Goal: Task Accomplishment & Management: Use online tool/utility

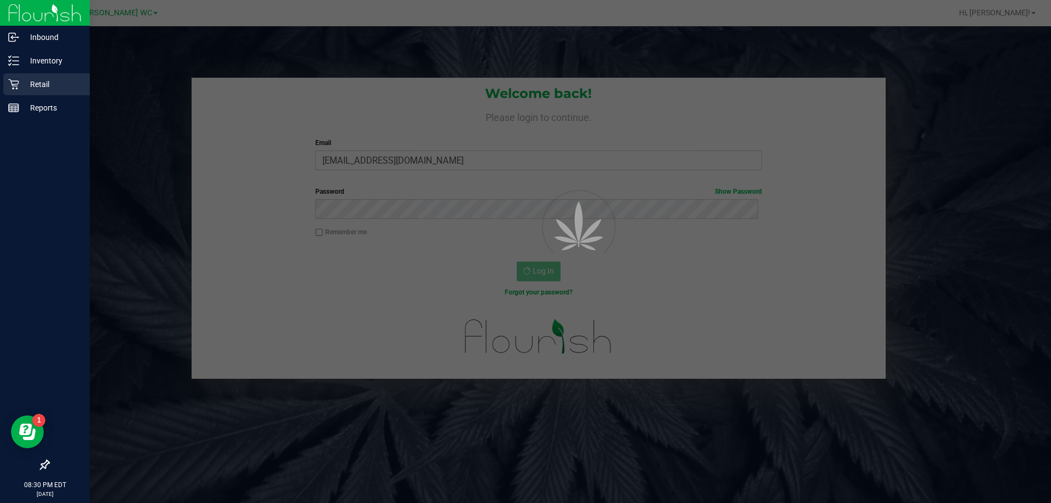
click at [18, 87] on icon at bounding box center [13, 84] width 11 height 11
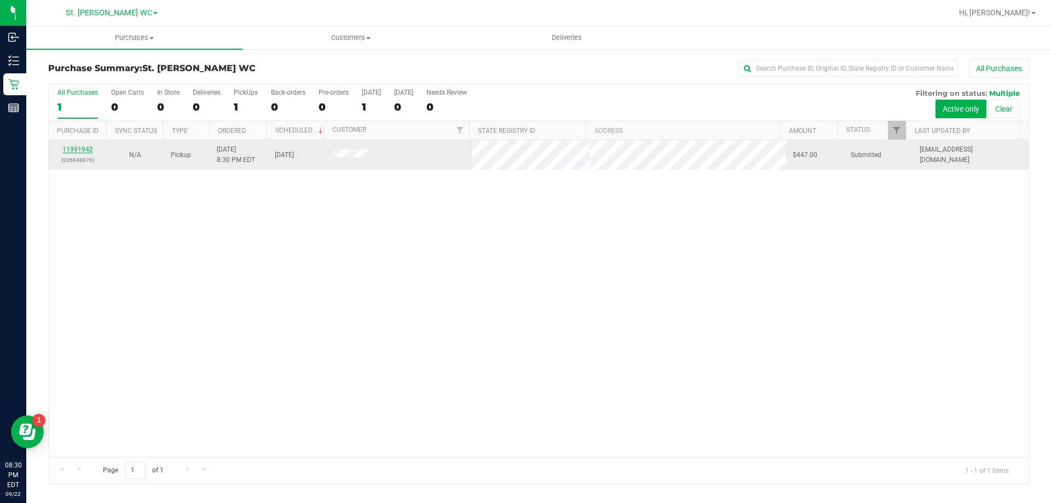
click at [87, 152] on link "11991942" at bounding box center [77, 150] width 31 height 8
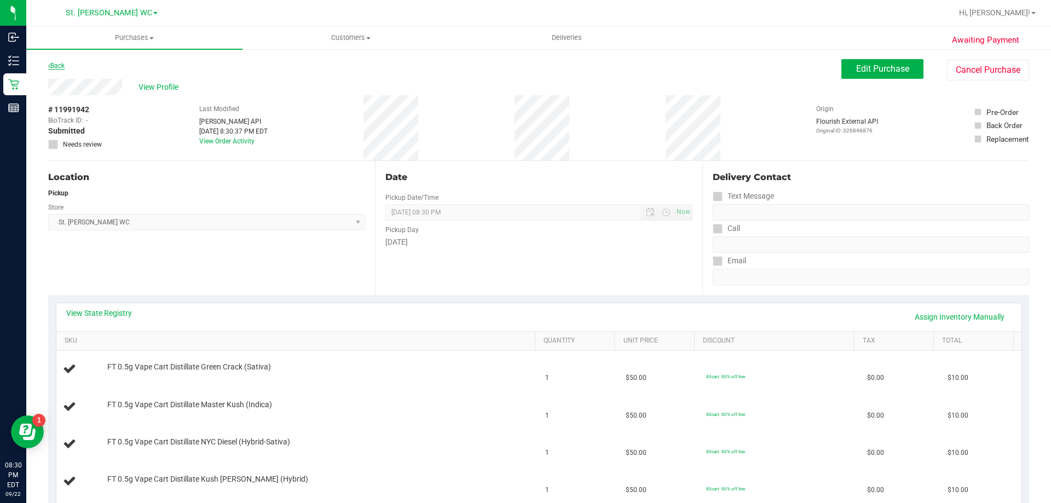
click at [59, 66] on link "Back" at bounding box center [56, 66] width 16 height 8
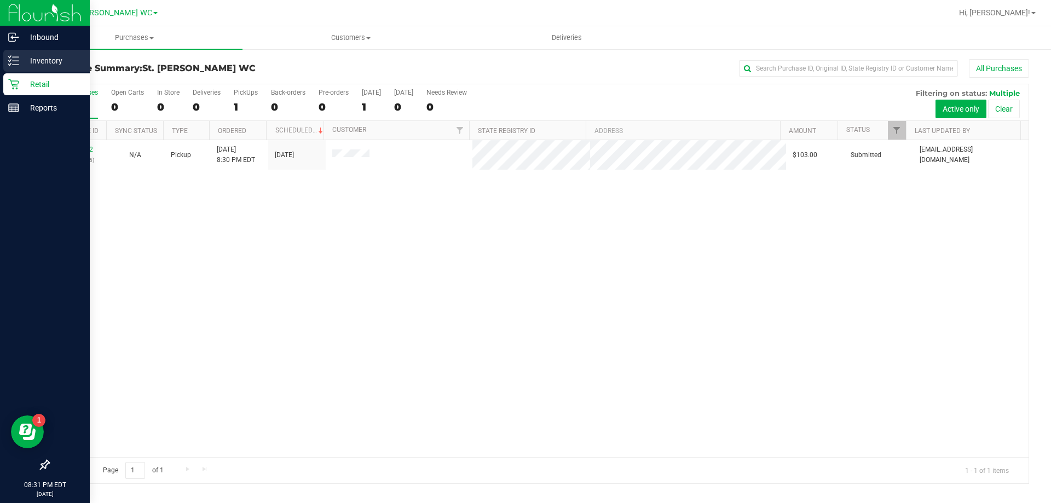
click at [19, 55] on p "Inventory" at bounding box center [52, 60] width 66 height 13
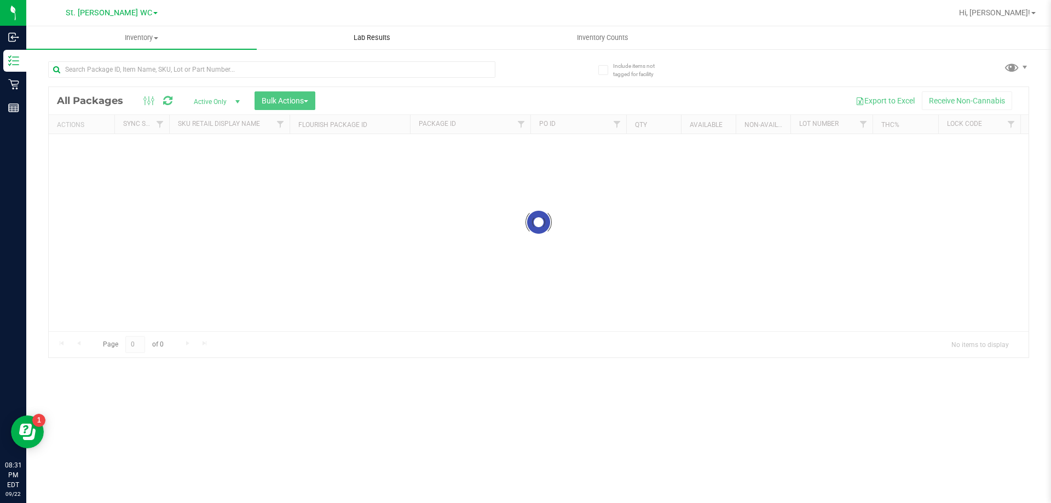
click at [374, 35] on div "Inventory All packages All inventory Waste log Create inventory Lab Results Inv…" at bounding box center [538, 264] width 1025 height 477
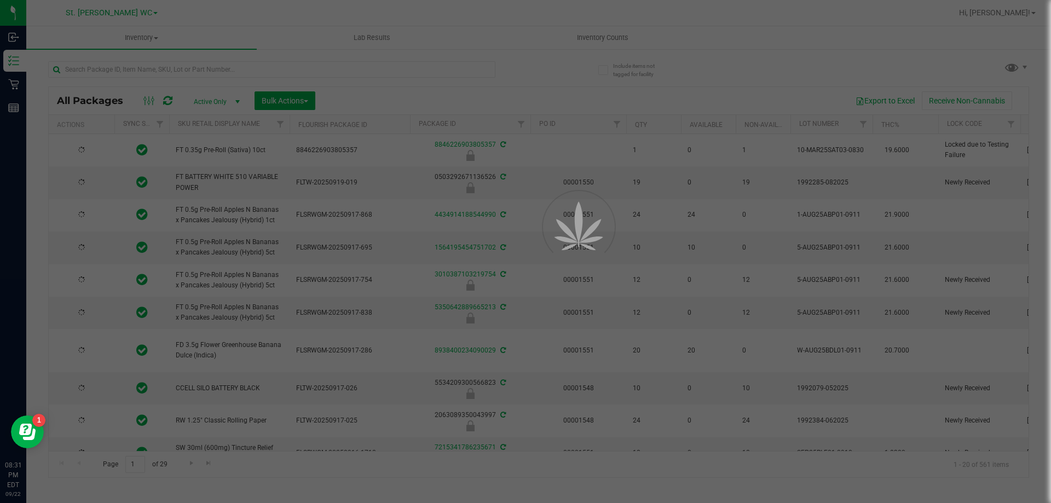
click at [598, 39] on div at bounding box center [525, 251] width 1051 height 503
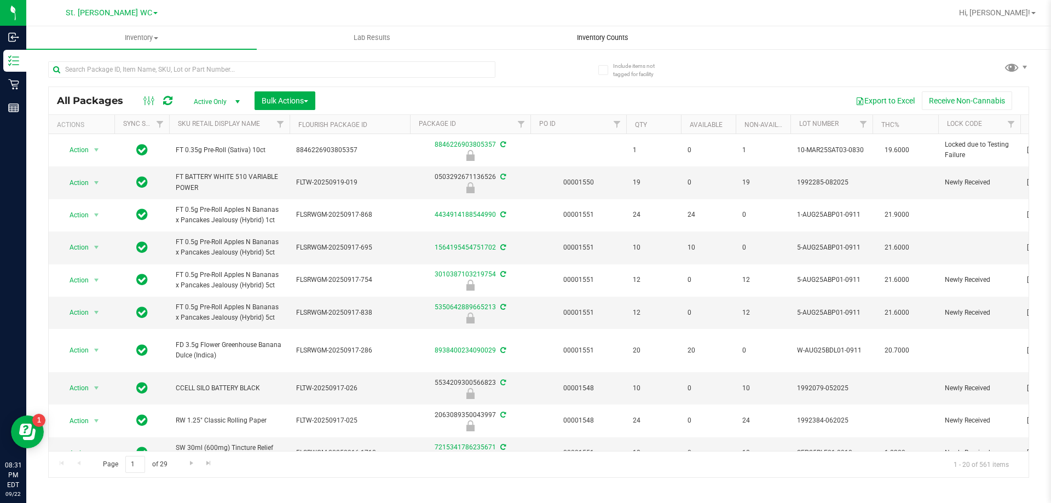
click at [599, 37] on span "Inventory Counts" at bounding box center [602, 38] width 81 height 10
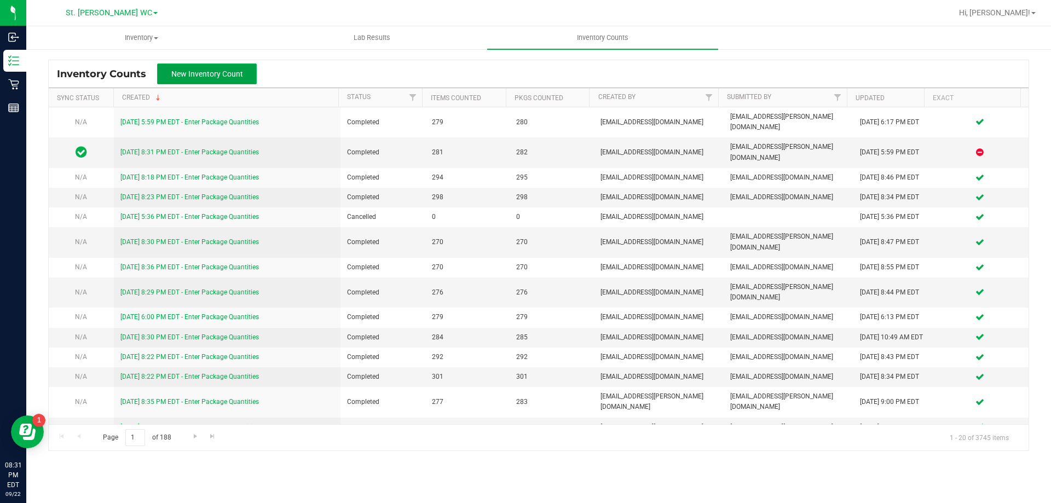
click at [236, 69] on button "New Inventory Count" at bounding box center [207, 74] width 100 height 21
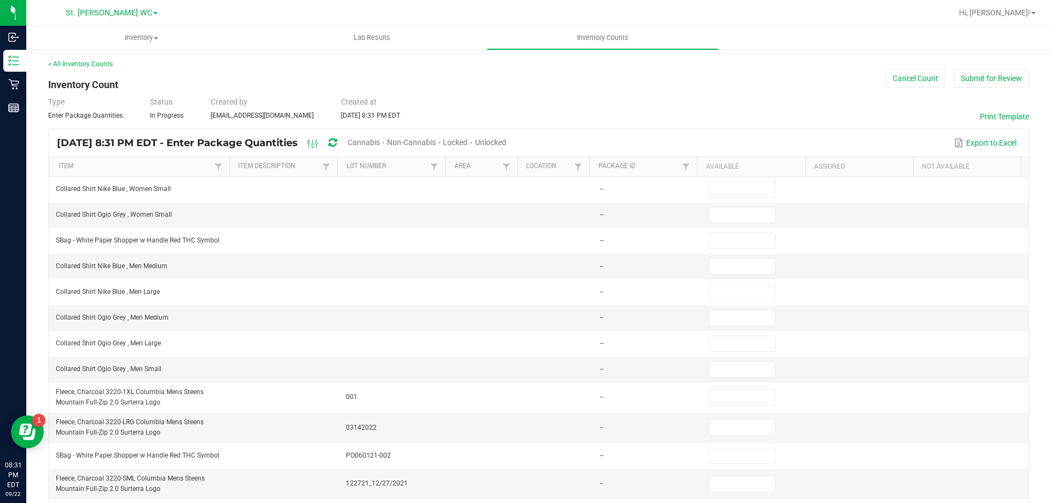
click at [507, 139] on span "Unlocked" at bounding box center [490, 142] width 31 height 9
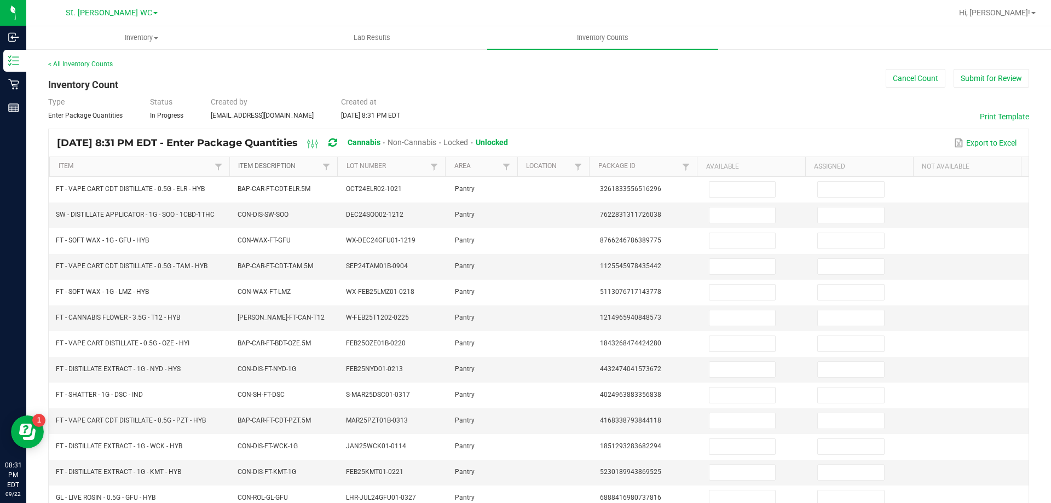
click at [310, 169] on link "Item Description" at bounding box center [279, 166] width 82 height 9
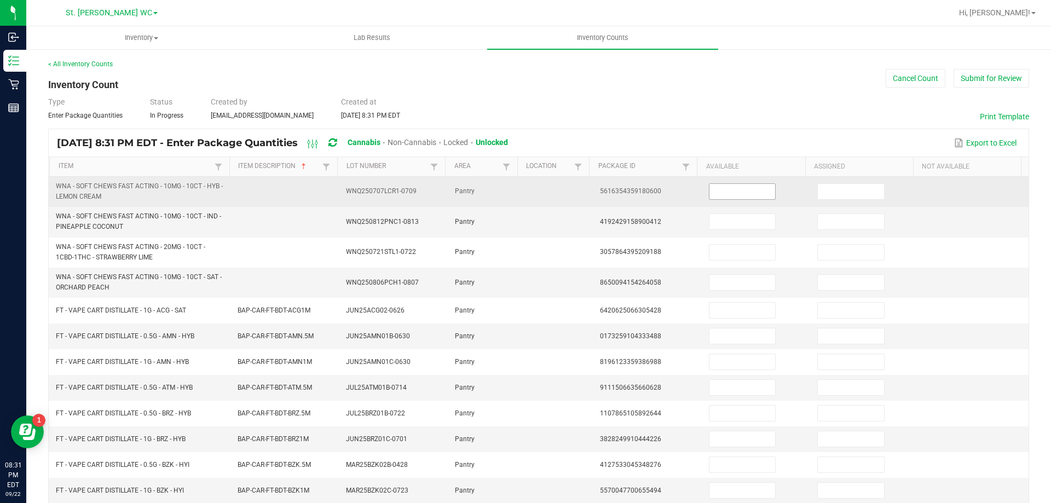
click at [735, 191] on input at bounding box center [743, 191] width 66 height 15
type input "15"
type input "27"
type input "17"
type input "33"
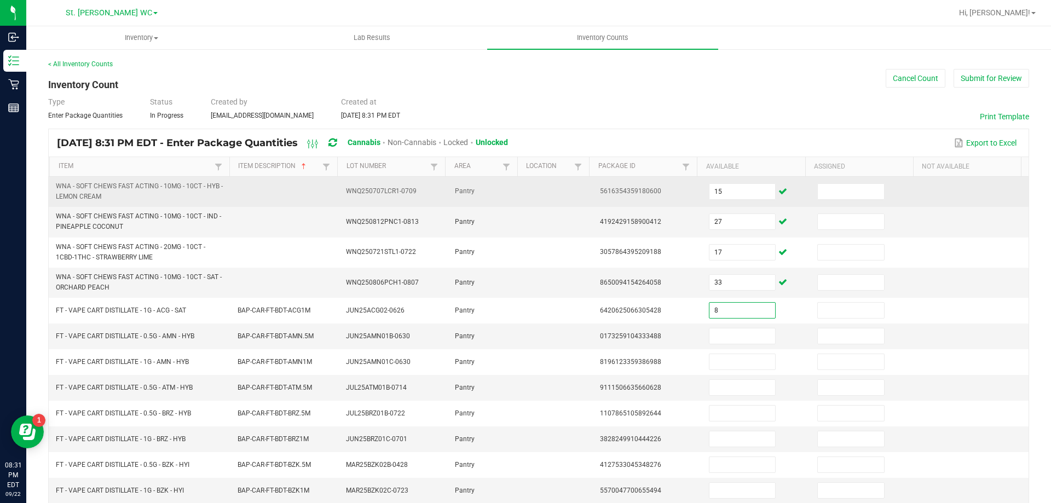
type input "8"
type input "1"
type input "10"
type input "1"
type input "8"
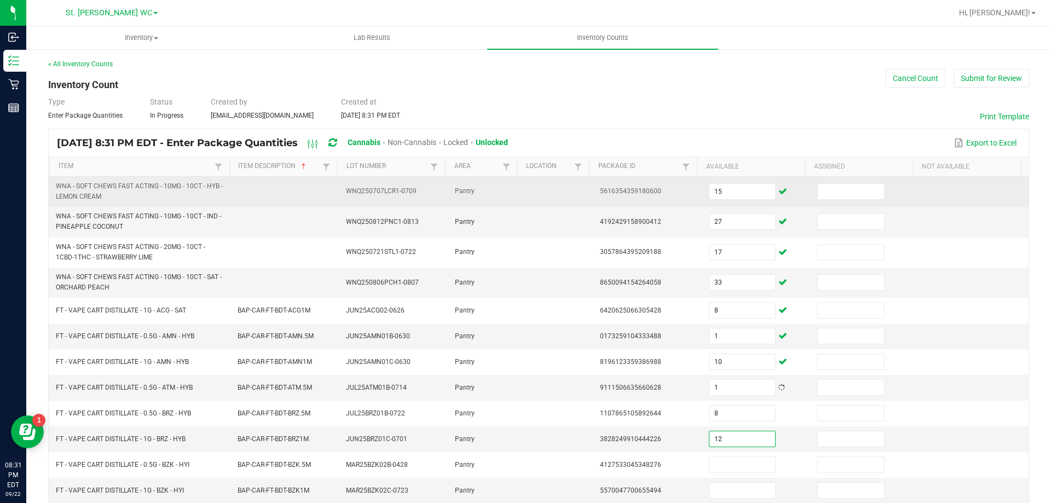
type input "12"
type input "7"
type input "8"
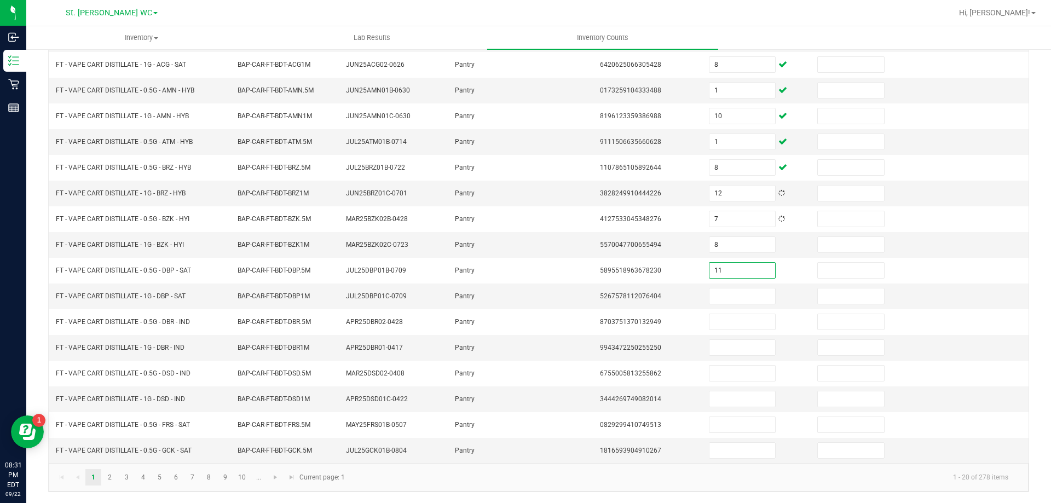
type input "11"
type input "9"
type input "1"
type input "3"
type input "2"
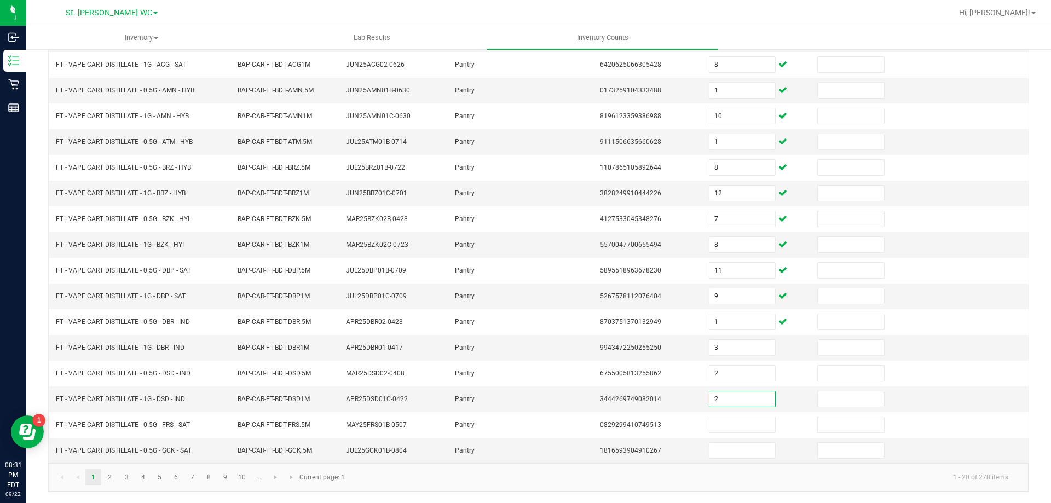
type input "2"
type input "3"
click at [126, 477] on link "3" at bounding box center [127, 477] width 16 height 16
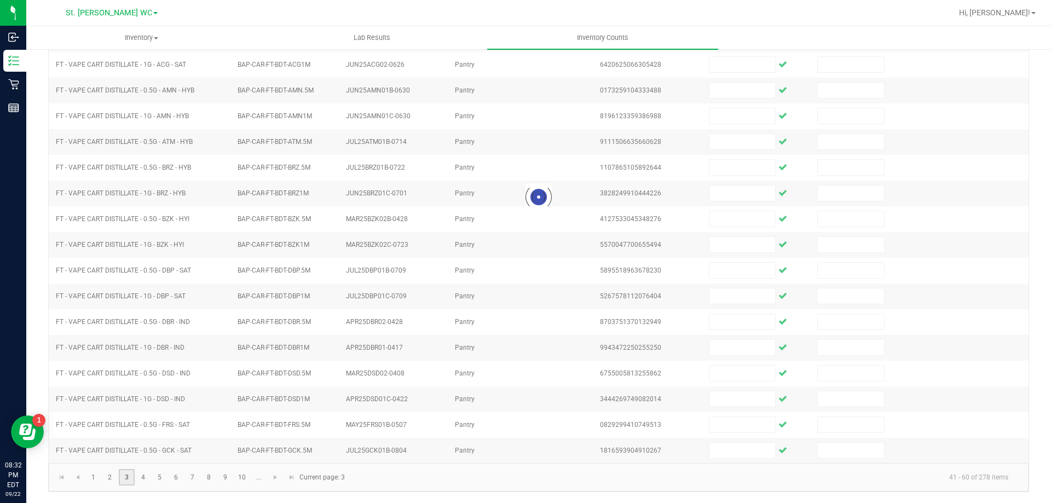
scroll to position [227, 0]
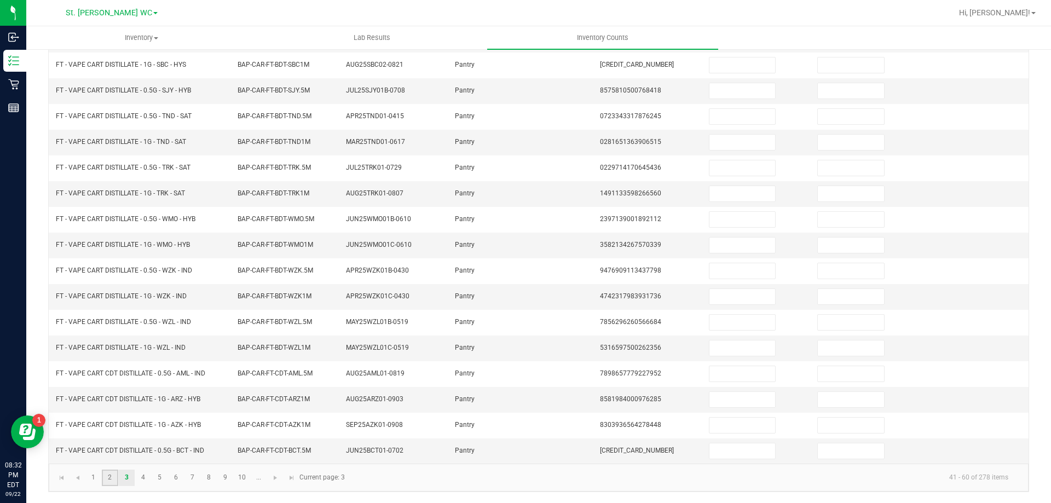
click at [110, 477] on link "2" at bounding box center [110, 478] width 16 height 16
click at [125, 479] on link "3" at bounding box center [127, 478] width 16 height 16
click at [135, 476] on link "4" at bounding box center [143, 478] width 16 height 16
click at [159, 477] on link "5" at bounding box center [160, 478] width 16 height 16
click at [176, 477] on link "6" at bounding box center [176, 478] width 16 height 16
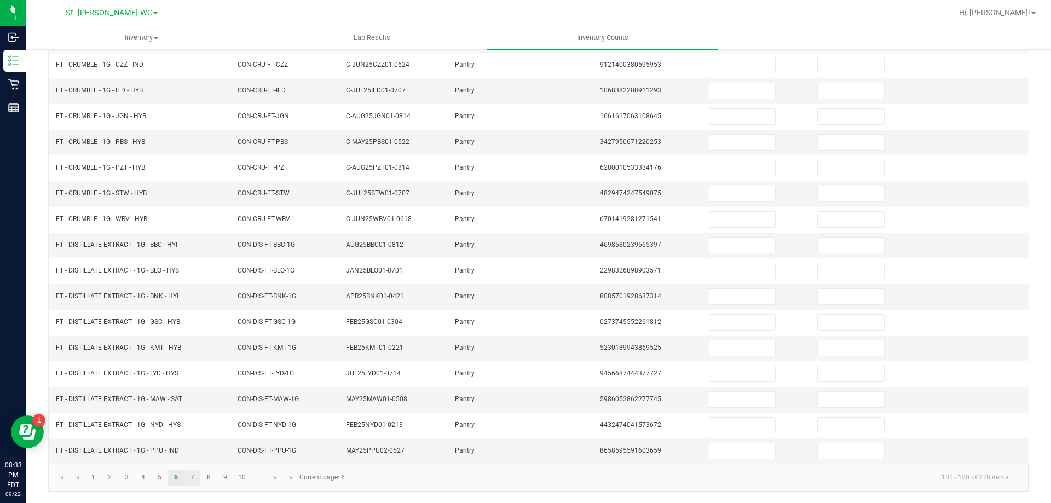
click at [193, 477] on link "7" at bounding box center [193, 478] width 16 height 16
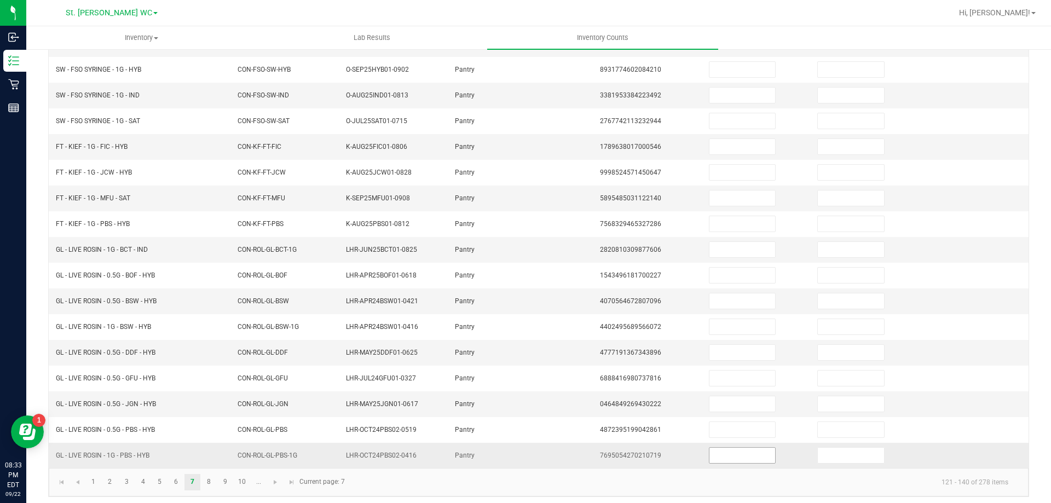
click at [724, 452] on input at bounding box center [743, 455] width 66 height 15
type input "7"
click at [209, 483] on link "8" at bounding box center [209, 482] width 16 height 16
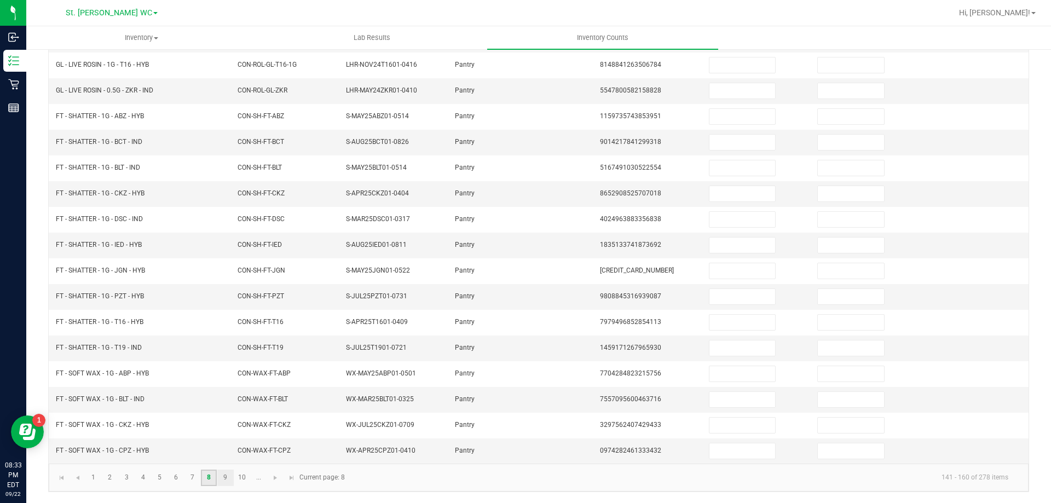
click at [227, 475] on link "9" at bounding box center [225, 478] width 16 height 16
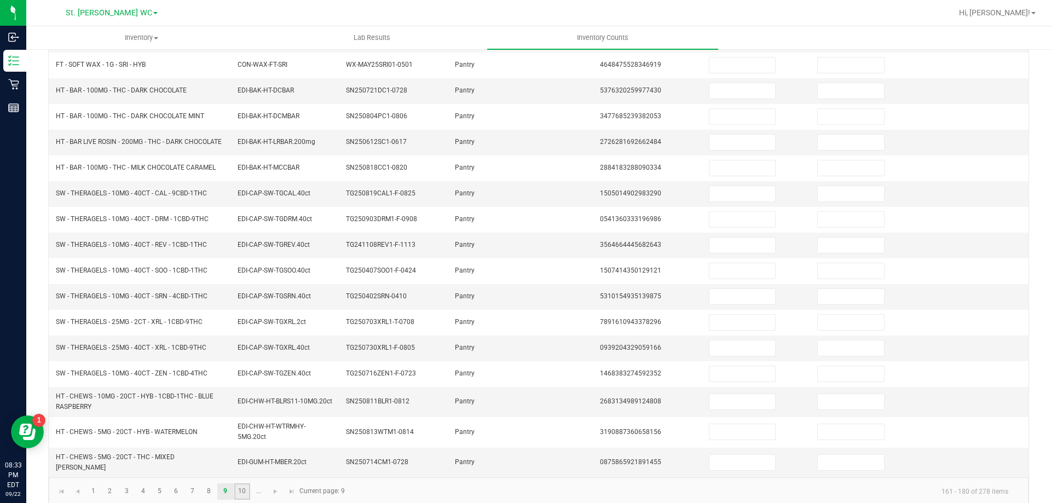
click at [242, 491] on link "10" at bounding box center [242, 492] width 16 height 16
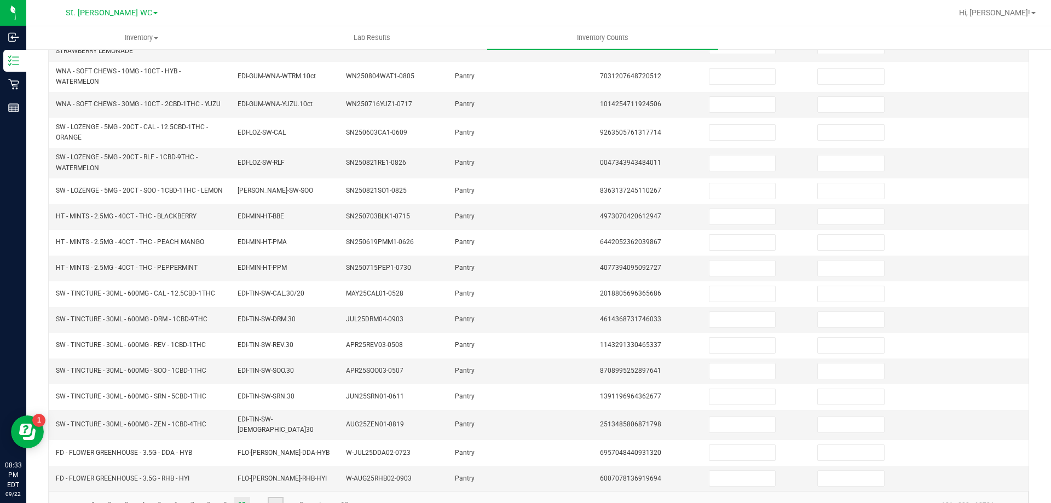
click at [275, 501] on span "Go to the next page" at bounding box center [275, 505] width 9 height 9
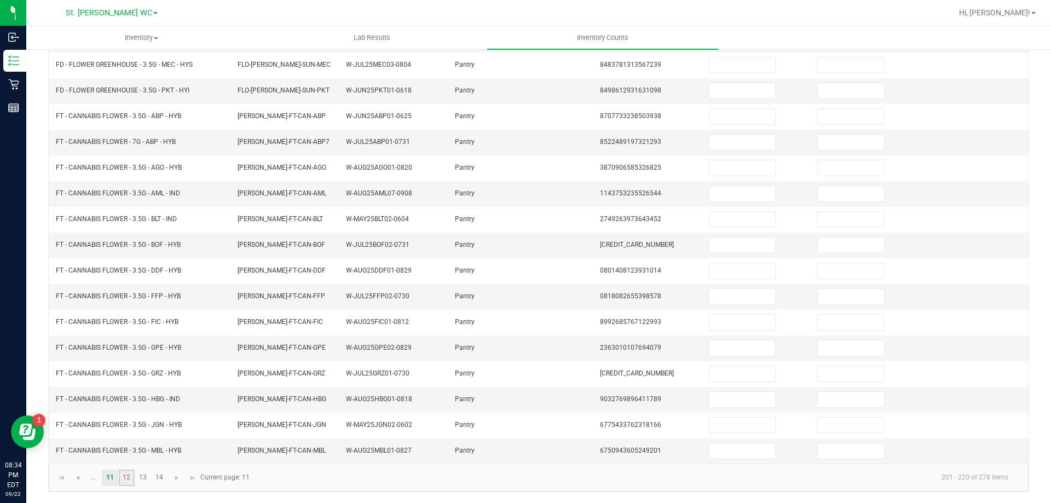
click at [126, 477] on link "12" at bounding box center [127, 478] width 16 height 16
click at [142, 477] on link "13" at bounding box center [143, 478] width 16 height 16
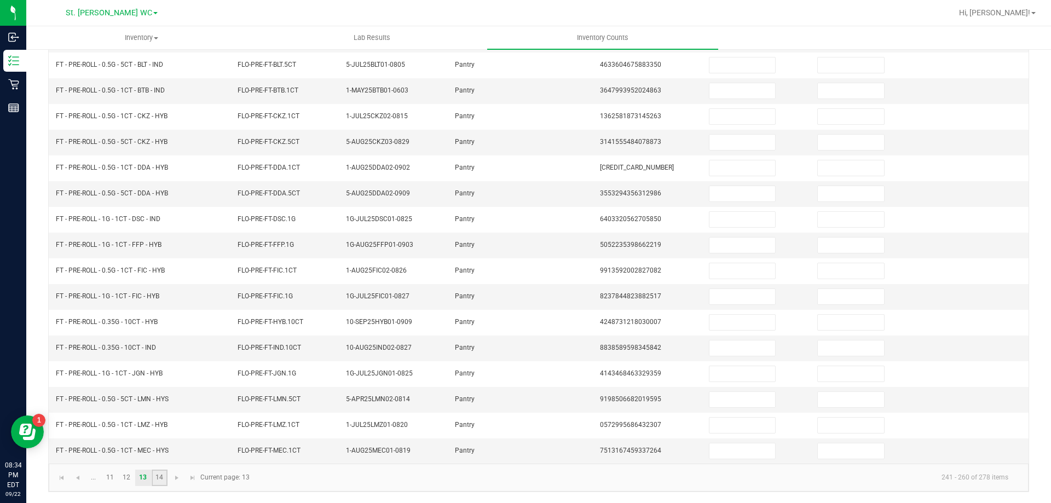
click at [156, 474] on link "14" at bounding box center [160, 478] width 16 height 16
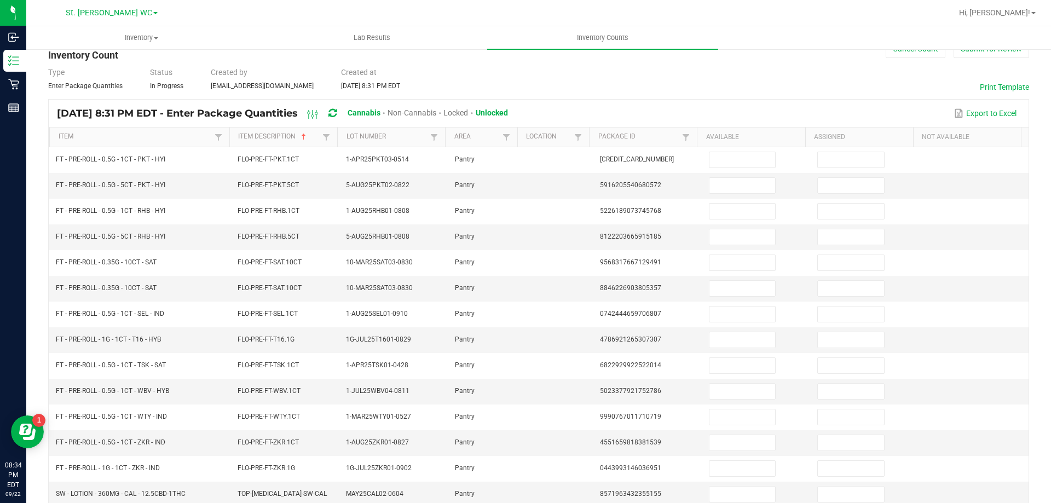
scroll to position [0, 0]
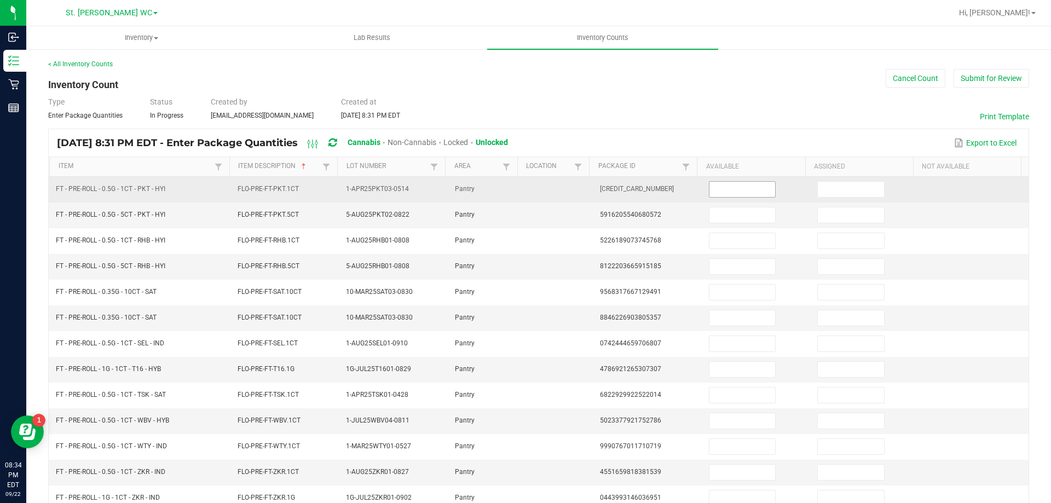
click at [732, 192] on input at bounding box center [743, 189] width 66 height 15
type input "22"
type input "3"
type input "17"
type input "3"
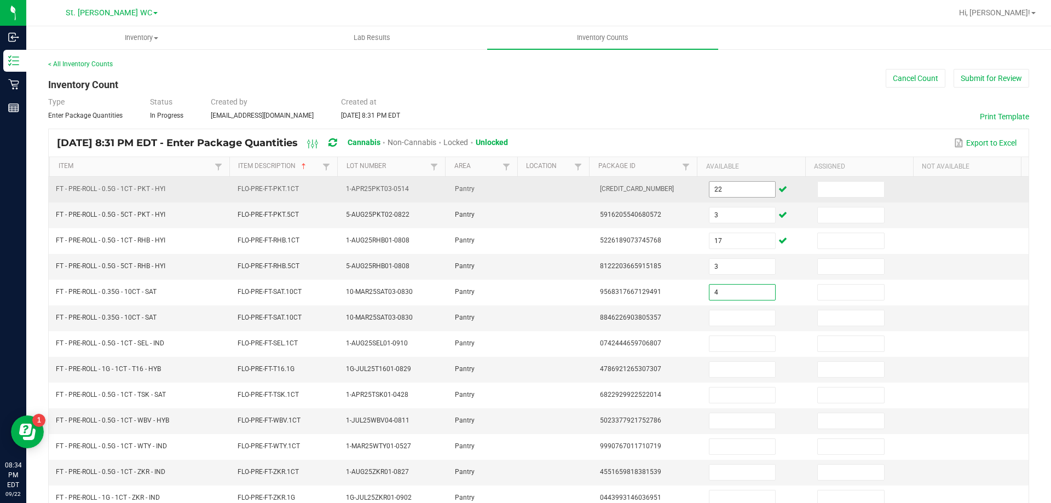
type input "4"
type input "25"
type input "21"
type input "12"
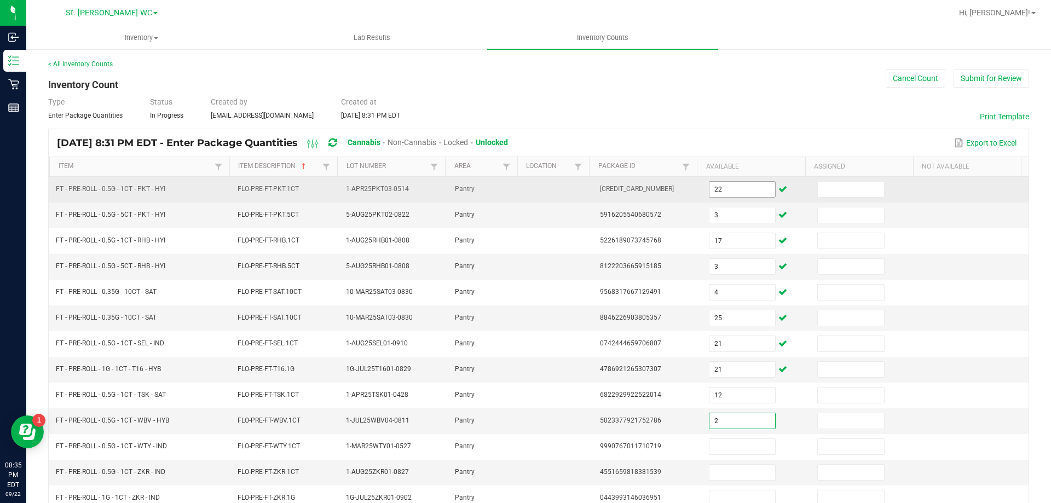
type input "2"
type input "13"
type input "25"
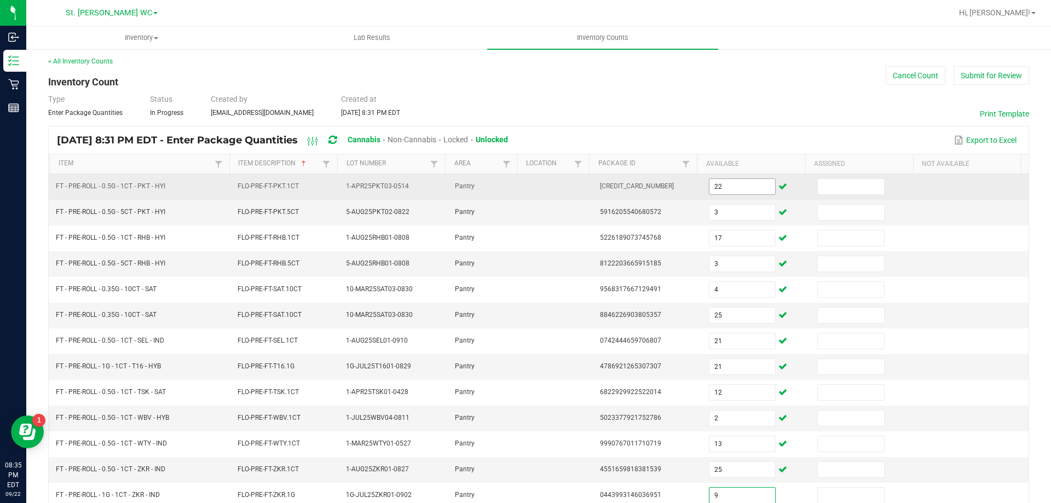
type input "9"
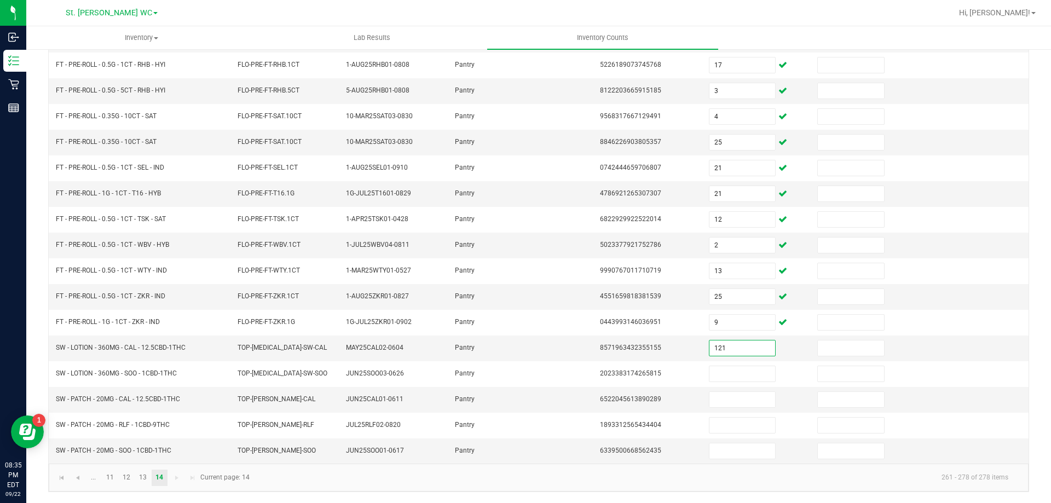
type input "121"
type input "9"
type input "2"
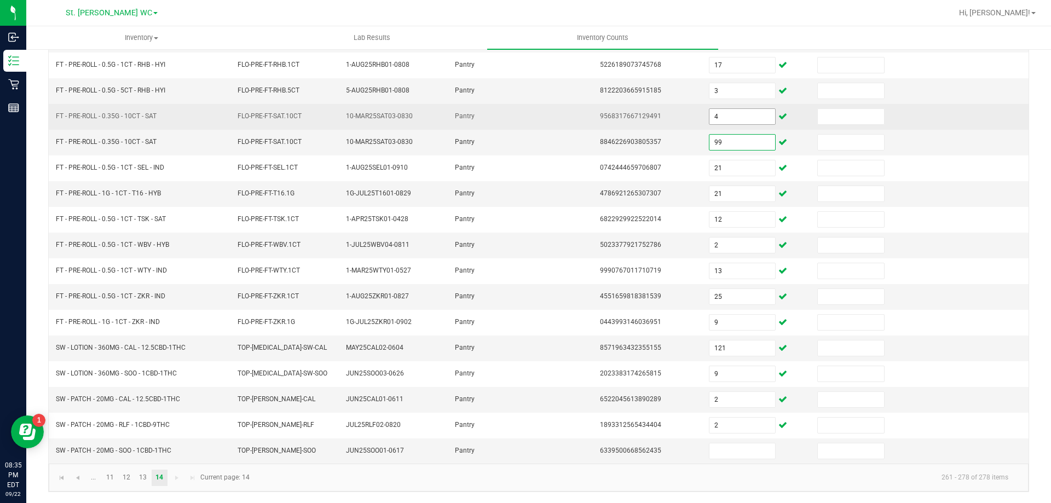
type input "99"
click at [715, 124] on input "4" at bounding box center [743, 116] width 66 height 15
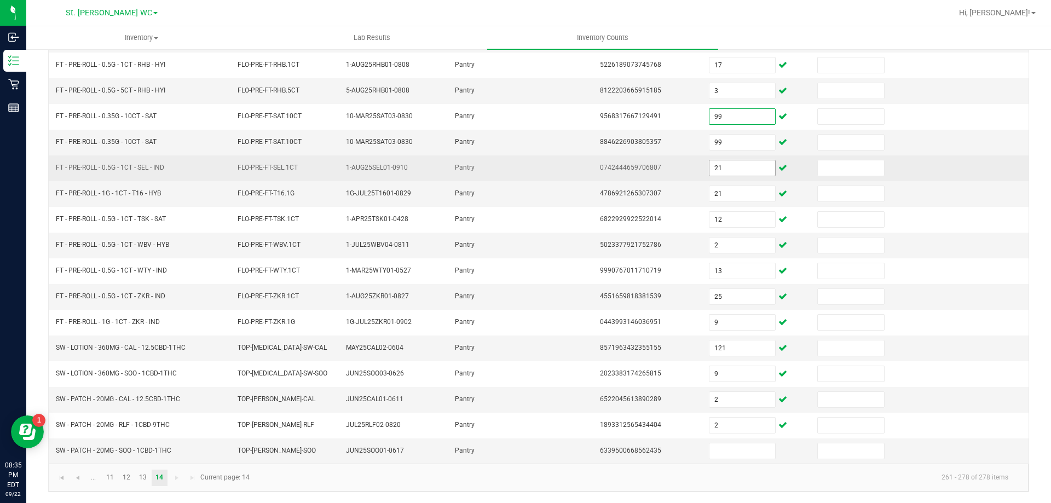
type input "99"
click at [728, 169] on input "21" at bounding box center [743, 167] width 66 height 15
type input "25"
type input "21"
type input "12"
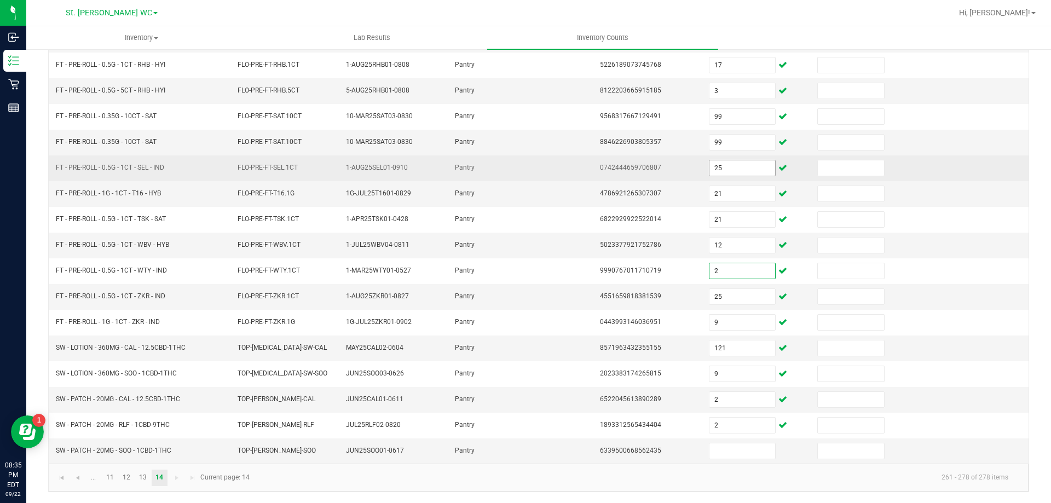
type input "2"
type input "13"
type input "25"
type input "1"
type input "9"
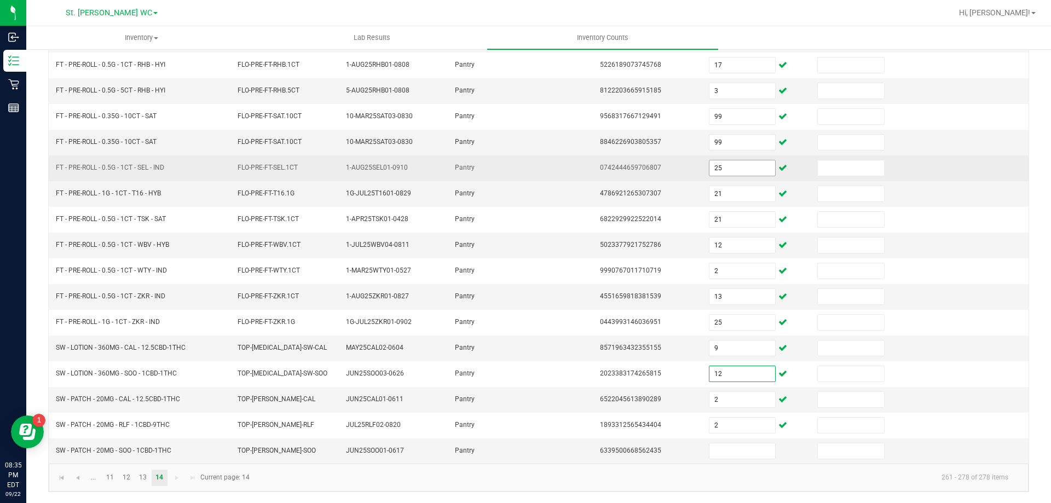
type input "12"
type input "9"
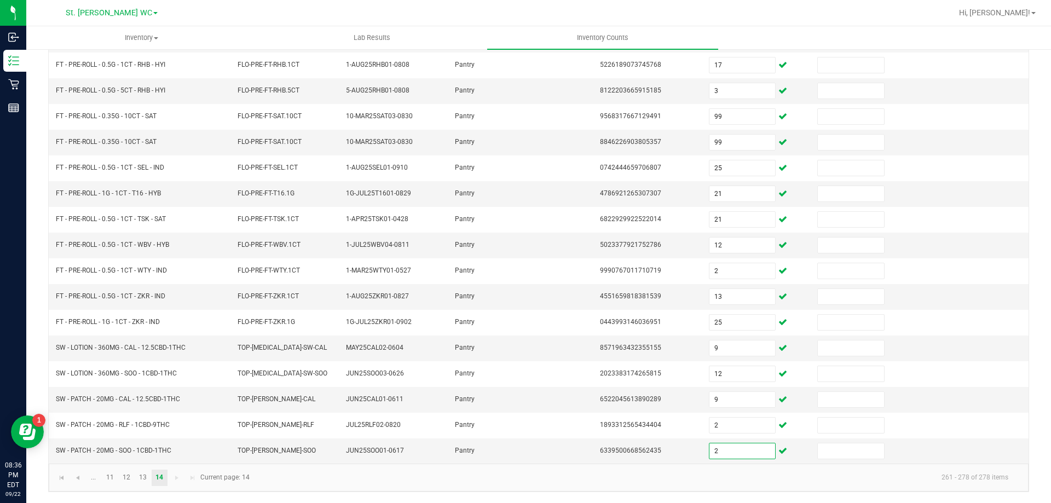
type input "2"
click at [51, 480] on kendo-pager "... 11 12 13 14 261 - 278 of 278 items Current page: 14" at bounding box center [539, 478] width 980 height 28
click at [58, 478] on span "Go to the first page" at bounding box center [61, 478] width 9 height 9
type input "15"
type input "27"
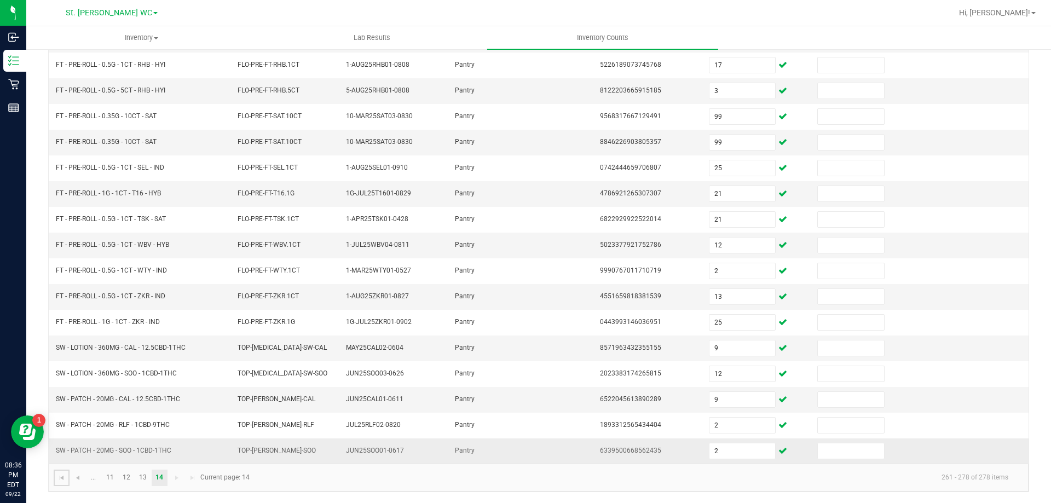
type input "33"
type input "8"
type input "1"
type input "10"
type input "1"
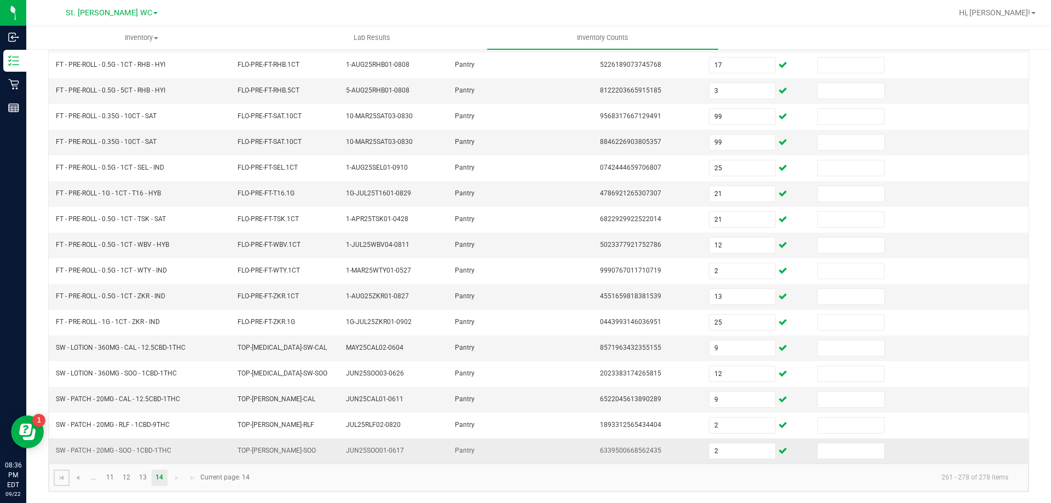
type input "8"
type input "7"
type input "8"
type input "11"
type input "1"
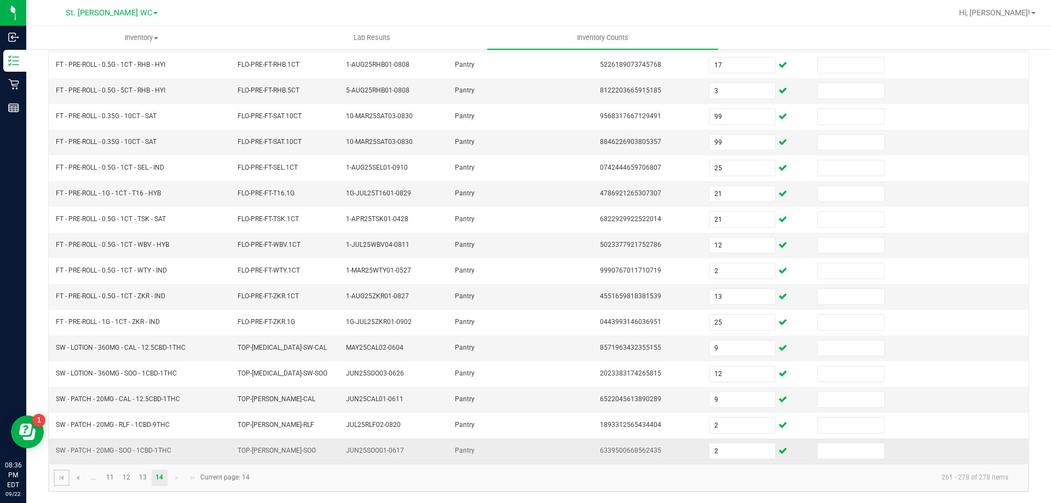
type input "3"
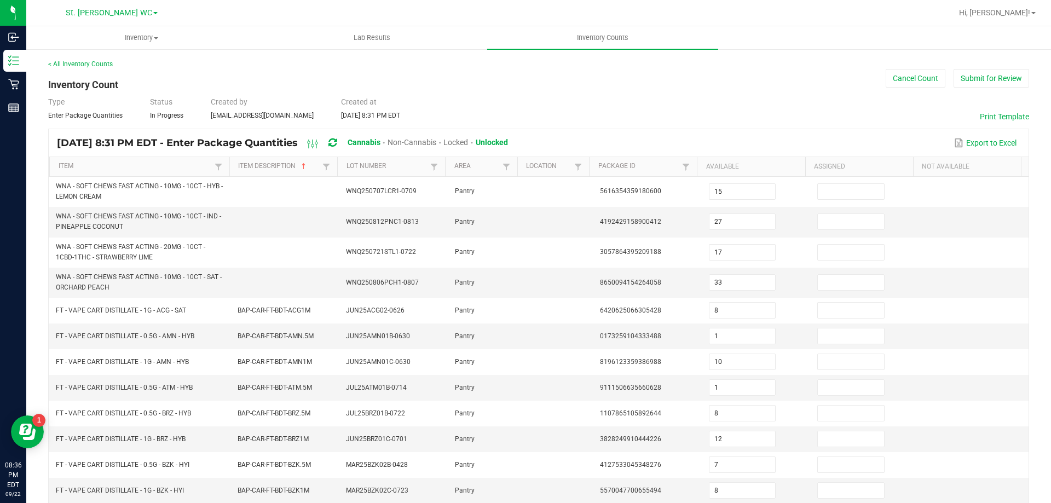
scroll to position [246, 0]
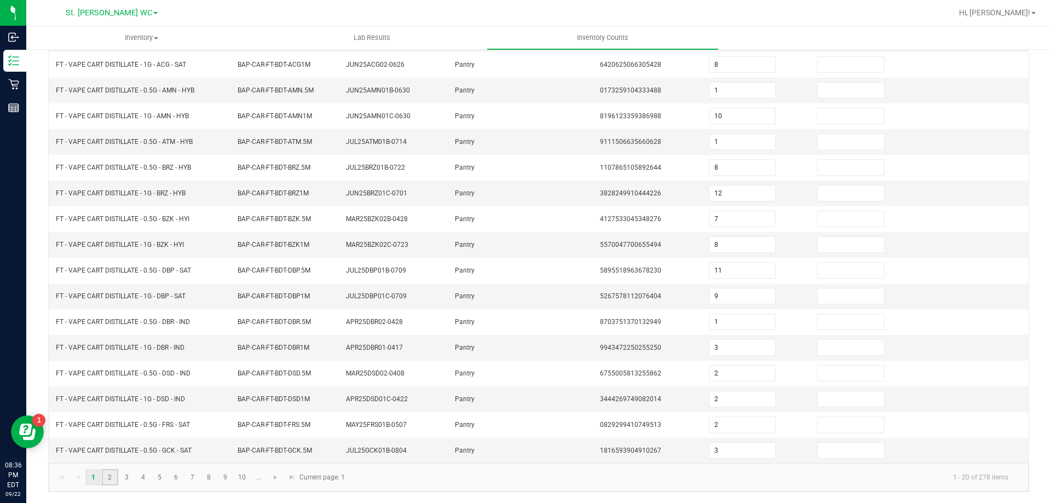
click at [115, 473] on link "2" at bounding box center [110, 477] width 16 height 16
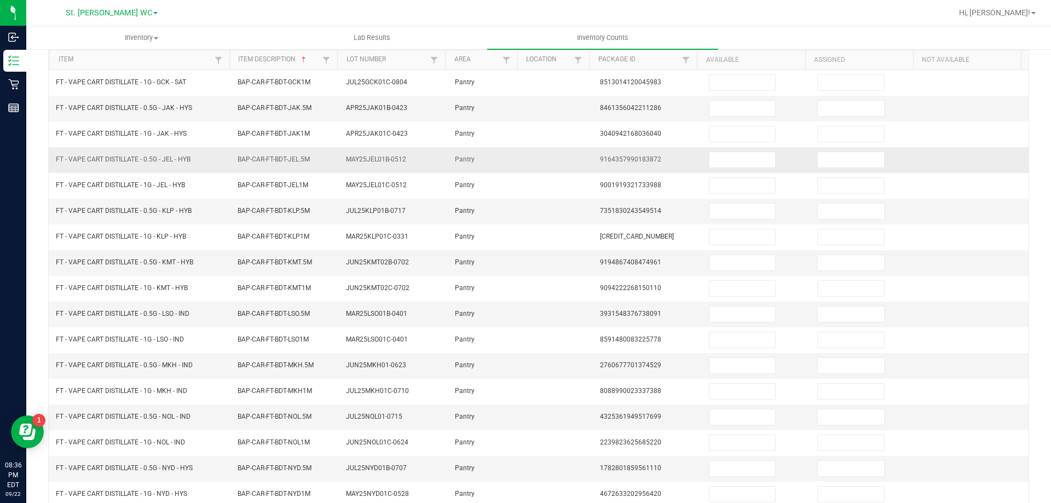
scroll to position [0, 0]
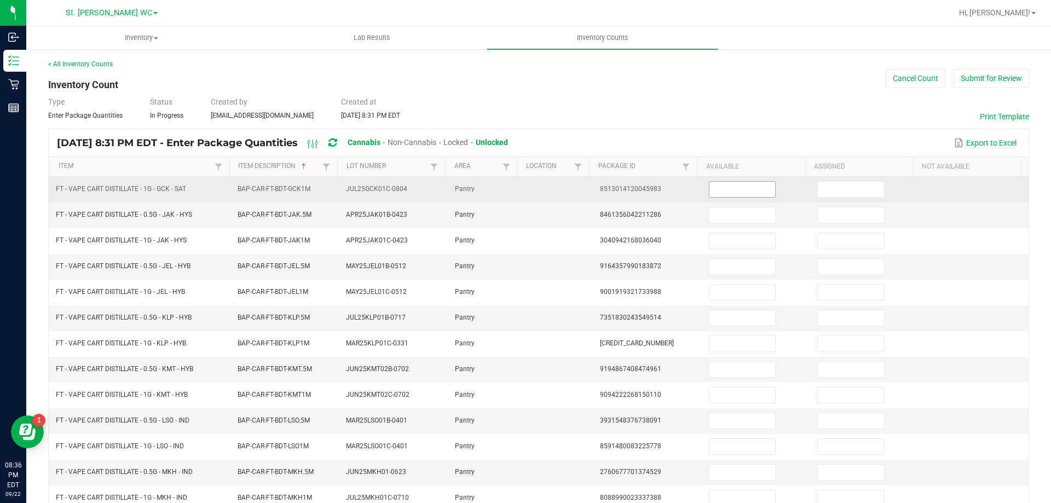
click at [716, 192] on input at bounding box center [743, 189] width 66 height 15
click at [724, 182] on input at bounding box center [743, 189] width 66 height 15
type input "9"
type input "10"
type input "2"
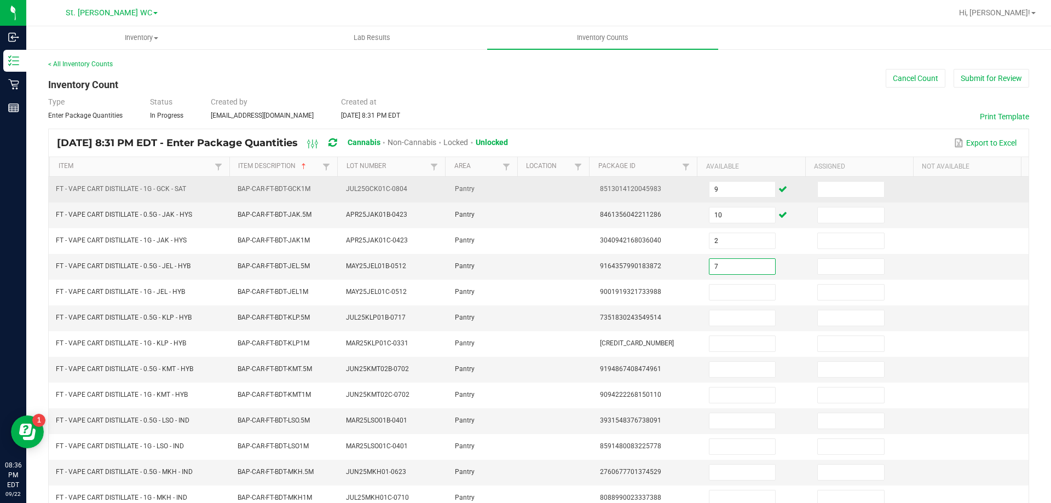
type input "7"
type input "1"
type input "2"
type input "3"
type input "9"
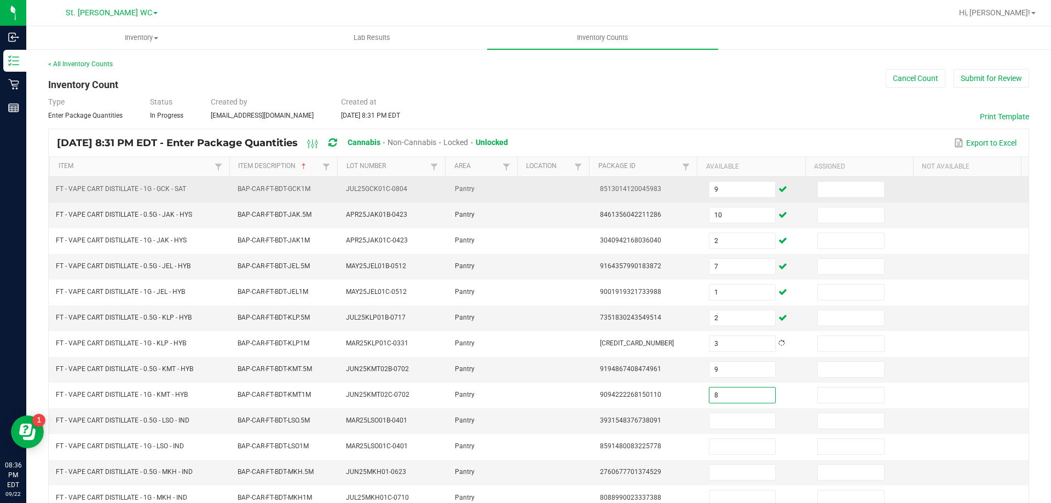
type input "8"
type input "10"
type input "9"
type input "3"
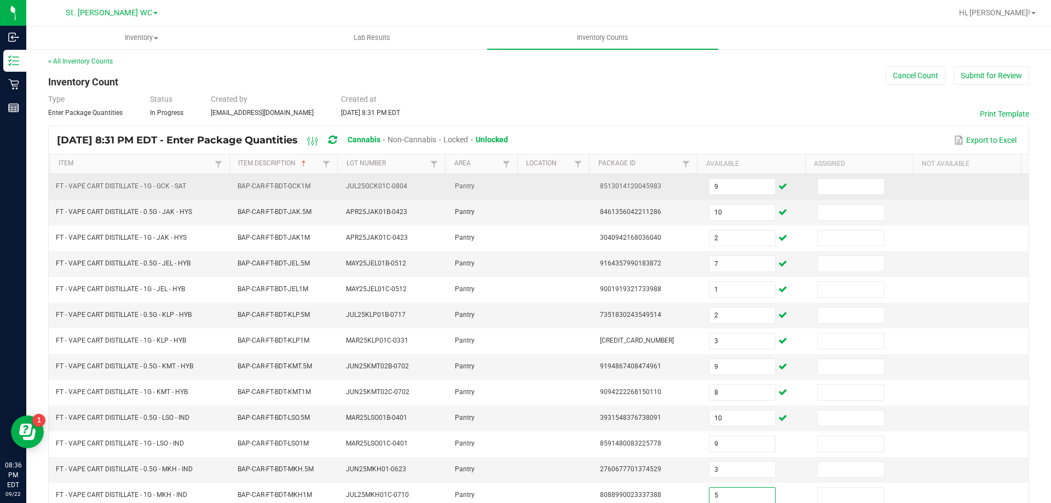
type input "5"
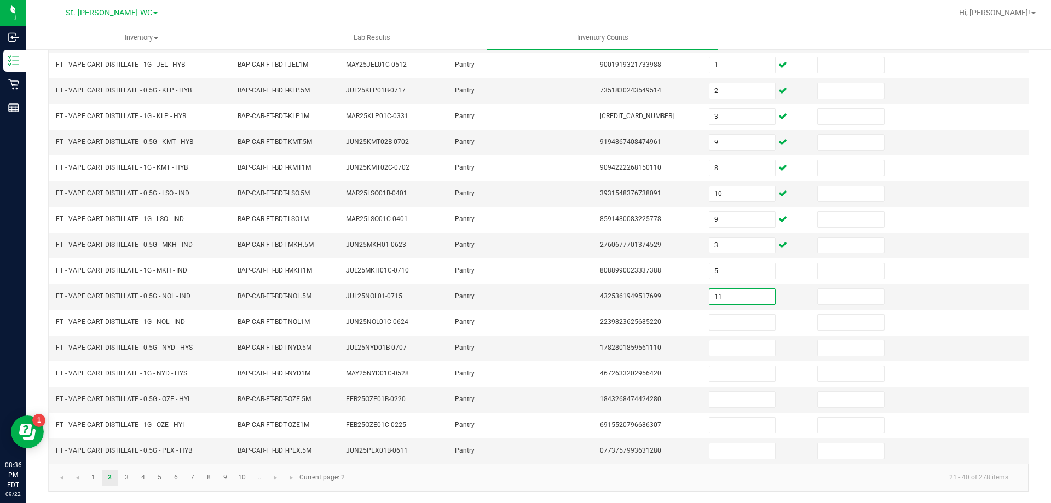
type input "11"
type input "7"
type input "5"
type input "2"
type input "5"
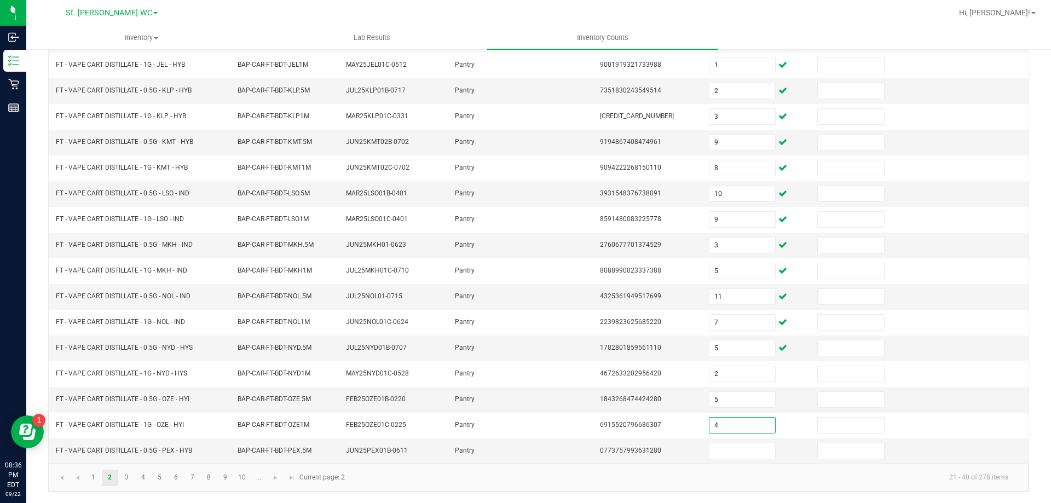
type input "4"
type input "2"
click at [122, 474] on link "3" at bounding box center [127, 478] width 16 height 16
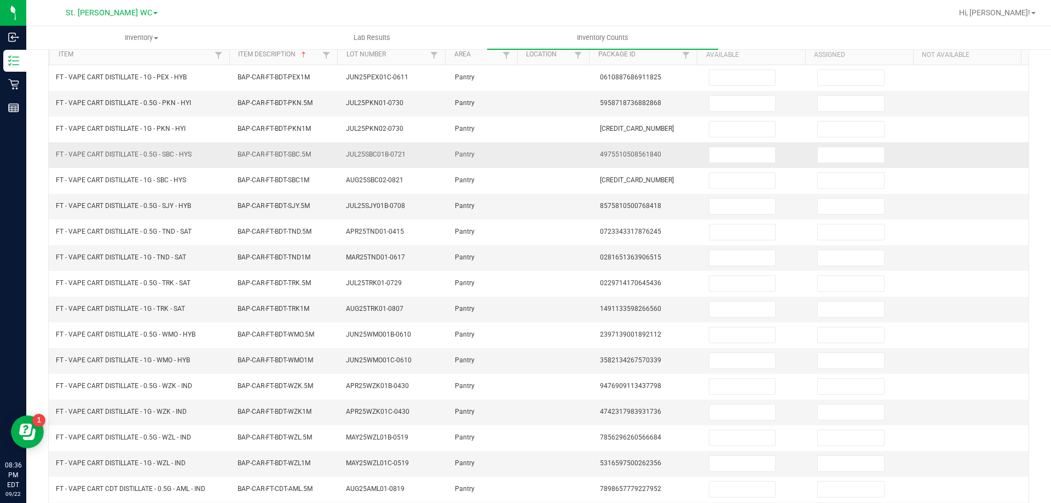
scroll to position [0, 0]
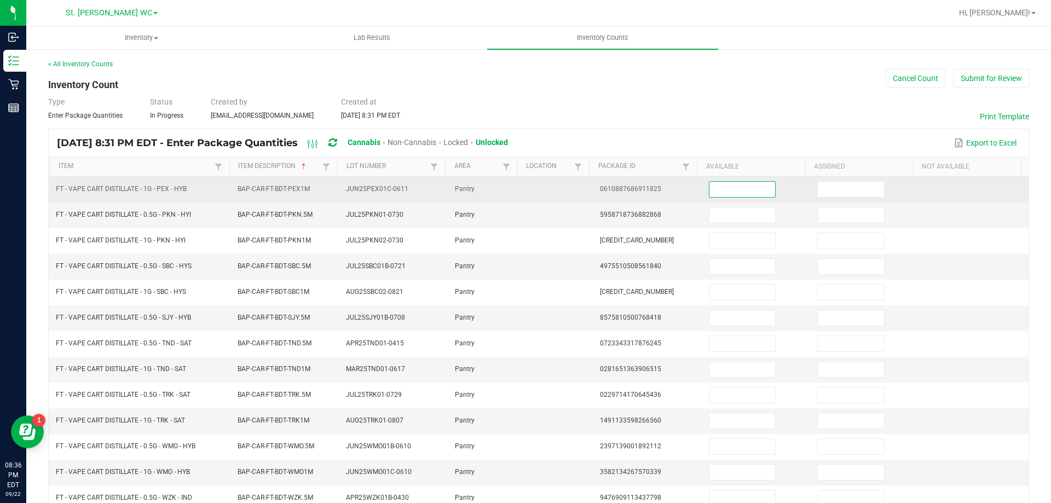
click at [739, 196] on input at bounding box center [743, 189] width 66 height 15
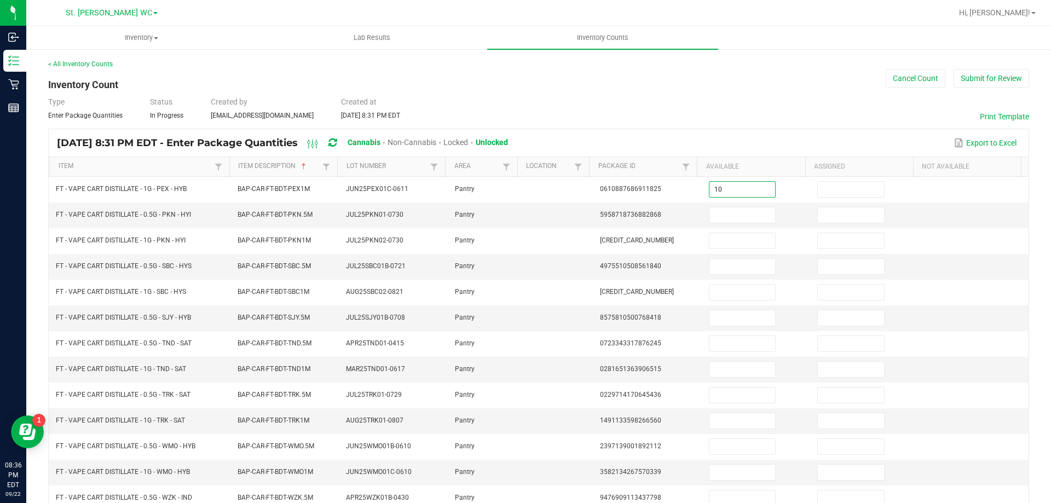
type input "10"
type input "8"
type input "3"
type input "5"
type input "2"
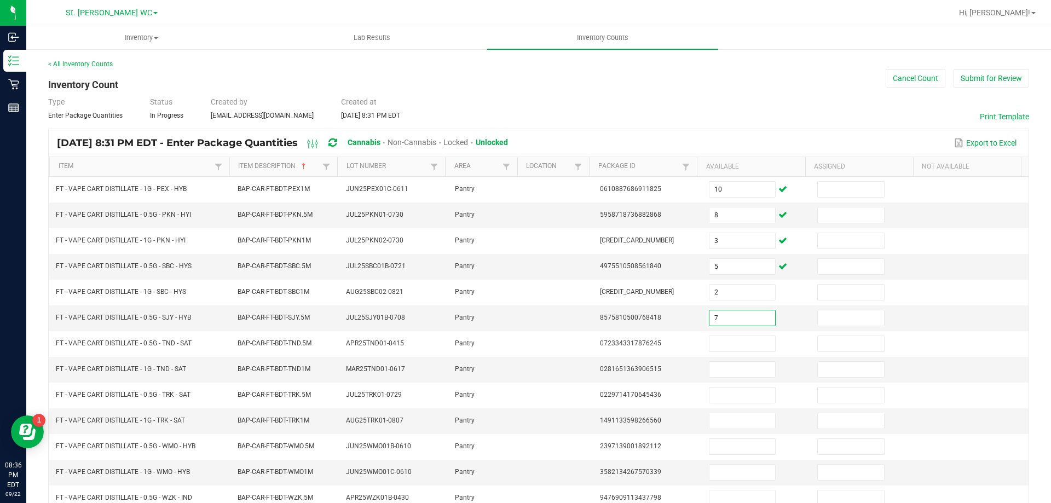
type input "7"
type input "5"
type input "1"
type input "12"
type input "10"
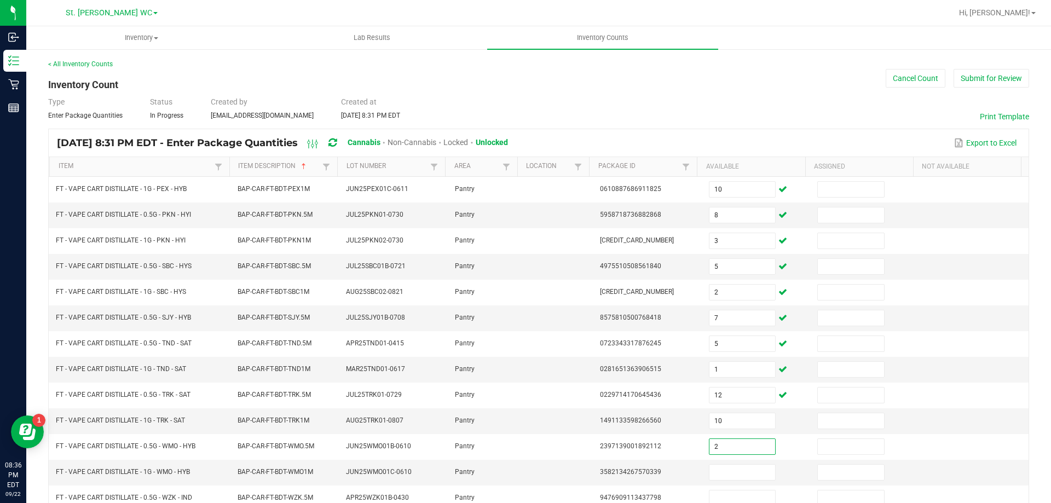
type input "2"
type input "7"
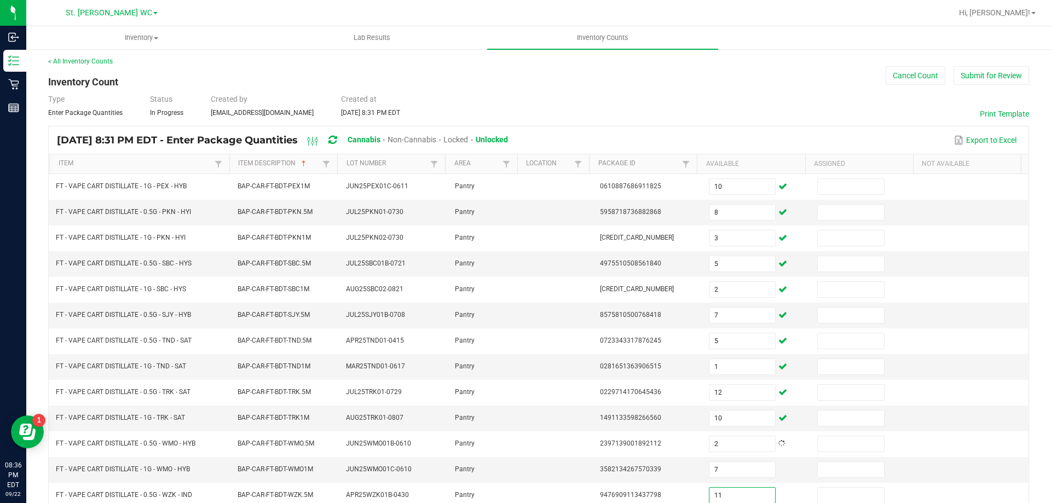
type input "11"
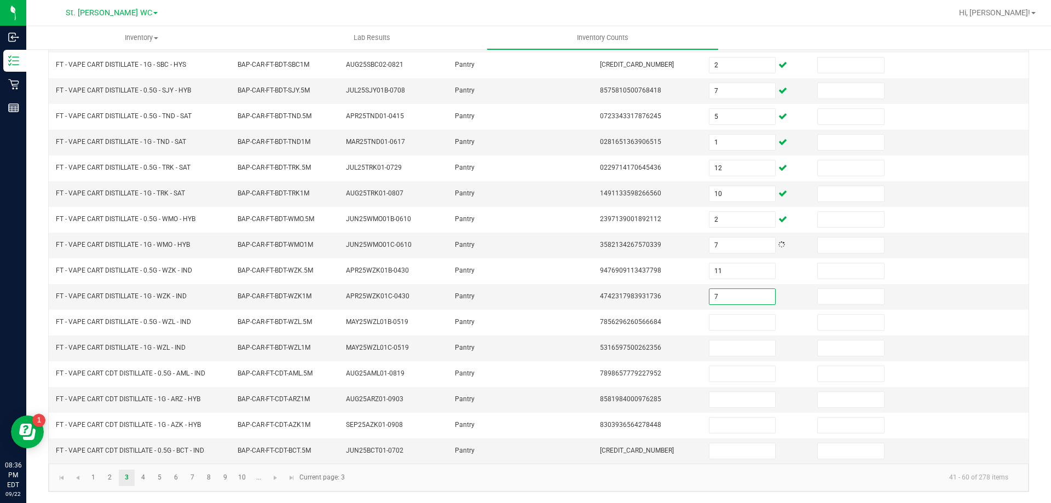
type input "7"
type input "10"
type input "12"
type input "8"
type input "3"
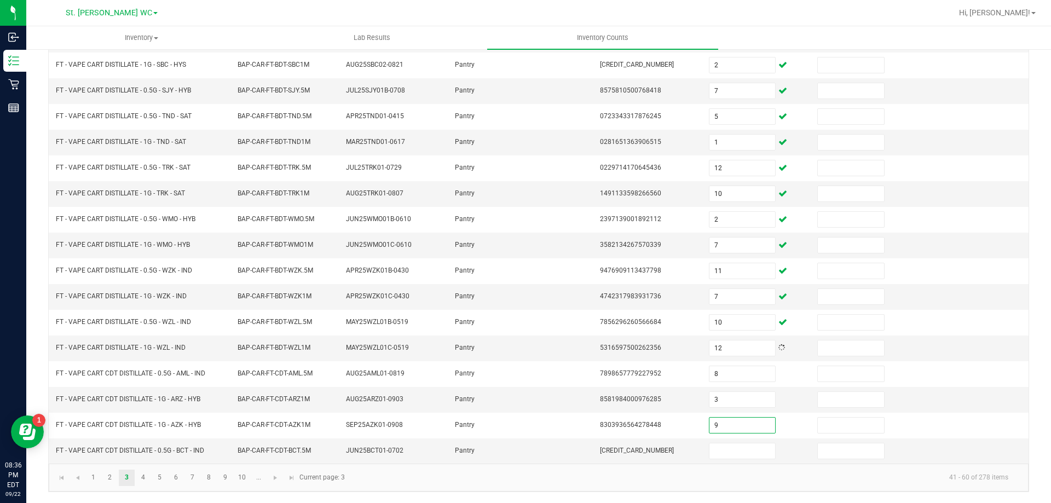
type input "9"
type input "1"
click at [139, 476] on link "4" at bounding box center [143, 478] width 16 height 16
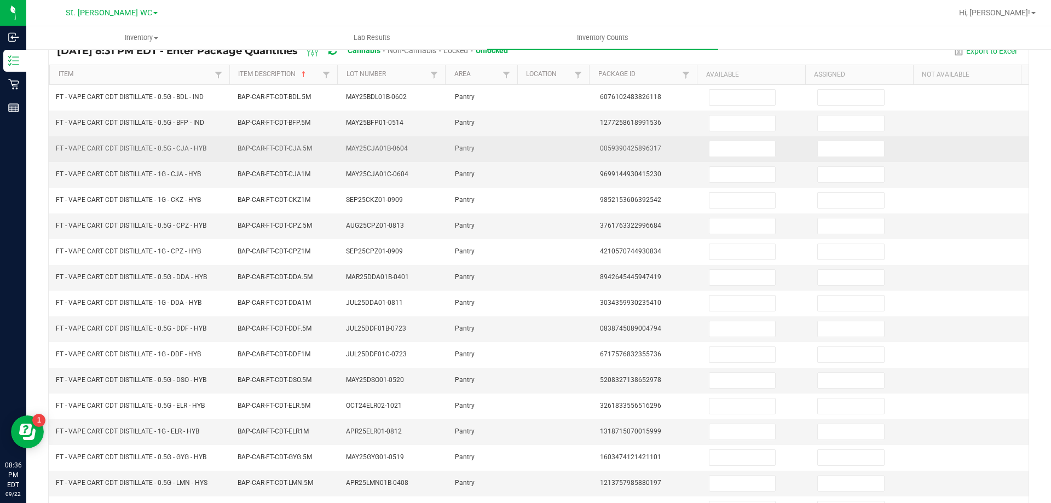
scroll to position [0, 0]
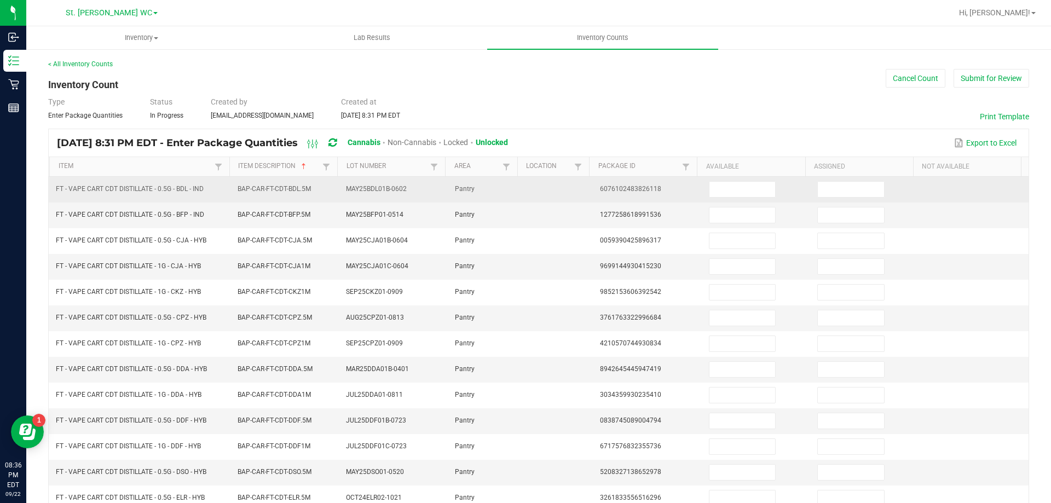
click at [739, 200] on td at bounding box center [757, 190] width 109 height 26
click at [735, 193] on input at bounding box center [743, 189] width 66 height 15
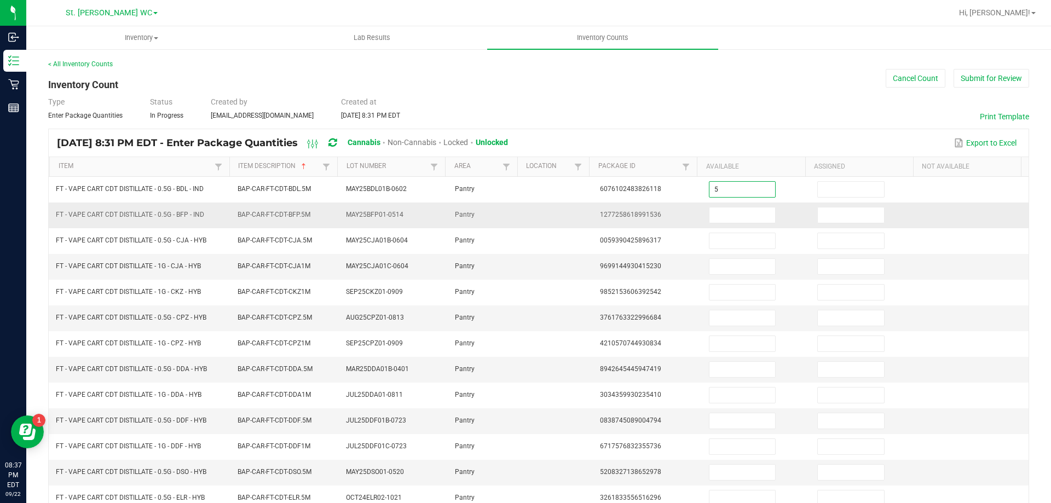
type input "5"
type input "4"
type input "9"
type input "2"
type input "10"
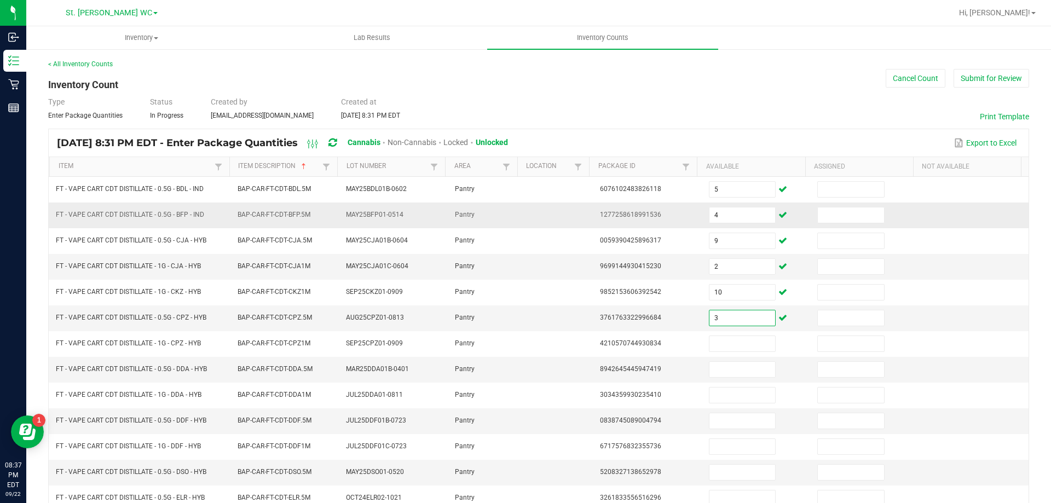
type input "3"
type input "11"
type input "5"
type input "7"
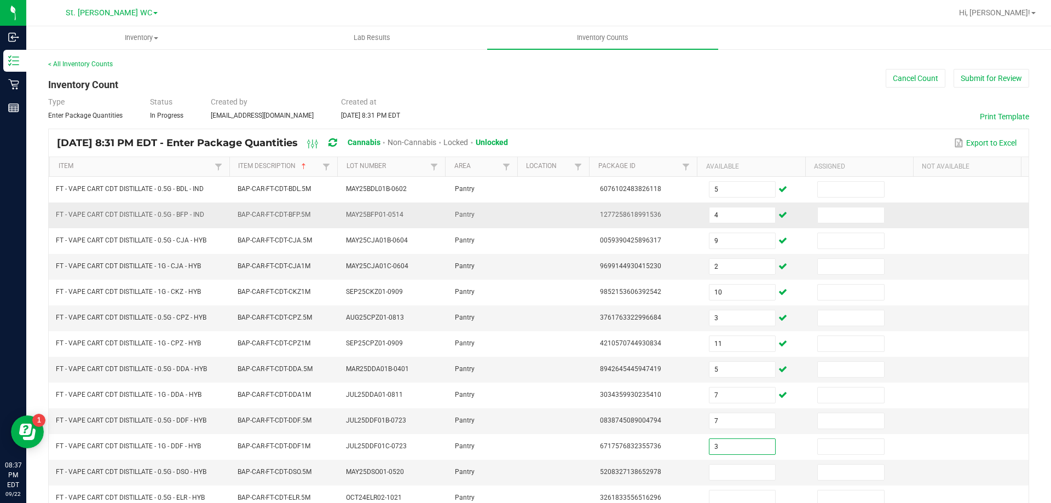
type input "3"
type input "1"
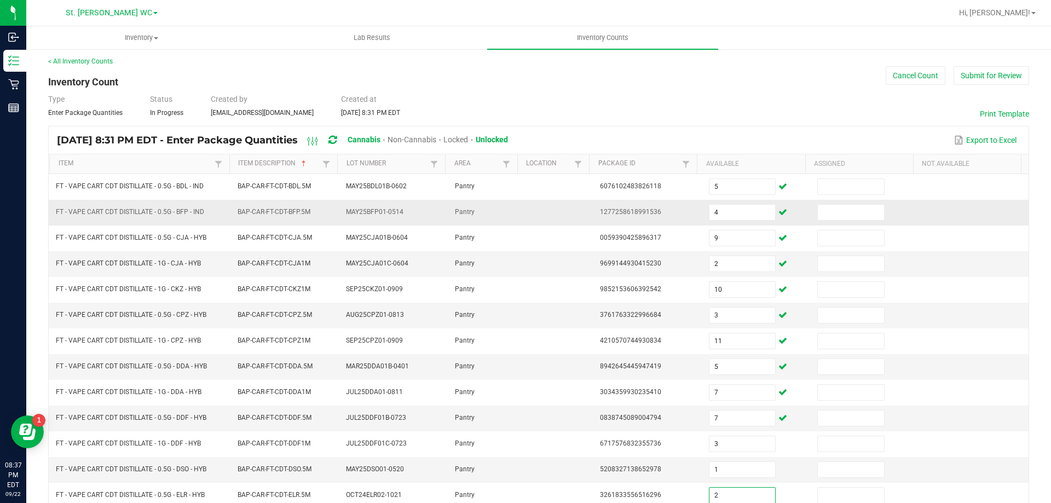
type input "2"
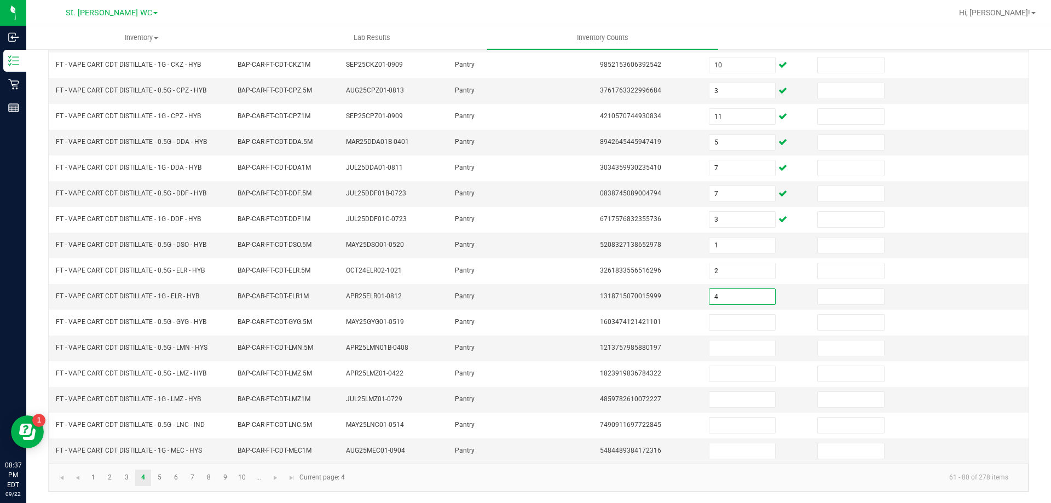
type input "4"
type input "8"
type input "10"
click at [157, 475] on link "5" at bounding box center [160, 478] width 16 height 16
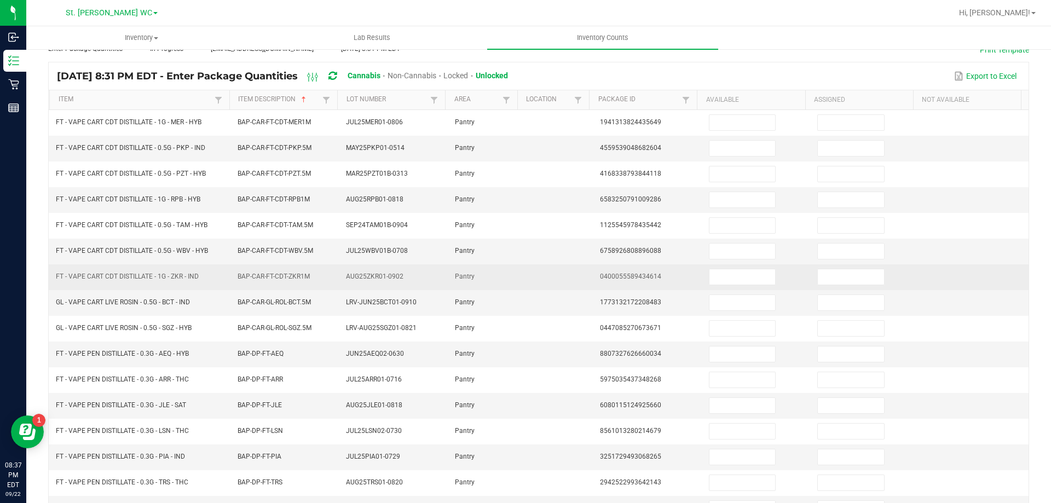
scroll to position [0, 0]
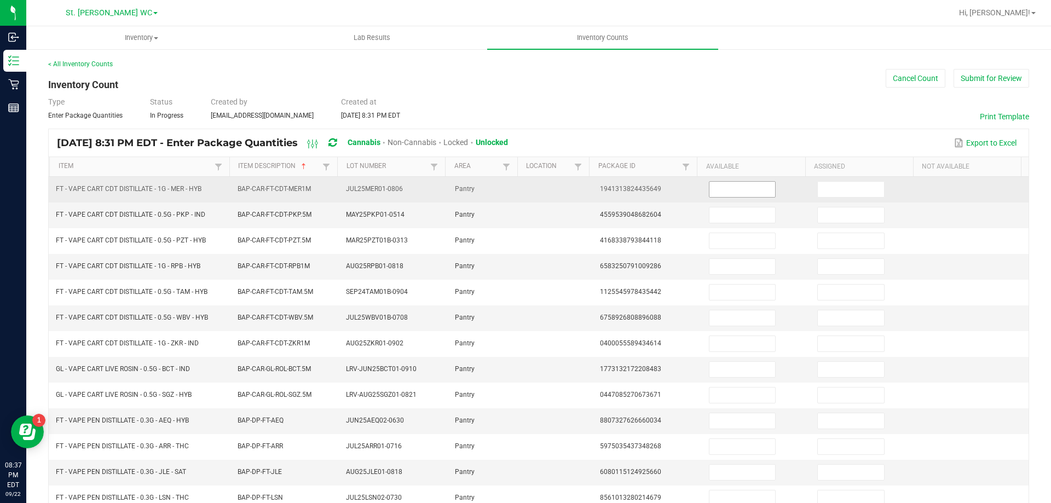
click at [735, 186] on input at bounding box center [743, 189] width 66 height 15
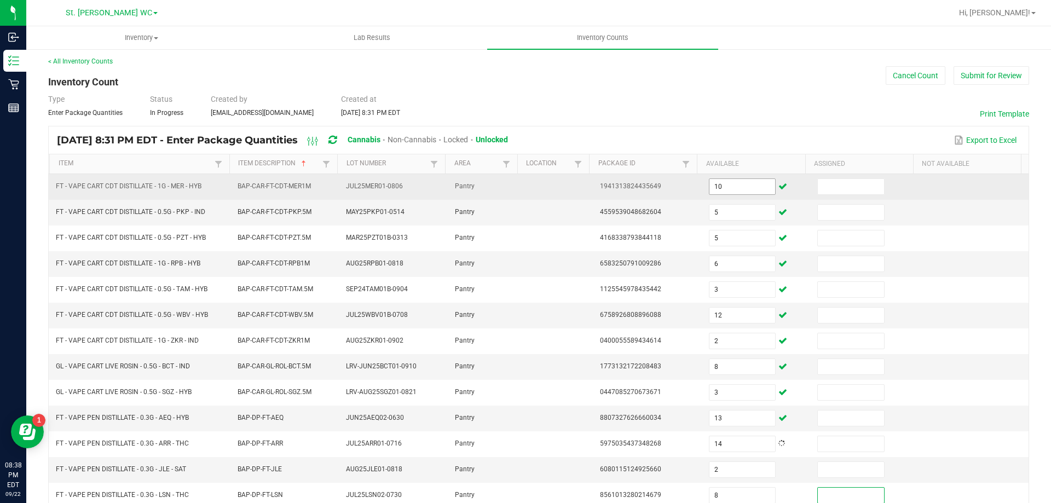
scroll to position [227, 0]
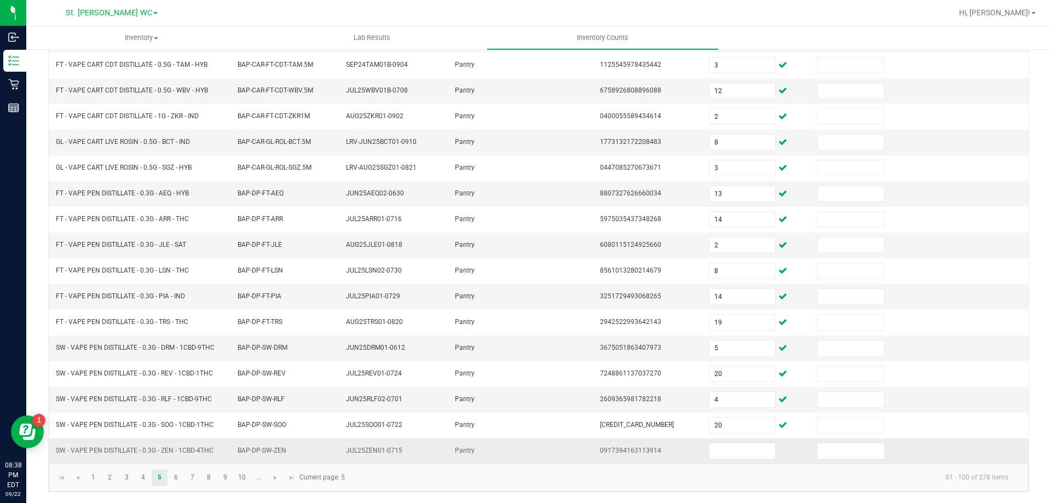
drag, startPoint x: 740, startPoint y: 183, endPoint x: 609, endPoint y: 450, distance: 296.3
click at [609, 450] on span "0917394163113914" at bounding box center [630, 451] width 61 height 8
click at [717, 454] on input at bounding box center [743, 451] width 66 height 15
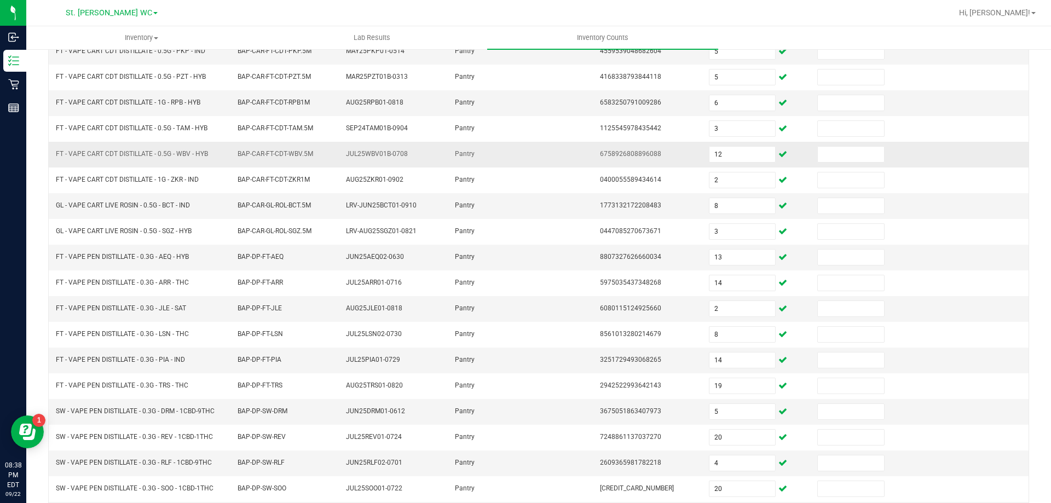
scroll to position [0, 0]
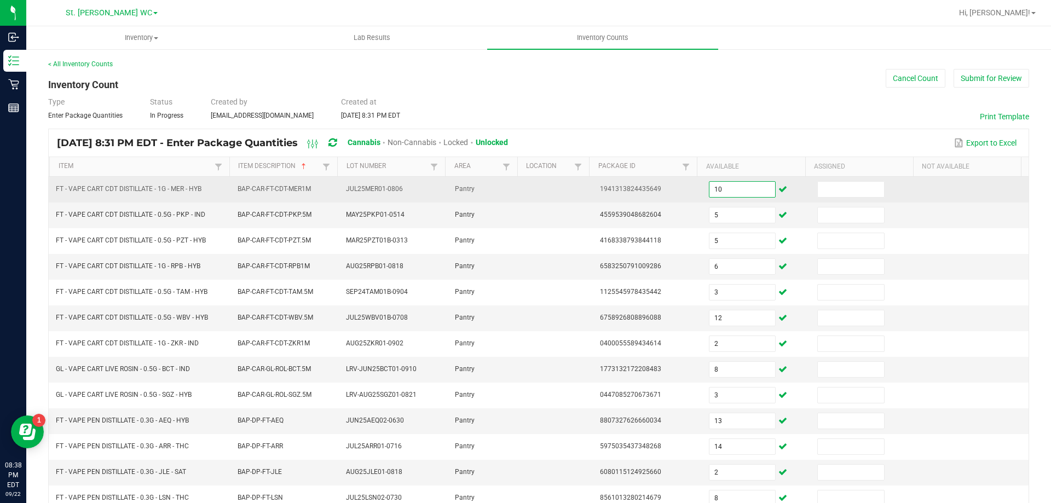
click at [721, 185] on input "10" at bounding box center [743, 189] width 66 height 15
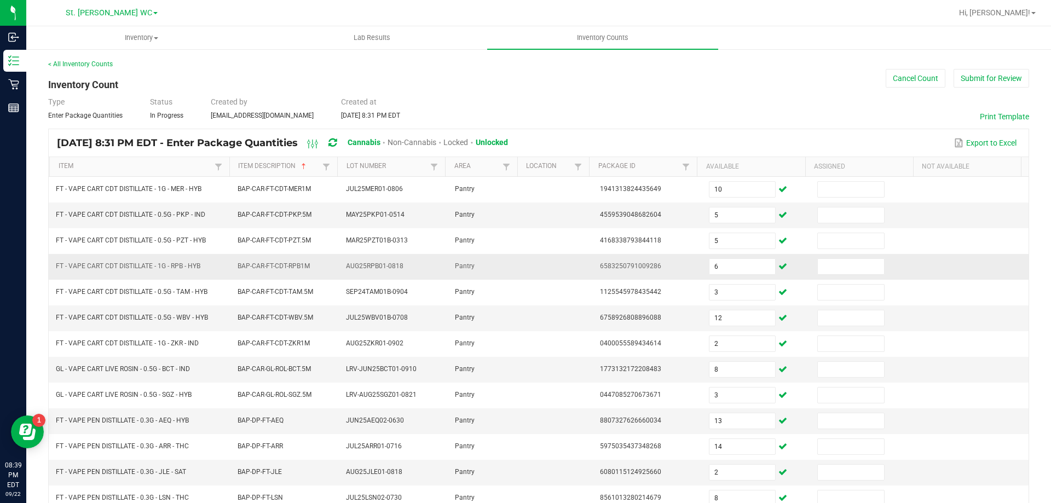
click at [662, 266] on td "6583250791009286" at bounding box center [648, 267] width 109 height 26
click at [710, 266] on input "6" at bounding box center [743, 266] width 66 height 15
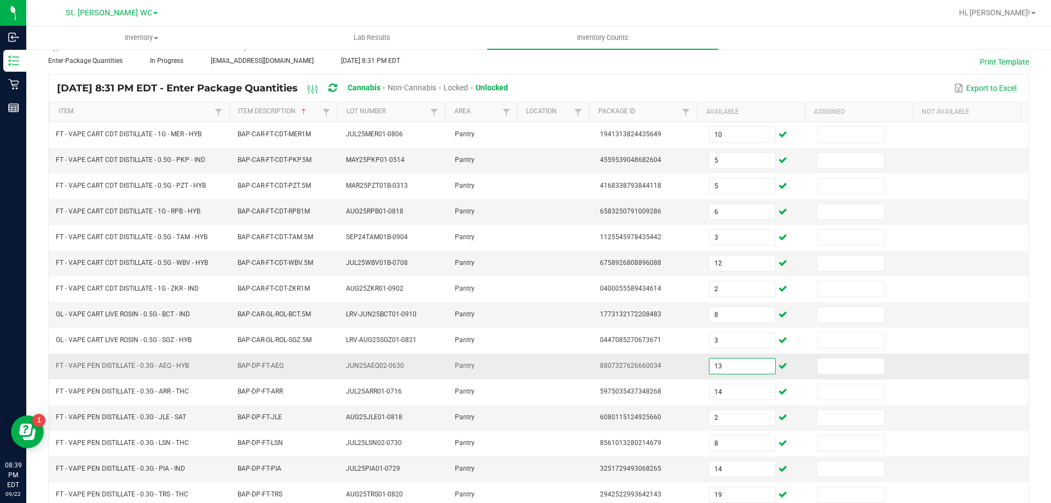
click at [713, 367] on input "13" at bounding box center [743, 366] width 66 height 15
click at [716, 366] on input "13" at bounding box center [743, 366] width 66 height 15
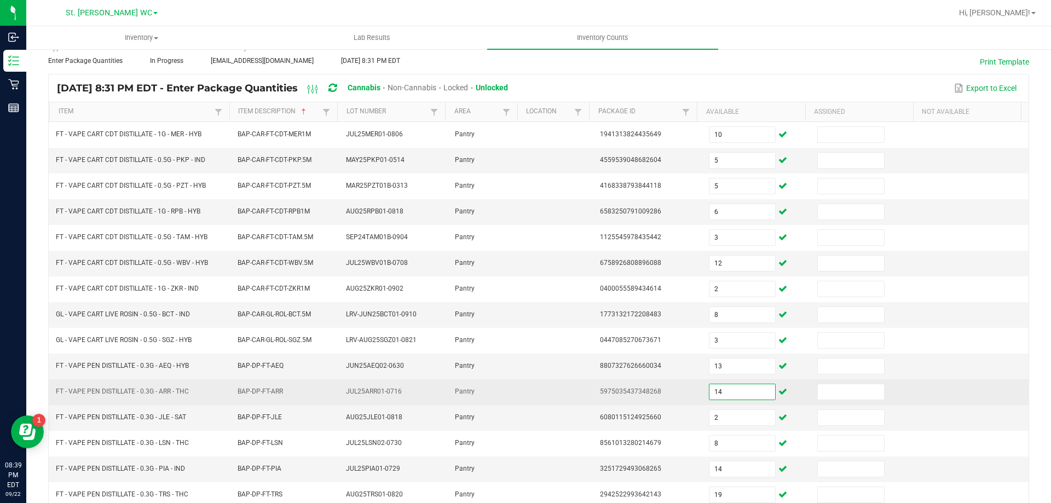
click at [728, 391] on input "14" at bounding box center [743, 391] width 66 height 15
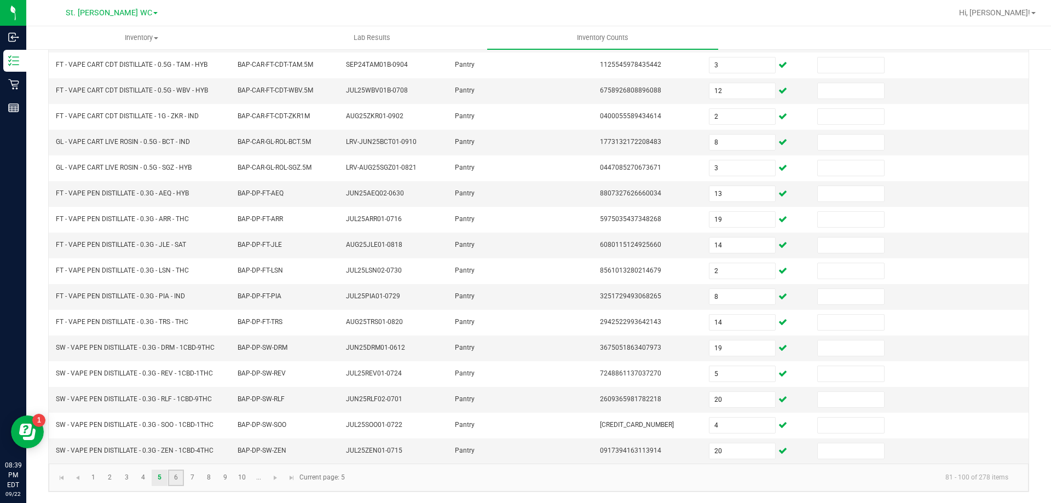
click at [177, 476] on link "6" at bounding box center [176, 478] width 16 height 16
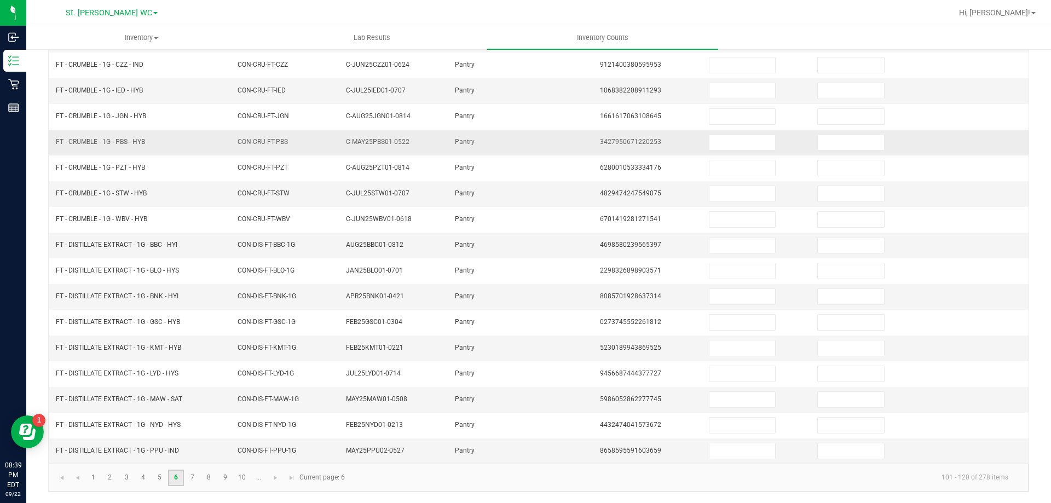
scroll to position [0, 0]
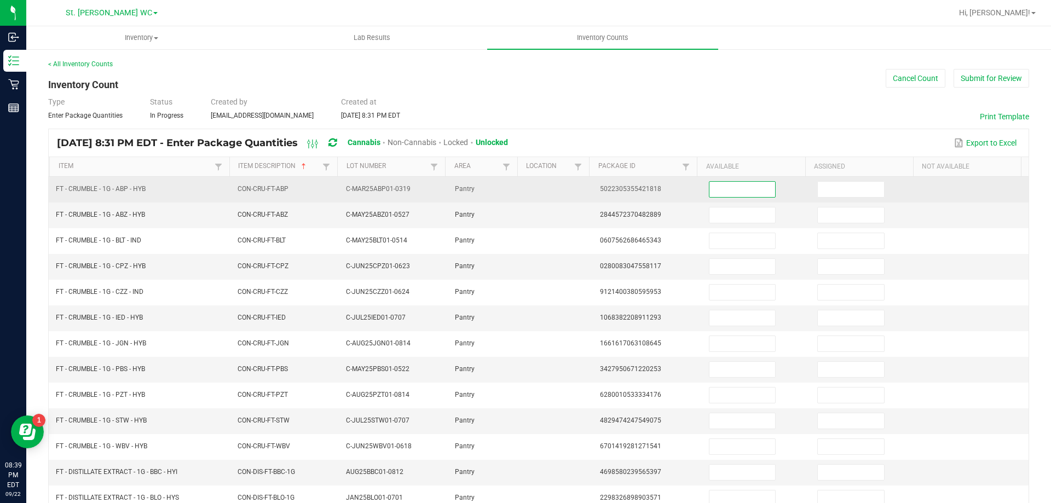
click at [743, 191] on input at bounding box center [743, 189] width 66 height 15
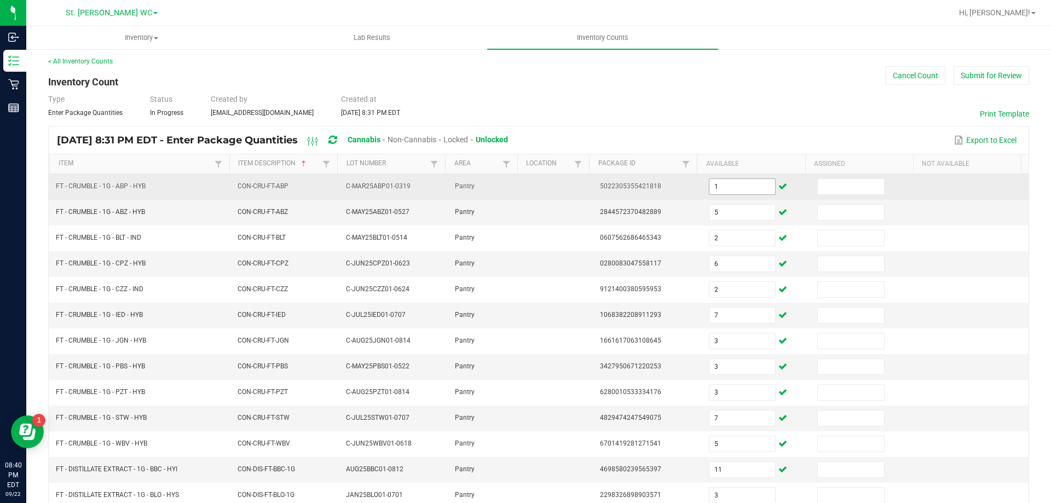
scroll to position [227, 0]
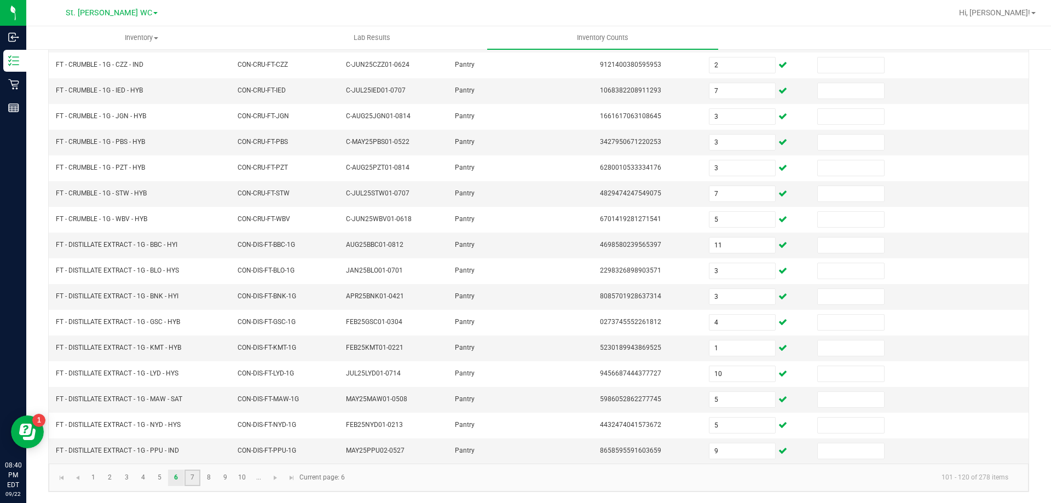
click at [193, 475] on link "7" at bounding box center [193, 478] width 16 height 16
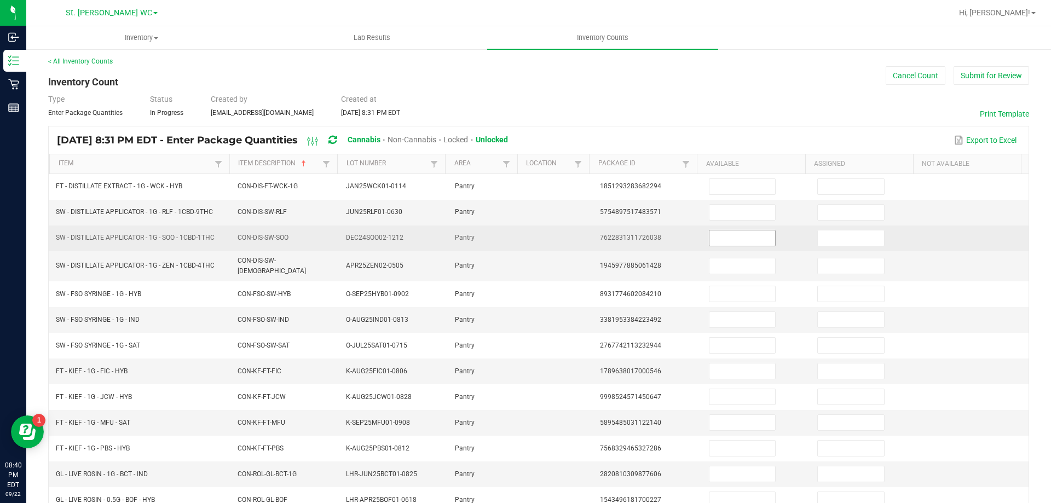
scroll to position [0, 0]
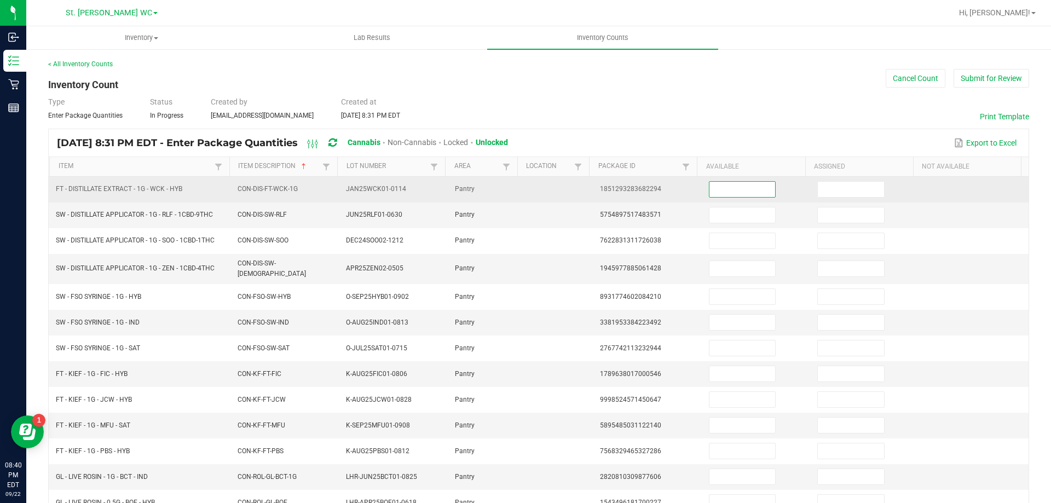
click at [712, 194] on input at bounding box center [743, 189] width 66 height 15
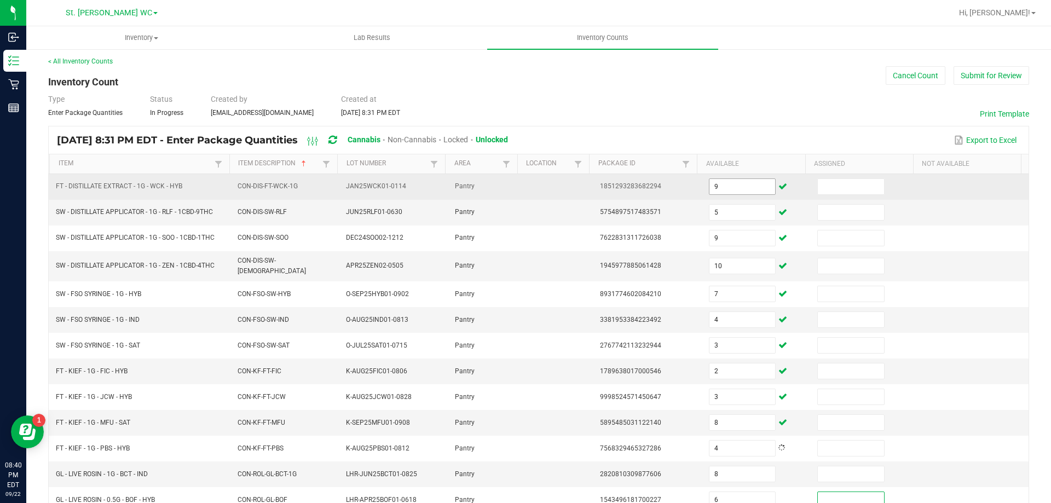
scroll to position [227, 0]
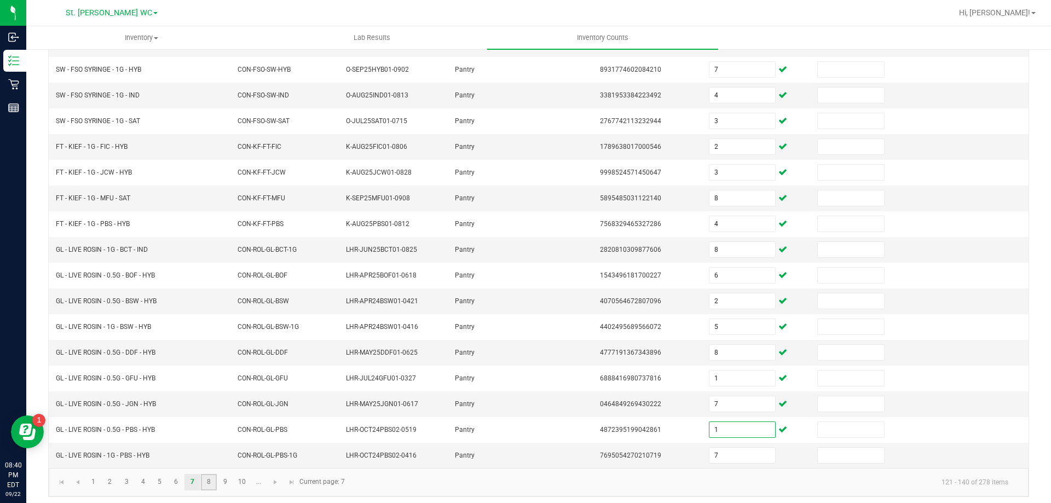
click at [211, 482] on link "8" at bounding box center [209, 482] width 16 height 16
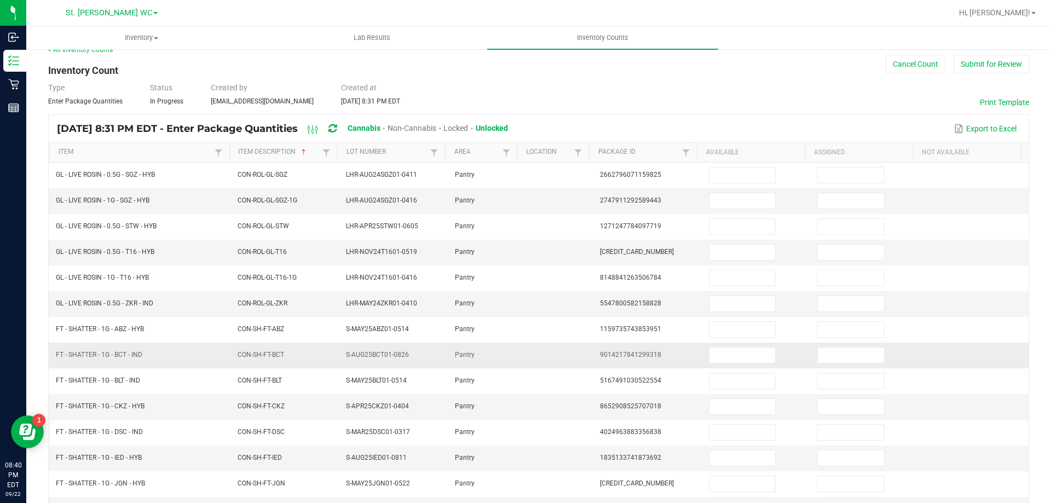
scroll to position [8, 0]
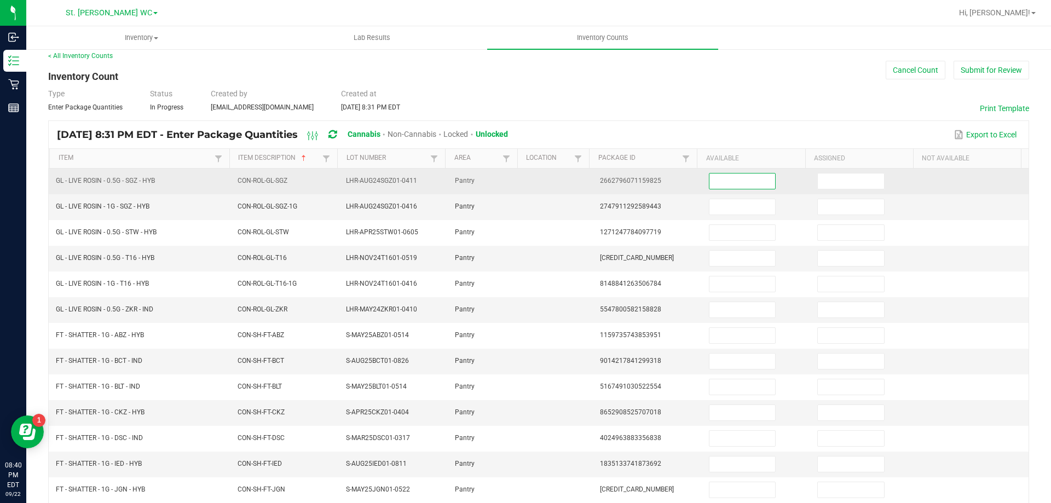
click at [722, 174] on input at bounding box center [743, 181] width 66 height 15
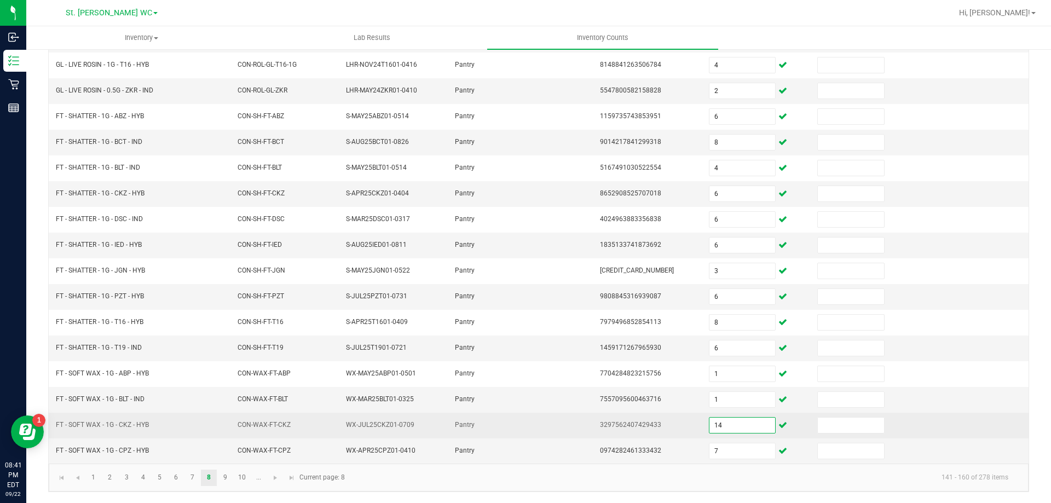
click at [716, 431] on input "14" at bounding box center [743, 425] width 66 height 15
click at [717, 430] on input "14" at bounding box center [743, 425] width 66 height 15
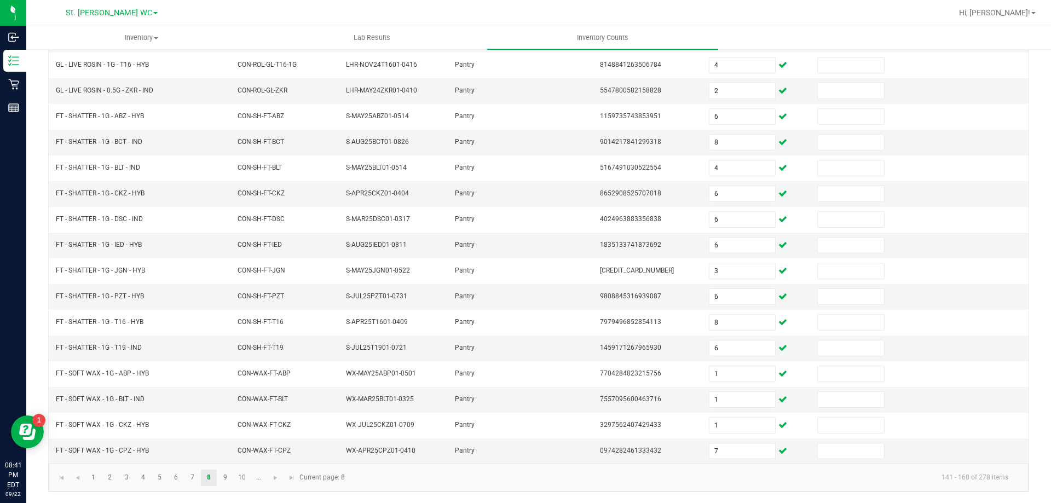
click at [624, 487] on kendo-pager-info "141 - 160 of 278 items" at bounding box center [685, 478] width 666 height 18
click at [230, 484] on link "9" at bounding box center [225, 478] width 16 height 16
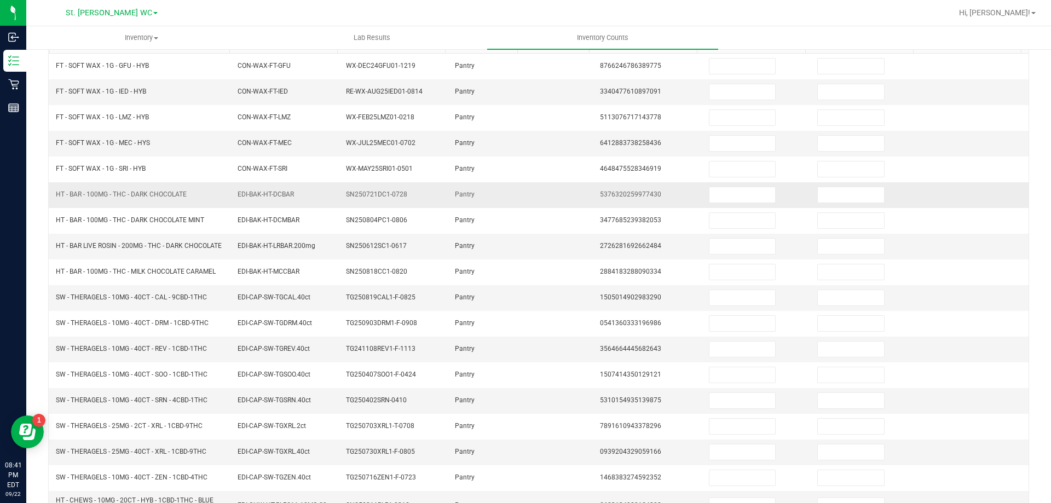
scroll to position [0, 0]
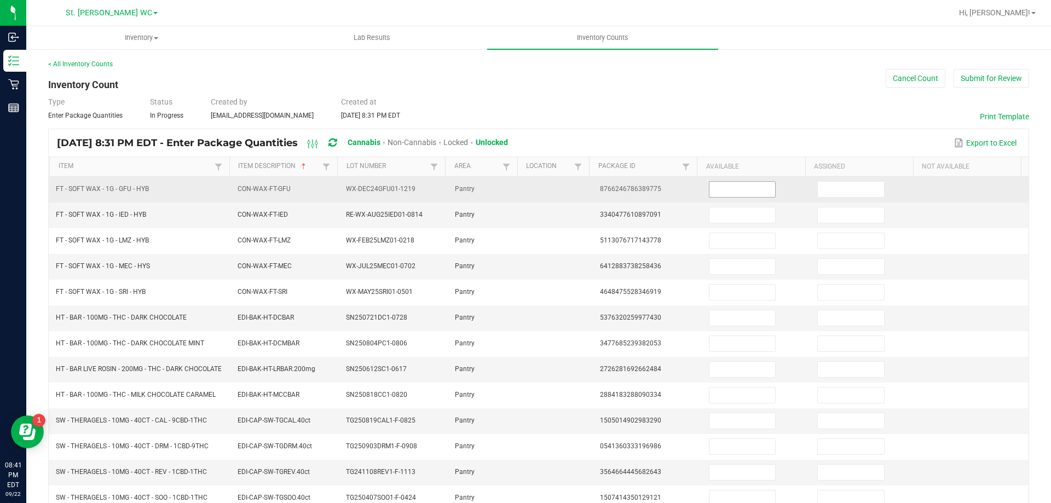
click at [717, 193] on input at bounding box center [743, 189] width 66 height 15
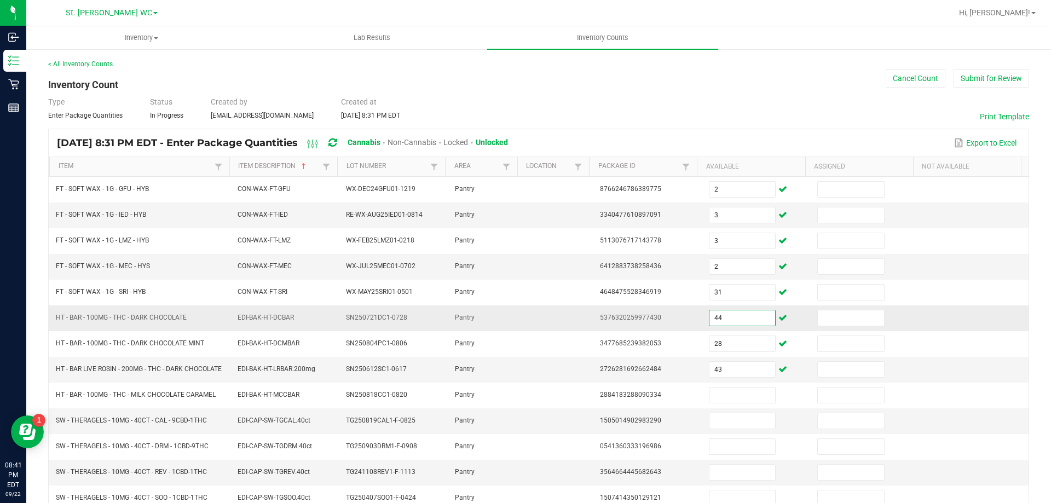
click at [732, 318] on input "44" at bounding box center [743, 317] width 66 height 15
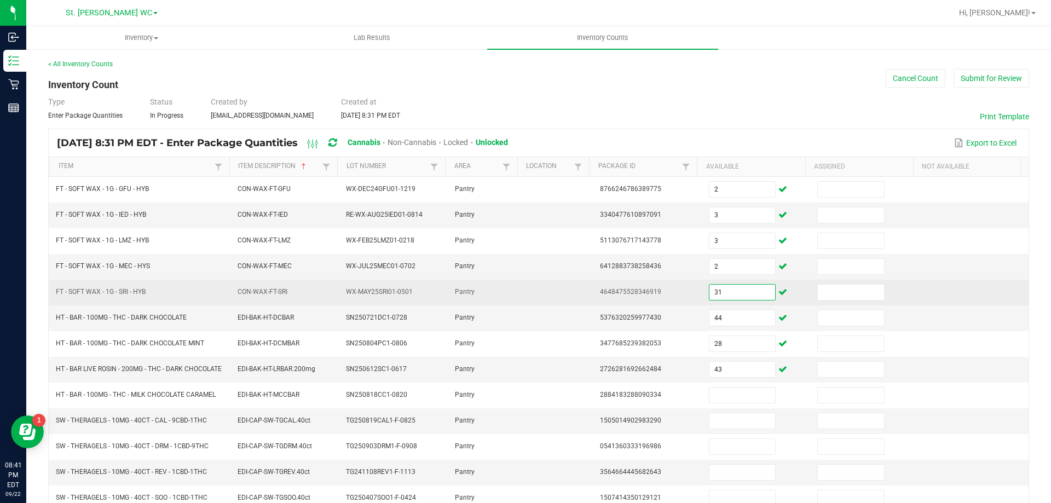
click at [733, 294] on input "31" at bounding box center [743, 292] width 66 height 15
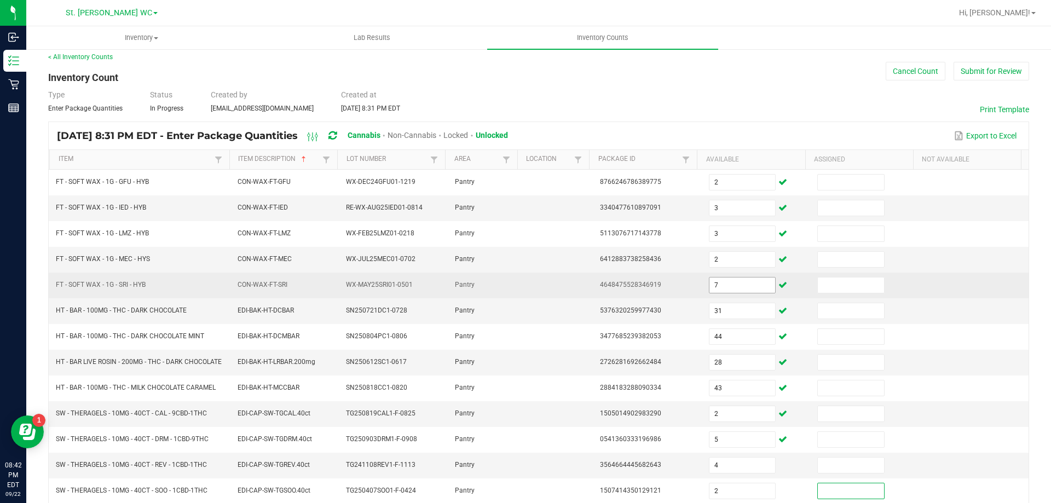
scroll to position [241, 0]
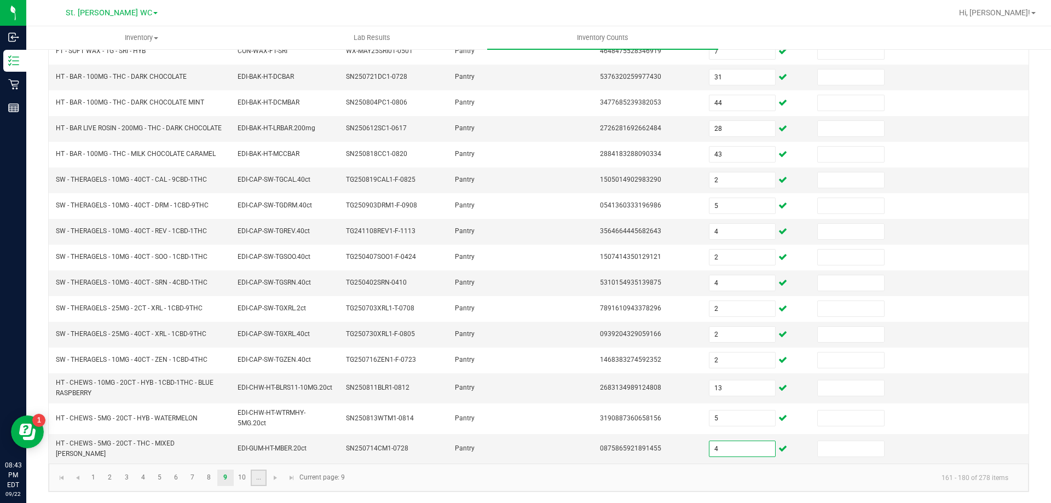
click at [252, 478] on link "..." at bounding box center [259, 478] width 16 height 16
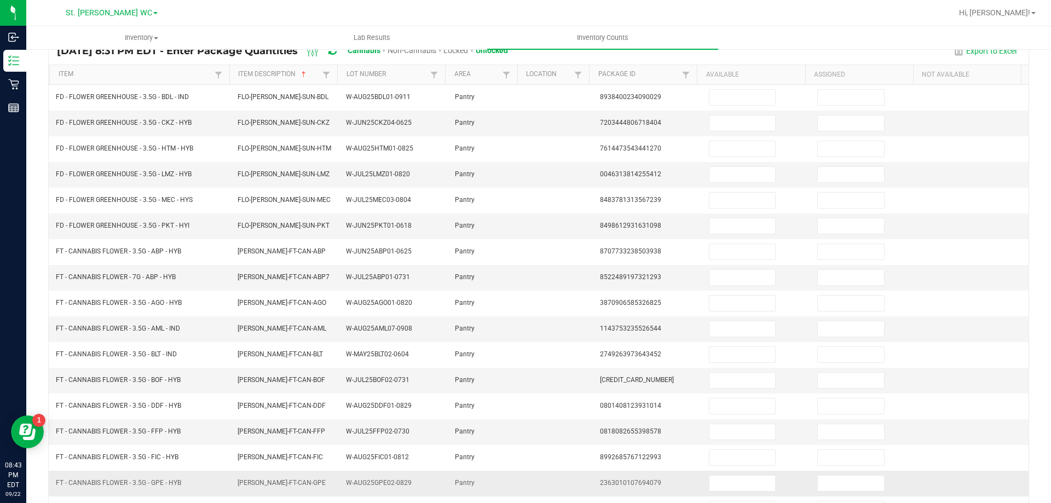
scroll to position [227, 0]
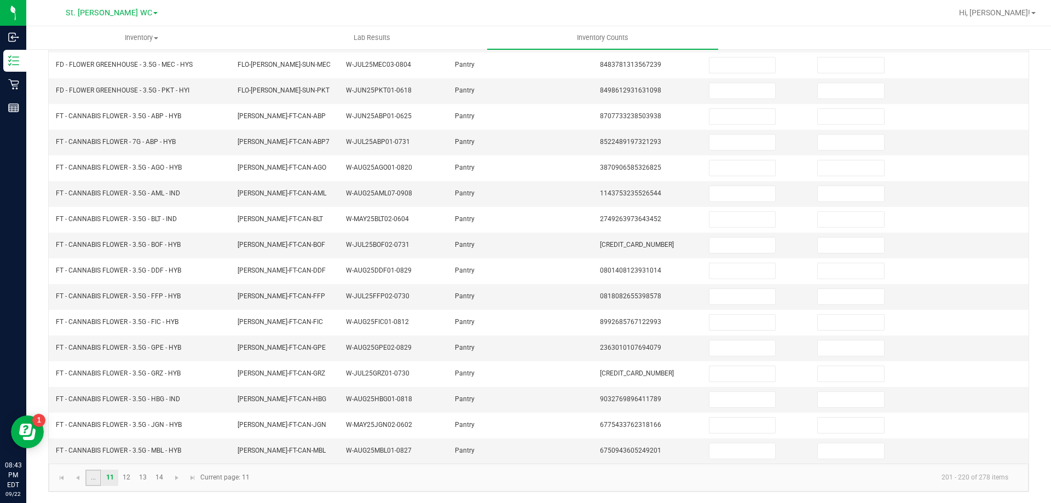
click at [100, 479] on link "..." at bounding box center [93, 478] width 16 height 16
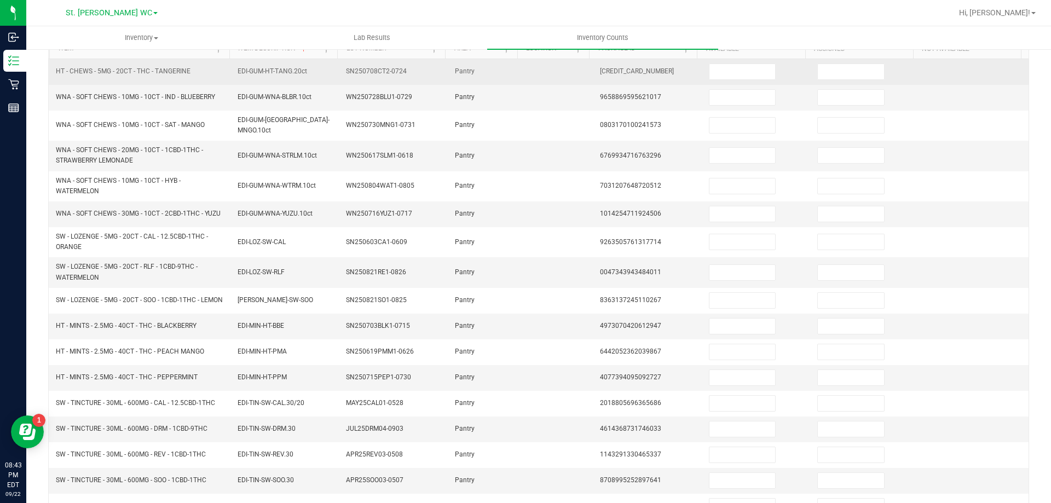
scroll to position [0, 0]
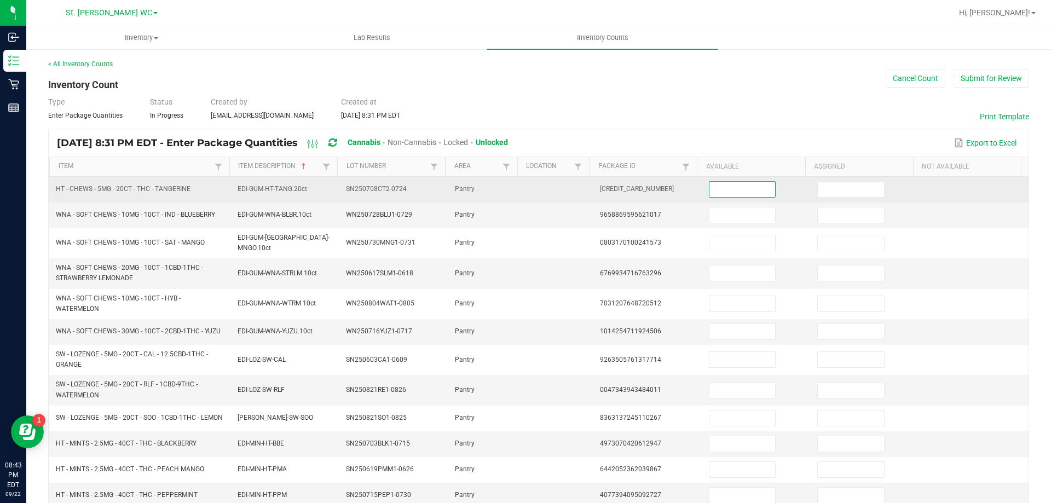
click at [715, 189] on input at bounding box center [743, 189] width 66 height 15
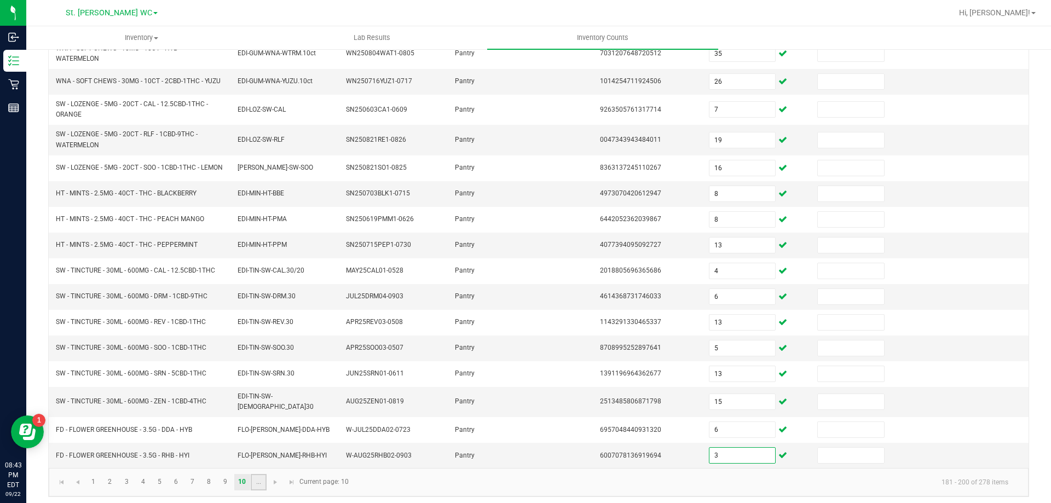
click at [255, 474] on link "..." at bounding box center [259, 482] width 16 height 16
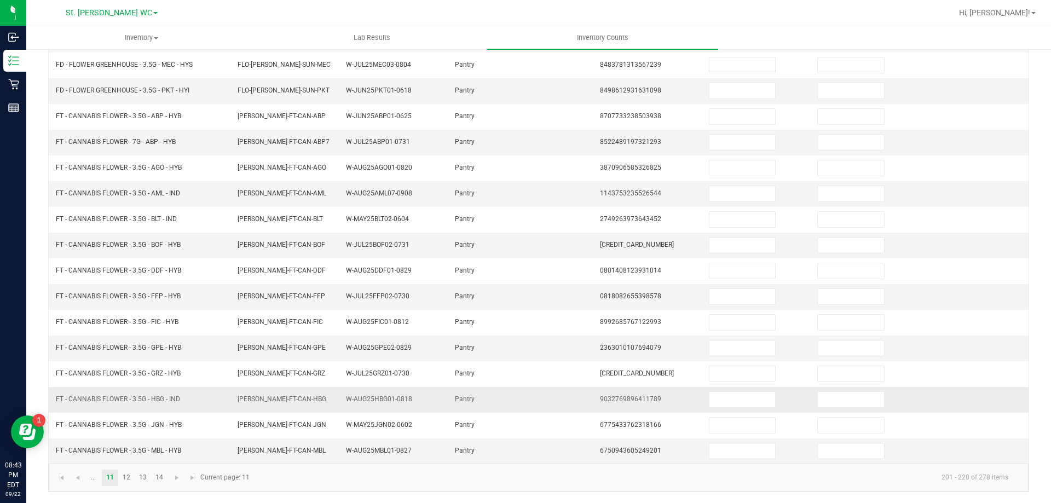
scroll to position [0, 0]
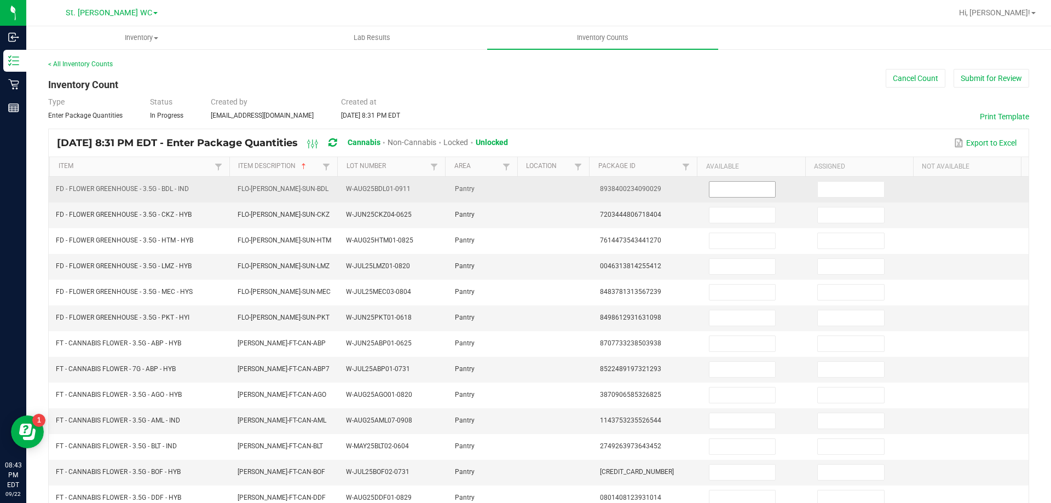
click at [710, 186] on input at bounding box center [743, 189] width 66 height 15
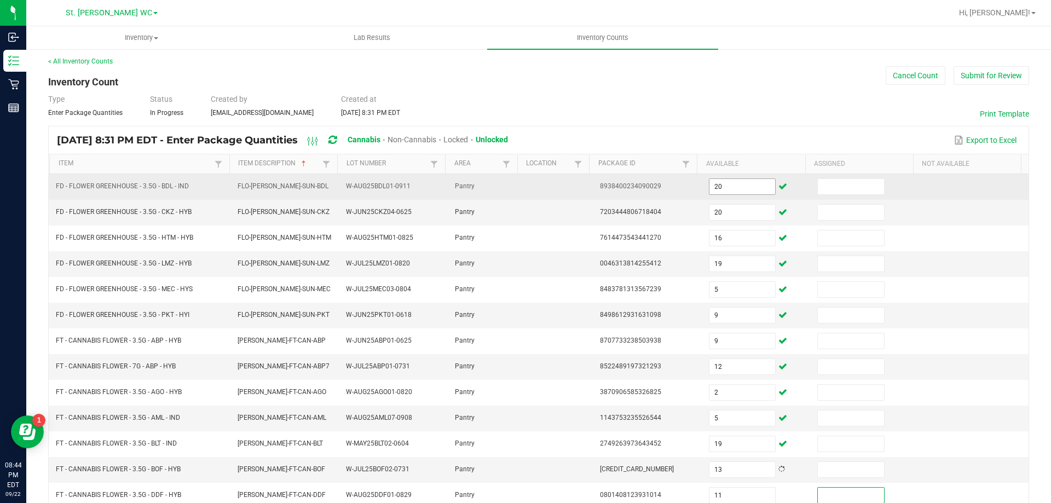
scroll to position [227, 0]
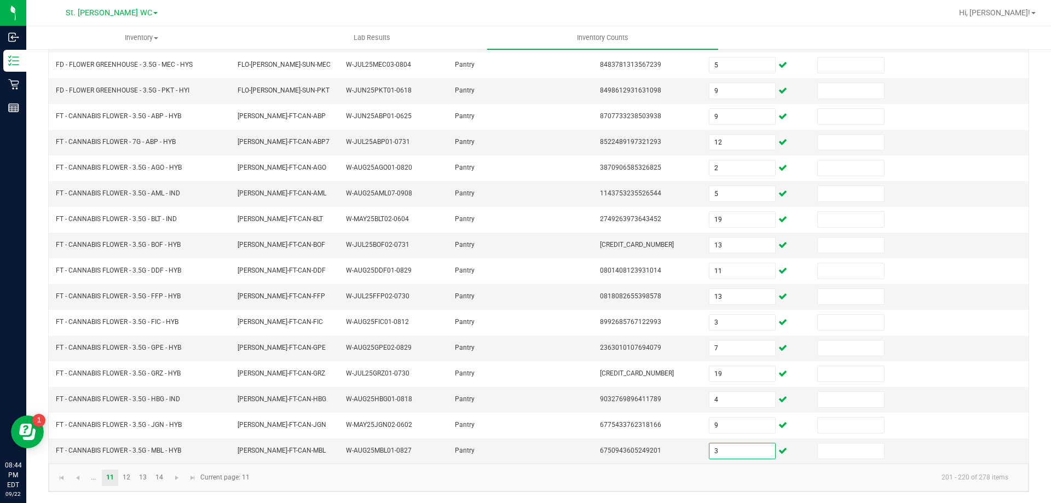
click at [124, 488] on kendo-pager "... 11 12 13 14 201 - 220 of 278 items Current page: 11" at bounding box center [539, 478] width 980 height 28
click at [127, 479] on link "12" at bounding box center [127, 478] width 16 height 16
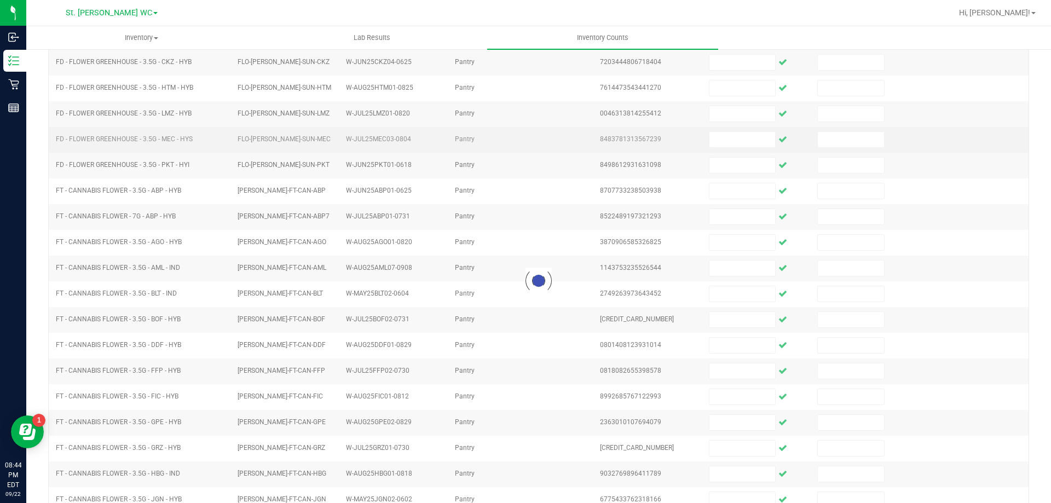
scroll to position [0, 0]
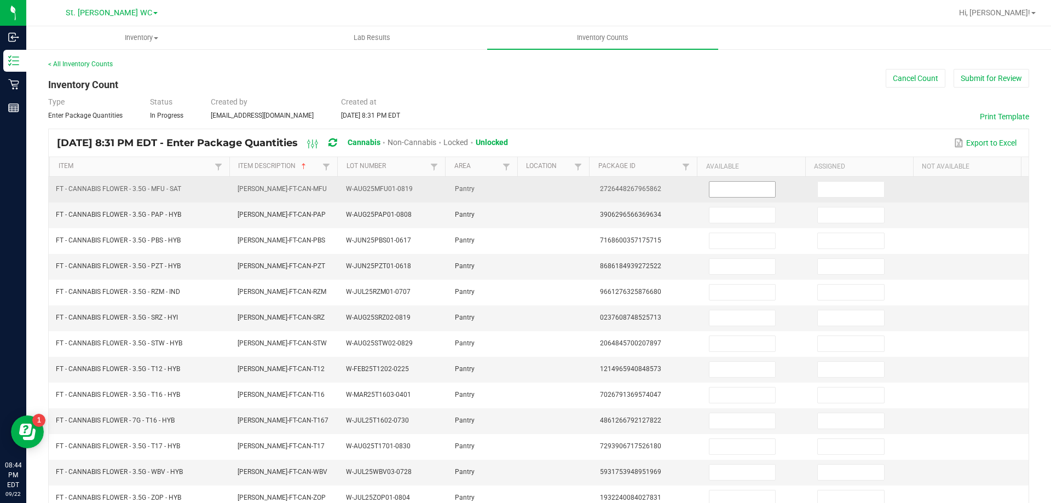
click at [727, 189] on input at bounding box center [743, 189] width 66 height 15
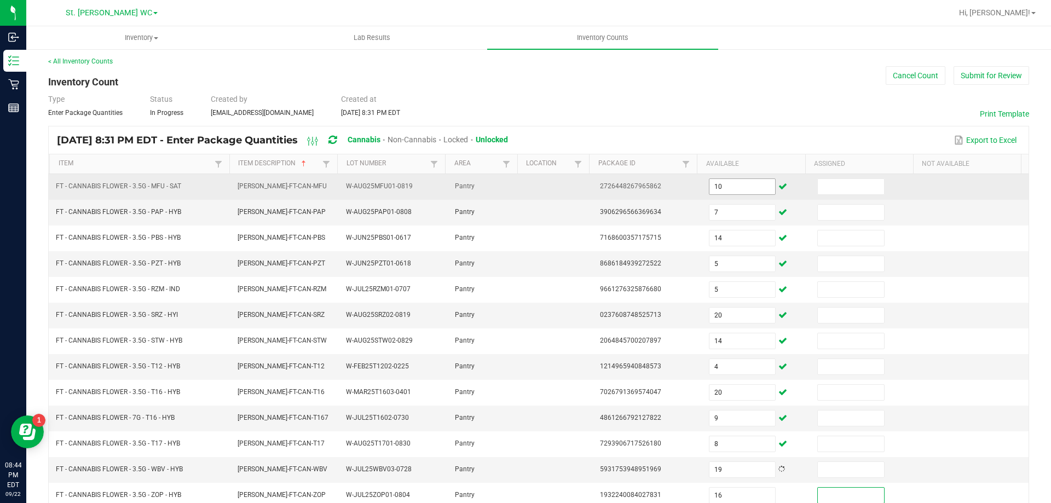
scroll to position [227, 0]
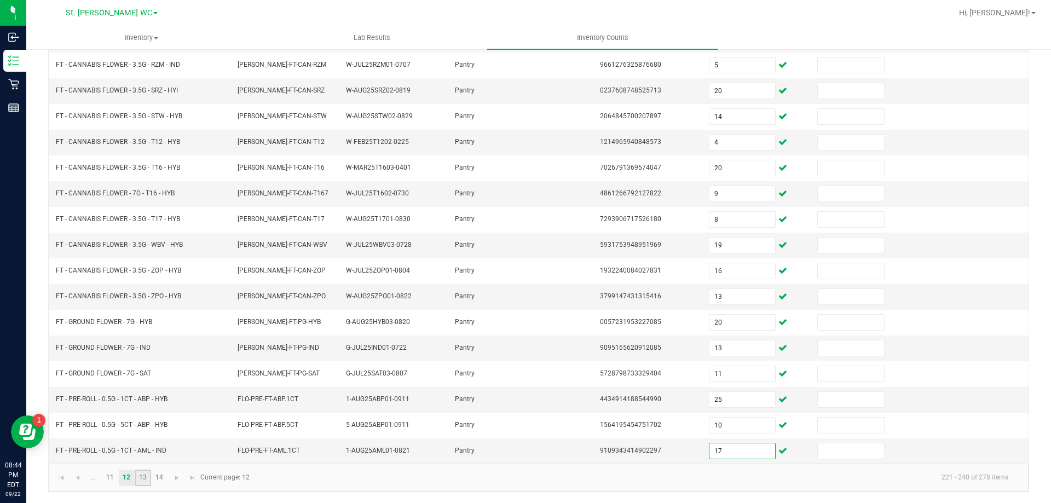
click at [148, 480] on link "13" at bounding box center [143, 478] width 16 height 16
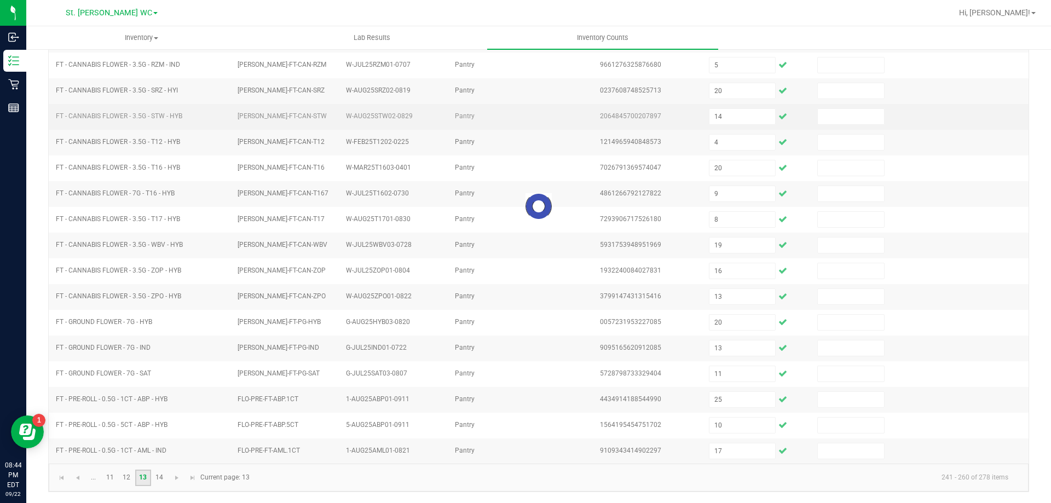
scroll to position [0, 0]
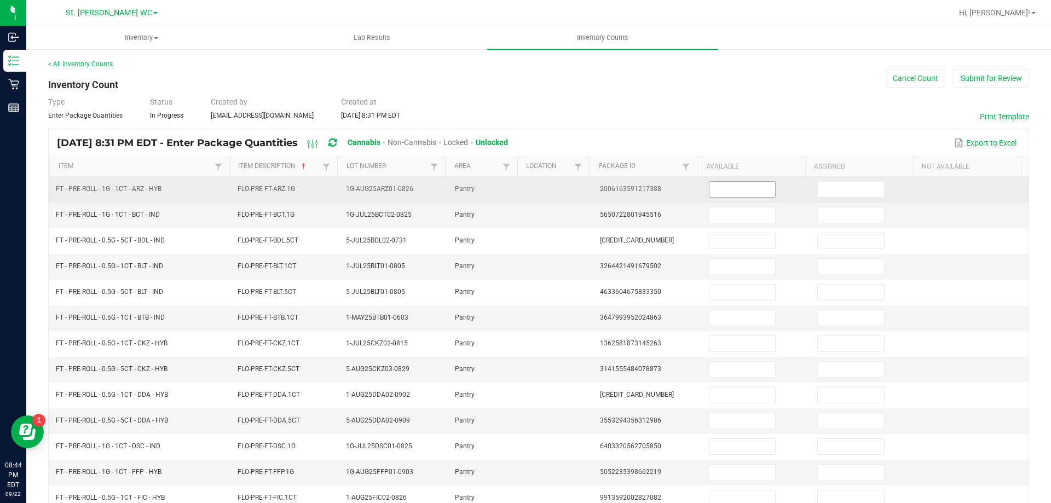
click at [752, 189] on input at bounding box center [743, 189] width 66 height 15
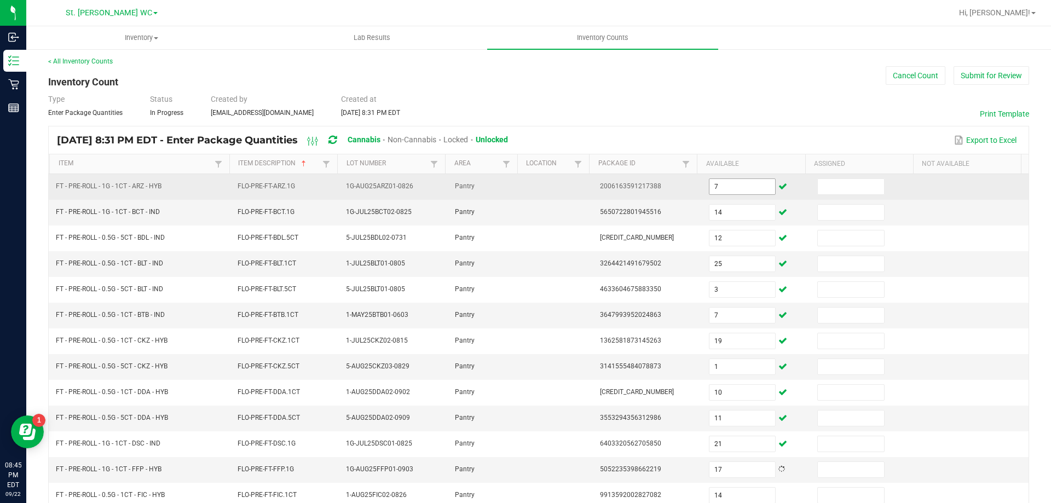
scroll to position [227, 0]
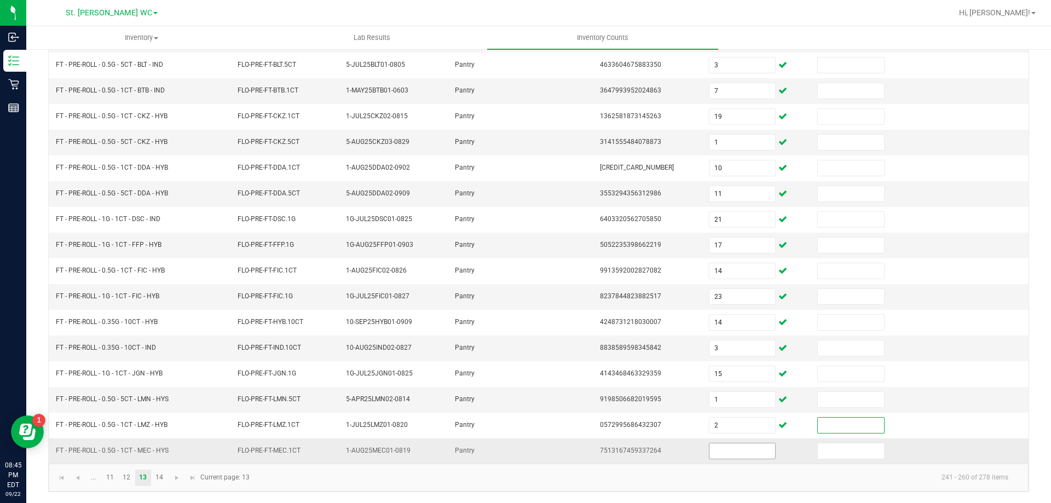
click at [727, 450] on input at bounding box center [743, 451] width 66 height 15
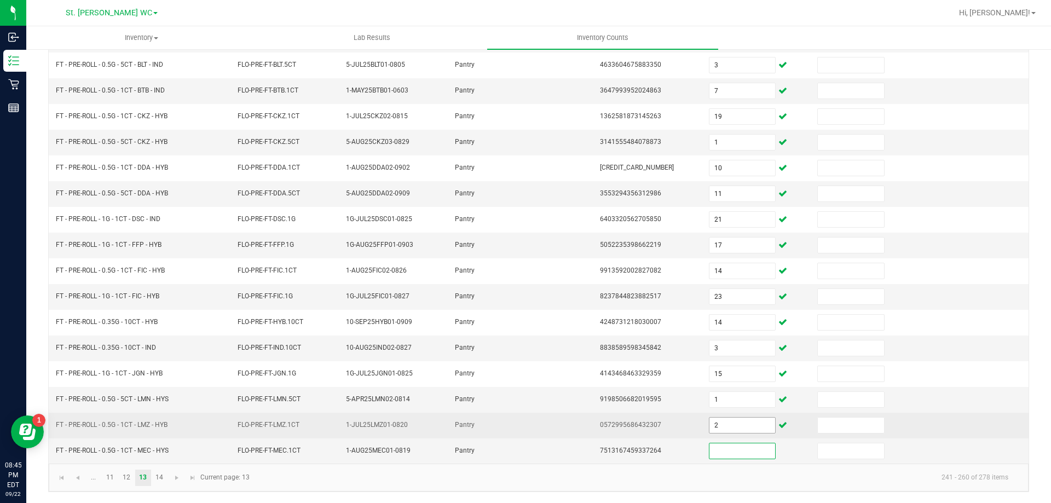
click at [726, 425] on input "2" at bounding box center [743, 425] width 66 height 15
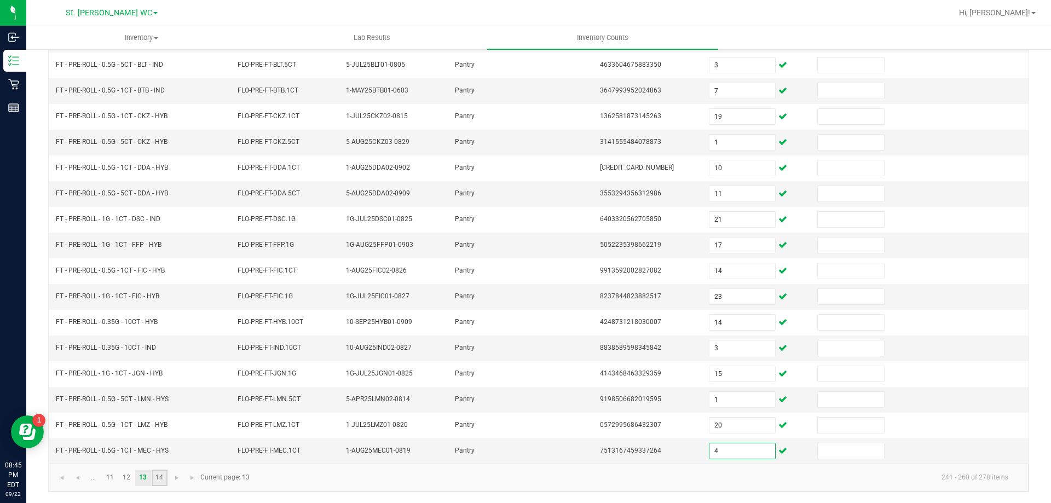
click at [156, 484] on link "14" at bounding box center [160, 478] width 16 height 16
click at [307, 493] on div "< All Inventory Counts Inventory Count Cancel Count Submit for Review Type Ente…" at bounding box center [538, 187] width 1025 height 631
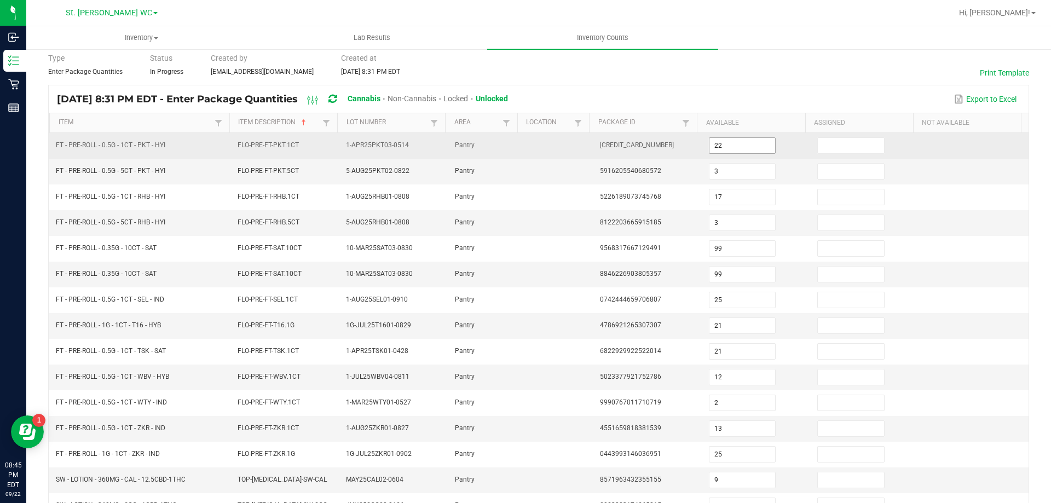
scroll to position [0, 0]
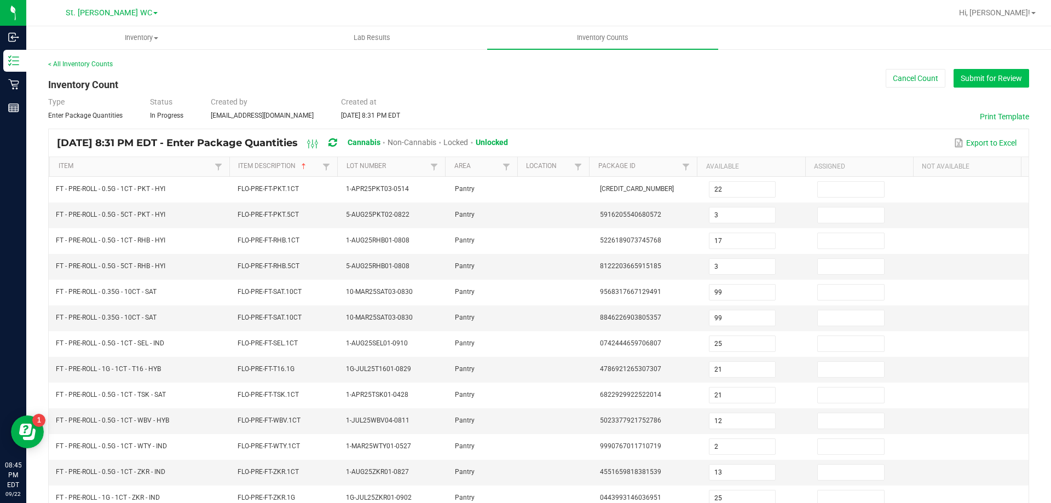
click at [1009, 69] on button "Submit for Review" at bounding box center [992, 78] width 76 height 19
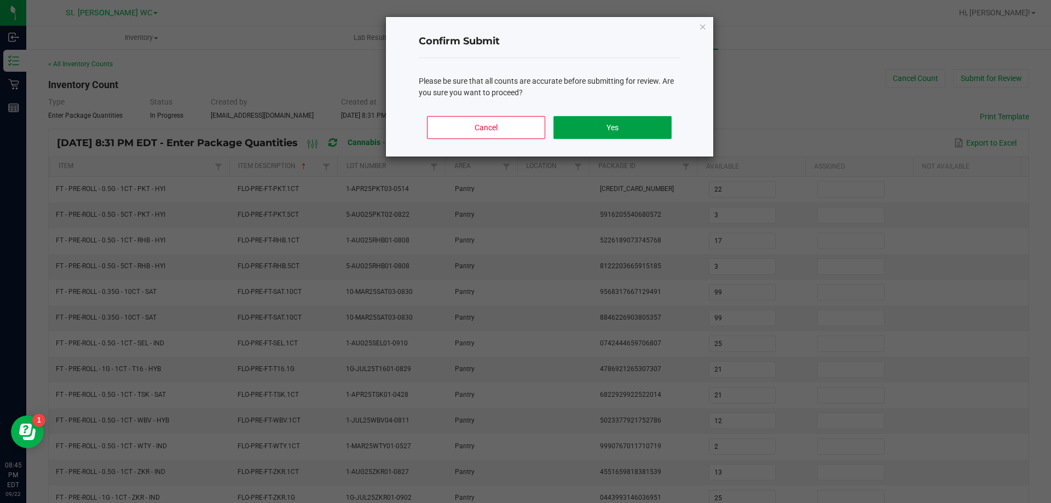
click at [620, 120] on button "Yes" at bounding box center [613, 127] width 118 height 23
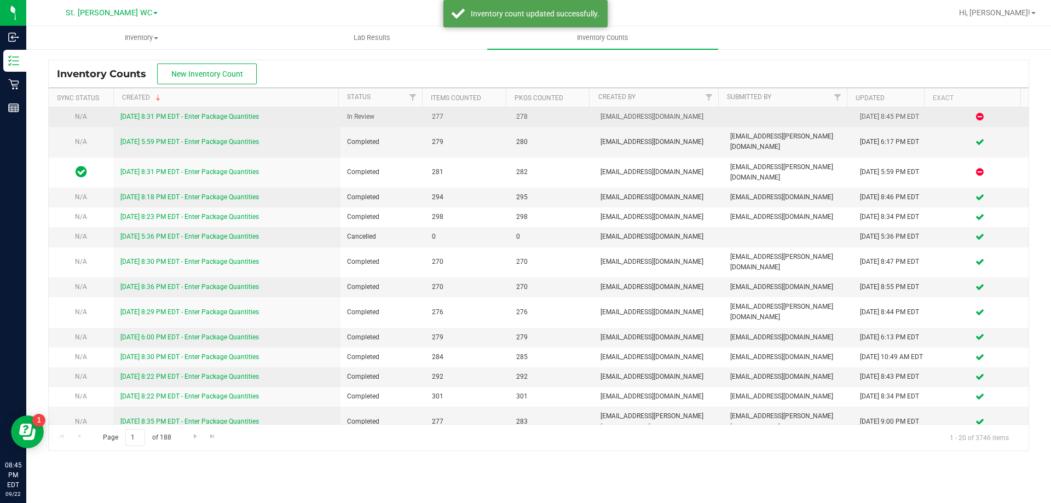
click at [171, 120] on link "[DATE] 8:31 PM EDT - Enter Package Quantities" at bounding box center [189, 117] width 139 height 8
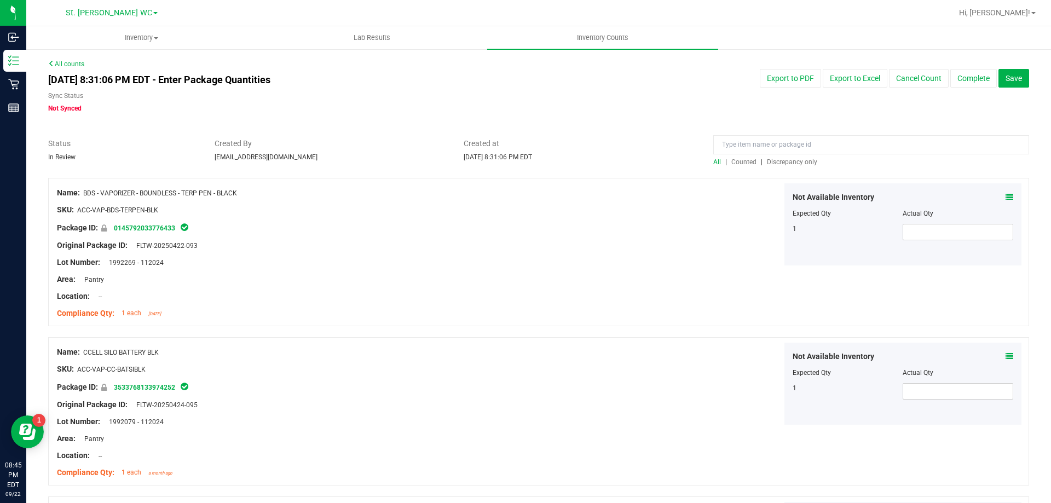
click at [795, 164] on span "Discrepancy only" at bounding box center [792, 162] width 50 height 8
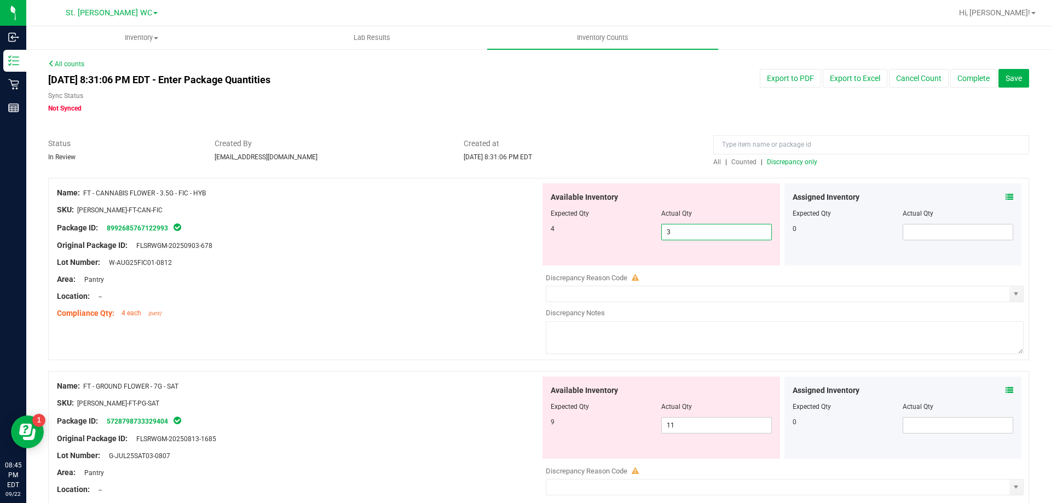
drag, startPoint x: 687, startPoint y: 228, endPoint x: 545, endPoint y: 211, distance: 142.3
click at [545, 211] on div "Available Inventory Expected Qty Actual Qty 4 3 3" at bounding box center [662, 224] width 238 height 82
click at [436, 251] on div at bounding box center [299, 253] width 484 height 5
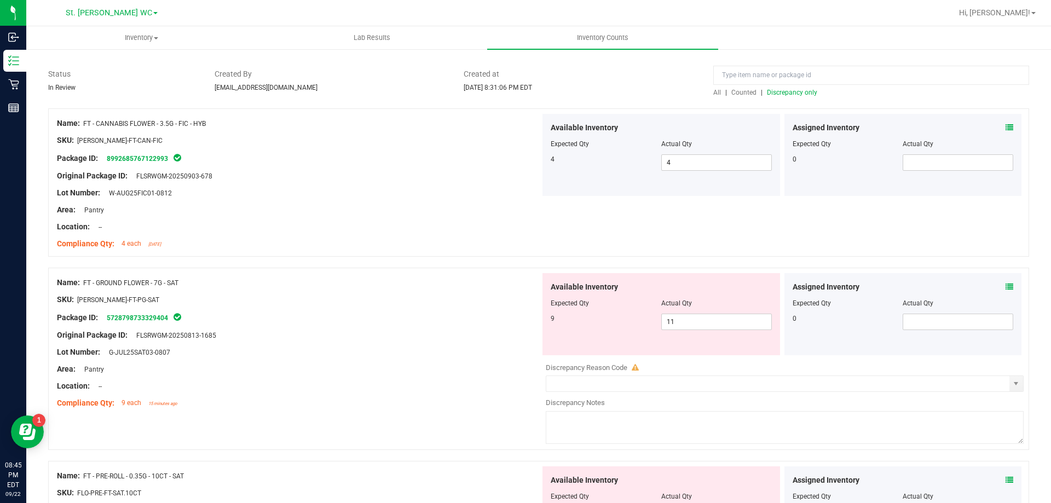
scroll to position [110, 0]
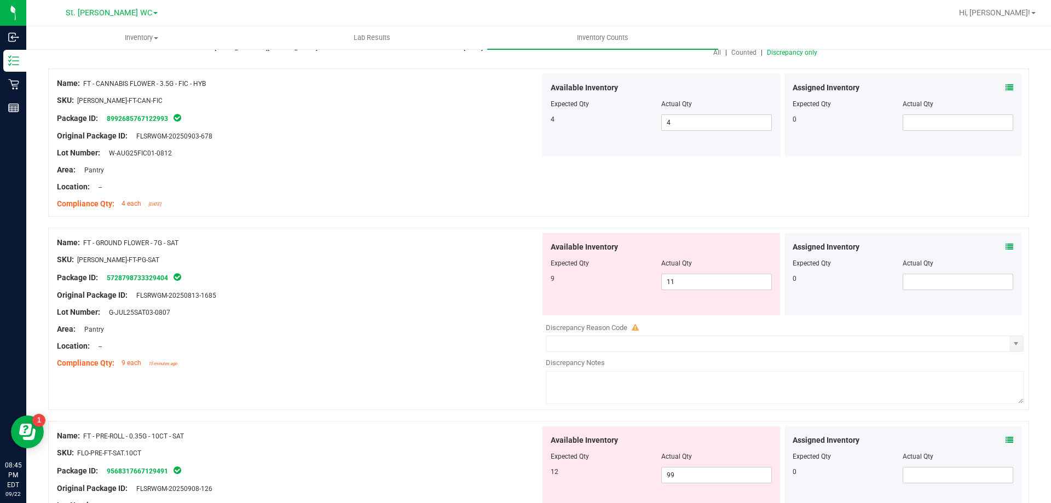
drag, startPoint x: 415, startPoint y: 321, endPoint x: 419, endPoint y: 313, distance: 8.8
click at [416, 318] on div at bounding box center [299, 320] width 484 height 5
drag, startPoint x: 705, startPoint y: 287, endPoint x: 576, endPoint y: 287, distance: 129.2
click at [576, 287] on div "9 11 11" at bounding box center [661, 282] width 221 height 16
click at [454, 316] on div "Lot Number: G-JUL25SAT03-0807" at bounding box center [299, 312] width 484 height 11
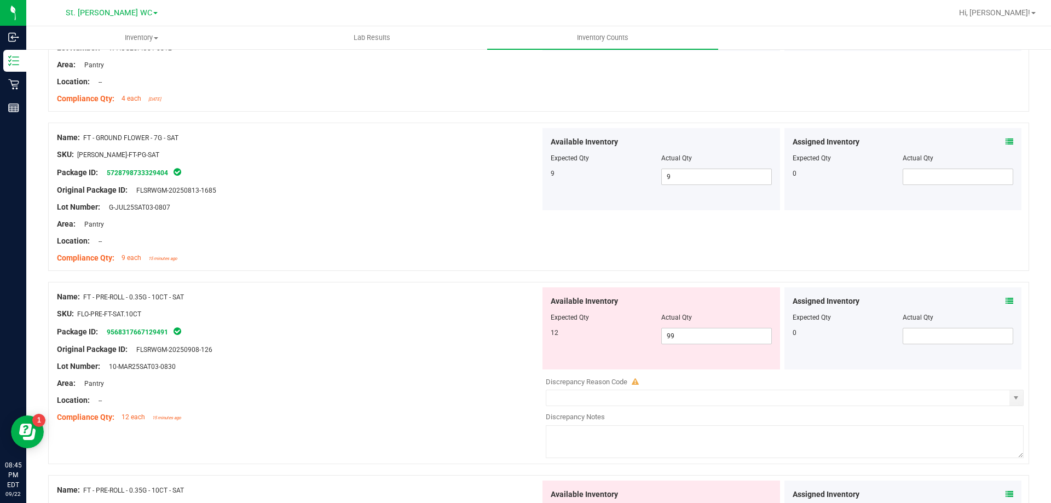
scroll to position [274, 0]
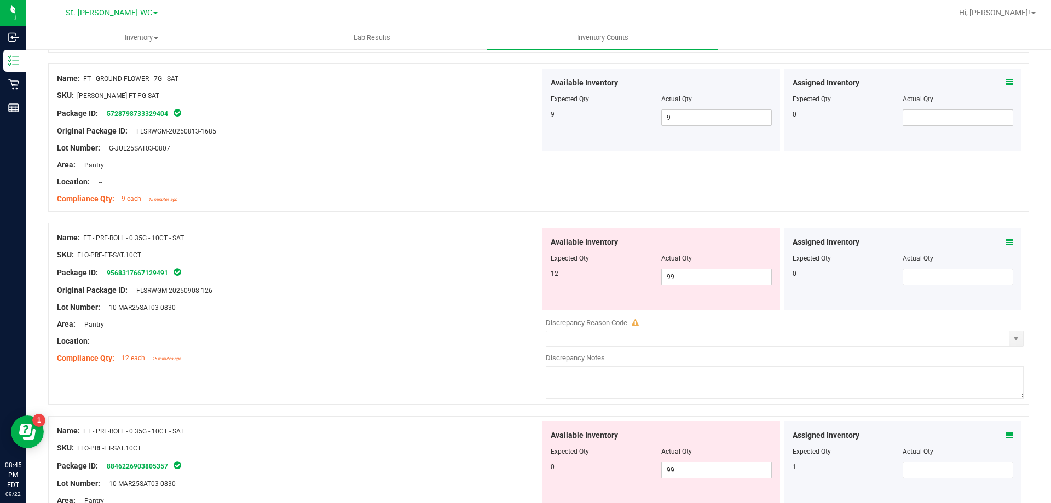
click at [393, 385] on div "Name: FT - PRE-ROLL - 0.35G - 10CT - SAT SKU: FLO-PRE-FT-SAT.10CT Package ID: 9…" at bounding box center [538, 314] width 981 height 182
drag, startPoint x: 713, startPoint y: 276, endPoint x: 597, endPoint y: 276, distance: 116.6
click at [597, 276] on div "12 99 99" at bounding box center [661, 277] width 221 height 16
click at [416, 298] on div at bounding box center [299, 298] width 484 height 5
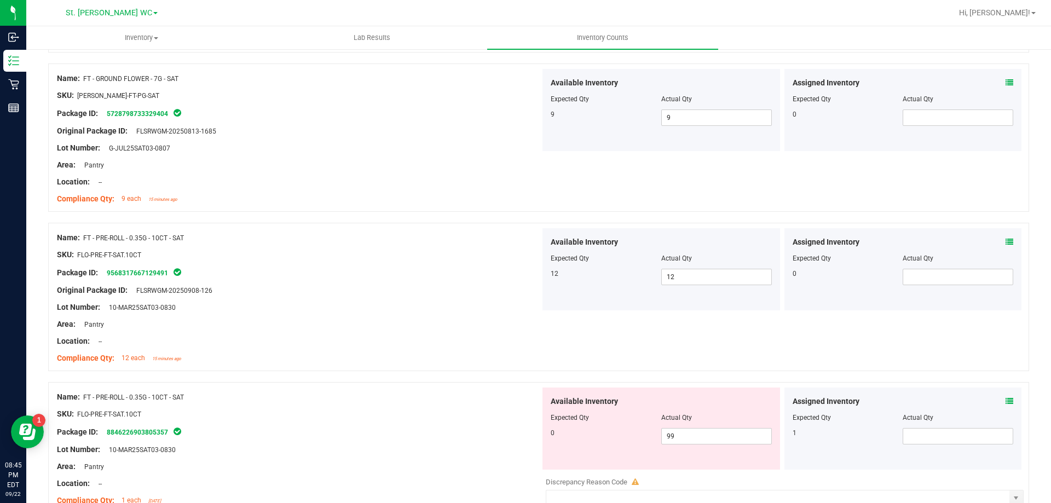
click at [427, 350] on div at bounding box center [299, 349] width 484 height 5
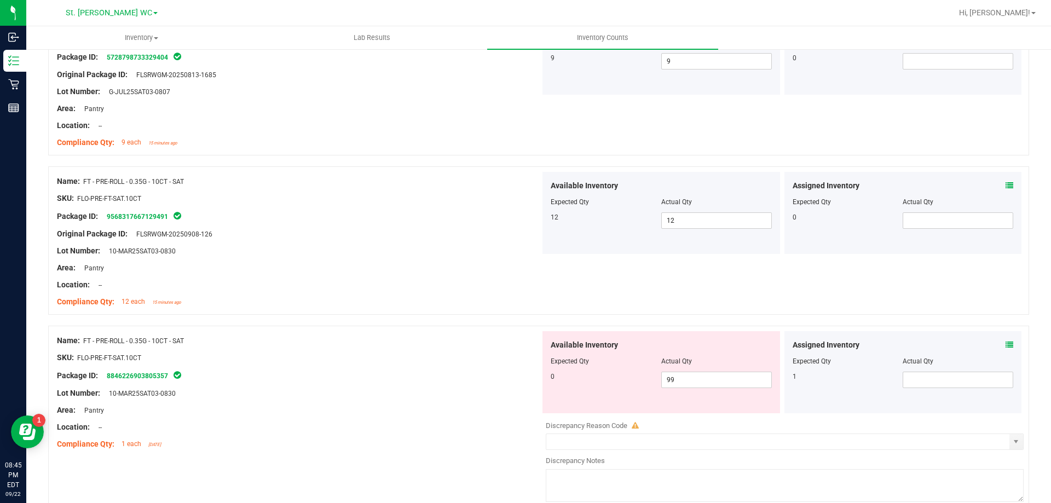
scroll to position [438, 0]
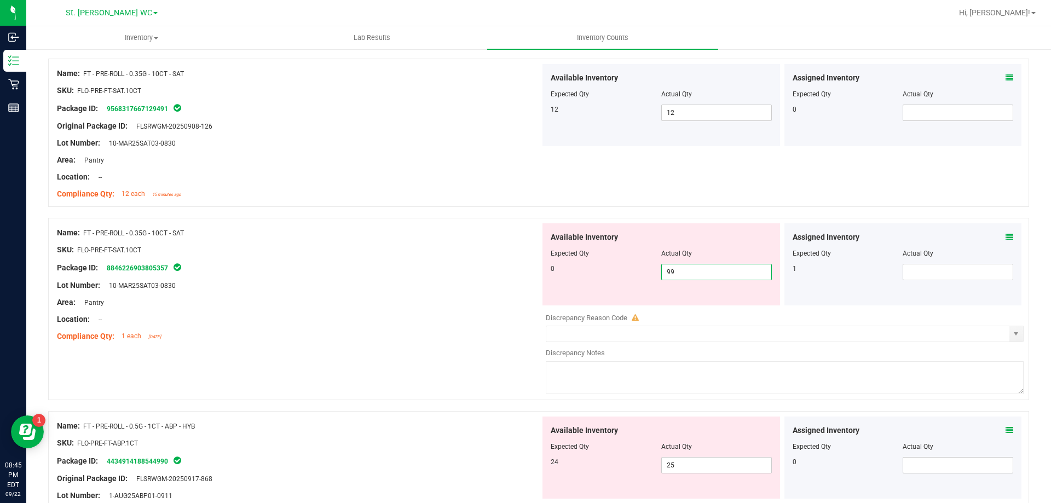
drag, startPoint x: 692, startPoint y: 275, endPoint x: 587, endPoint y: 282, distance: 105.4
click at [587, 282] on div "Available Inventory Expected Qty Actual Qty 0 99 99" at bounding box center [662, 264] width 238 height 82
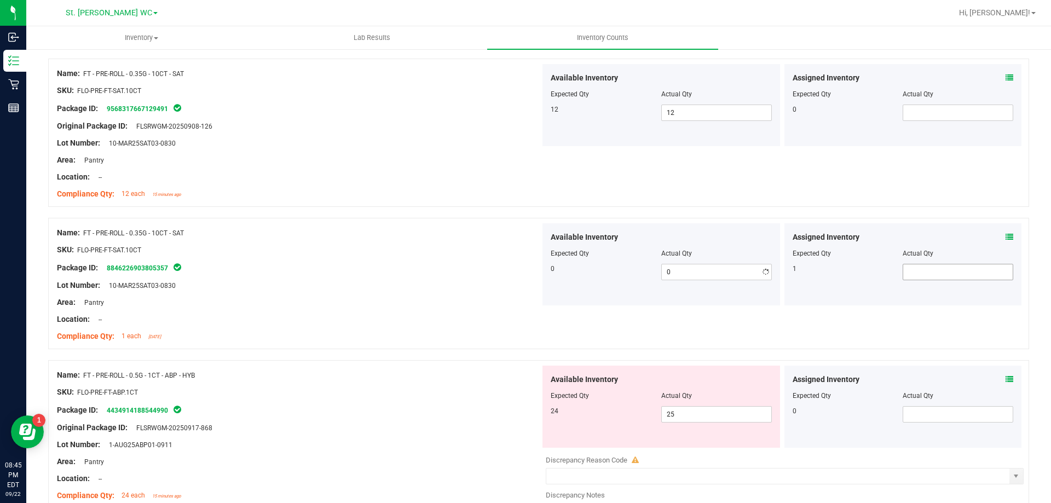
click at [912, 280] on span at bounding box center [958, 272] width 111 height 16
click at [910, 269] on span at bounding box center [958, 272] width 111 height 16
drag, startPoint x: 423, startPoint y: 338, endPoint x: 453, endPoint y: 332, distance: 30.8
click at [432, 335] on div "Compliance Qty: 1 each [DATE]" at bounding box center [299, 336] width 484 height 11
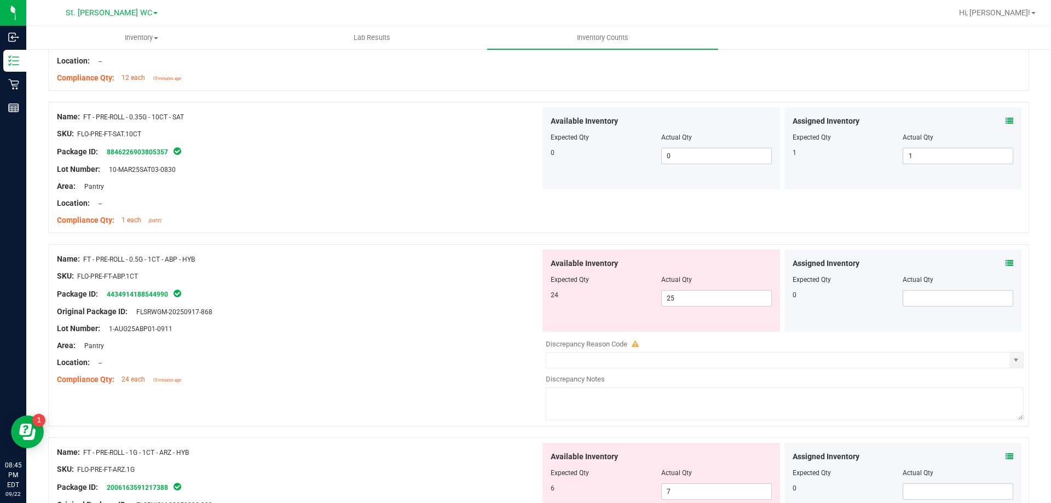
scroll to position [657, 0]
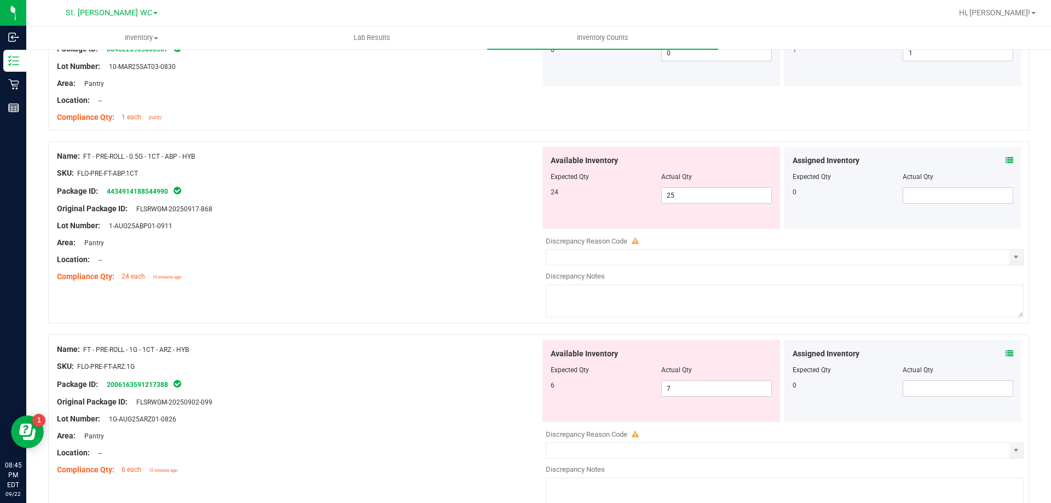
click at [449, 341] on div "Name: FT - PRE-ROLL - 1G - 1CT - ARZ - HYB SKU: FLO-PRE-FT-ARZ.1G Package ID: 2…" at bounding box center [299, 410] width 484 height 140
drag, startPoint x: 711, startPoint y: 197, endPoint x: 558, endPoint y: 199, distance: 153.3
click at [558, 199] on div "24 25 25" at bounding box center [661, 195] width 221 height 16
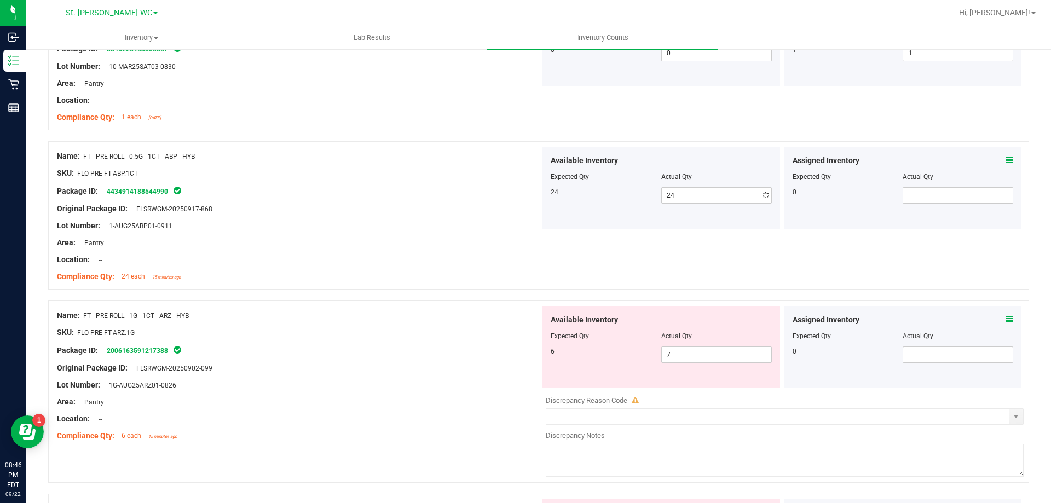
click at [399, 224] on div "Lot Number: 1-AUG25ABP01-0911" at bounding box center [299, 225] width 484 height 11
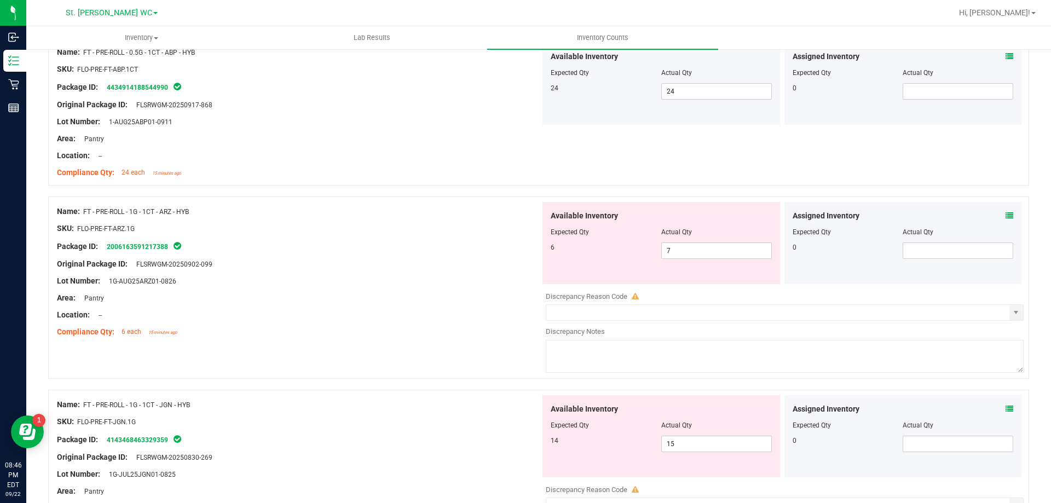
scroll to position [821, 0]
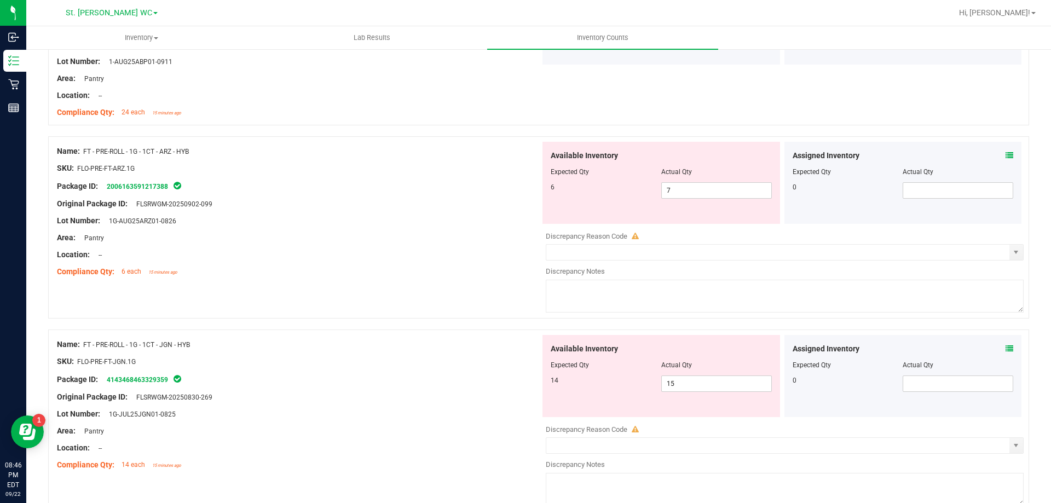
drag, startPoint x: 391, startPoint y: 249, endPoint x: 567, endPoint y: 231, distance: 176.7
click at [400, 248] on div "Name: FT - PRE-ROLL - 1G - 1CT - ARZ - HYB SKU: FLO-PRE-FT-ARZ.1G Package ID: 2…" at bounding box center [299, 212] width 484 height 140
drag, startPoint x: 674, startPoint y: 193, endPoint x: 618, endPoint y: 193, distance: 55.9
click at [618, 193] on div "6 7 7" at bounding box center [661, 190] width 221 height 16
drag, startPoint x: 324, startPoint y: 177, endPoint x: 351, endPoint y: 179, distance: 27.4
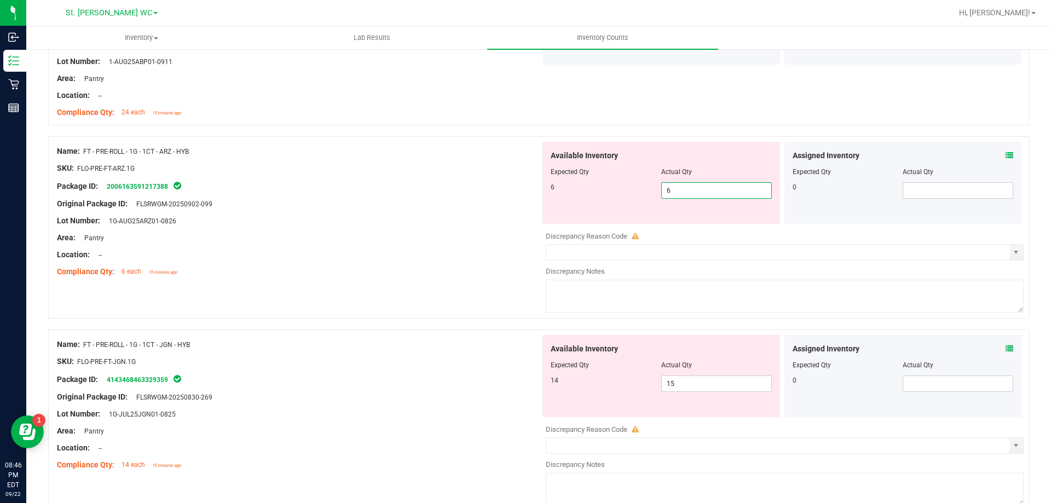
click at [331, 177] on div "Name: FT - PRE-ROLL - 1G - 1CT - ARZ - HYB SKU: FLO-PRE-FT-ARZ.1G Package ID: 2…" at bounding box center [299, 212] width 484 height 140
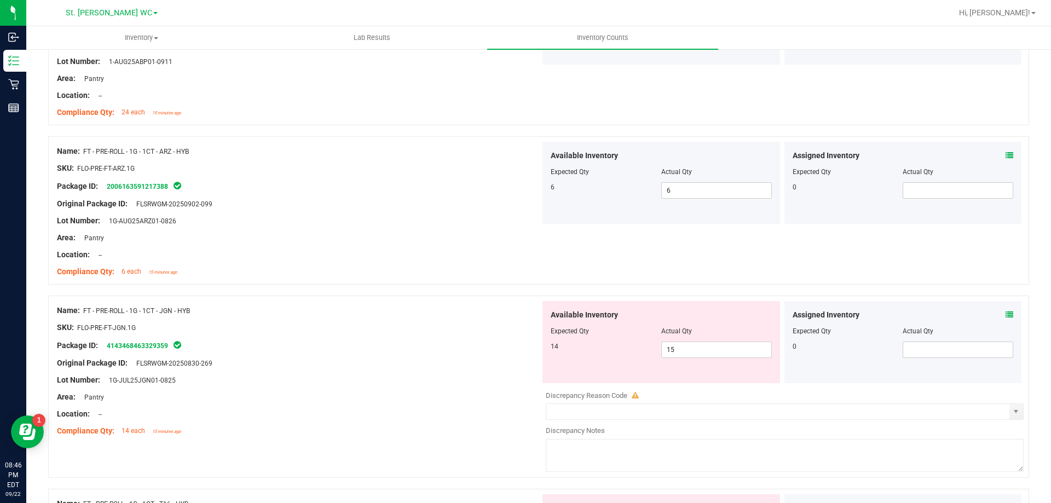
click at [432, 345] on div "Package ID: 4143468463329359" at bounding box center [299, 345] width 484 height 13
drag, startPoint x: 737, startPoint y: 354, endPoint x: 641, endPoint y: 343, distance: 96.9
click at [641, 343] on div "14 15 15" at bounding box center [661, 350] width 221 height 16
click at [559, 353] on div "14 14 14" at bounding box center [661, 350] width 221 height 16
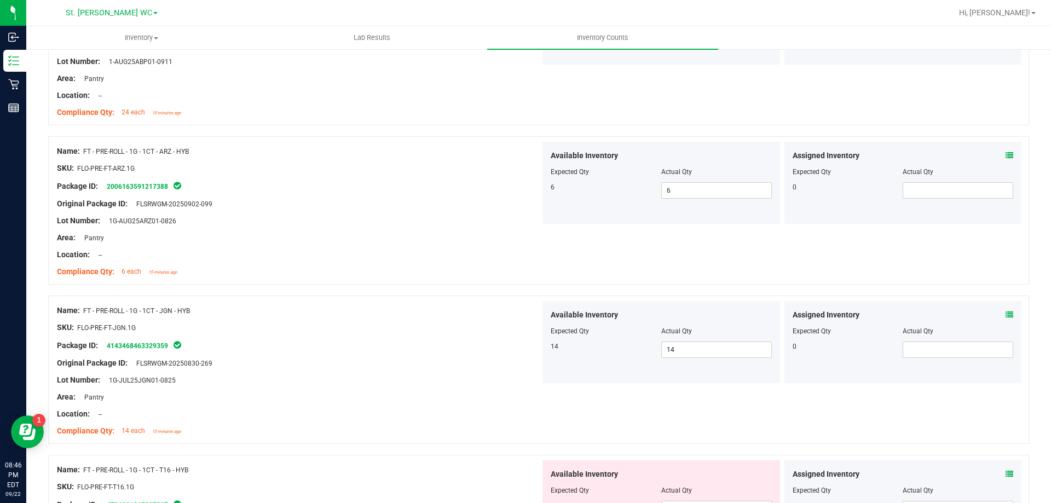
drag, startPoint x: 438, startPoint y: 368, endPoint x: 438, endPoint y: 362, distance: 6.0
click at [438, 367] on div "Original Package ID: FLSRWGM-20250830-269" at bounding box center [299, 363] width 484 height 11
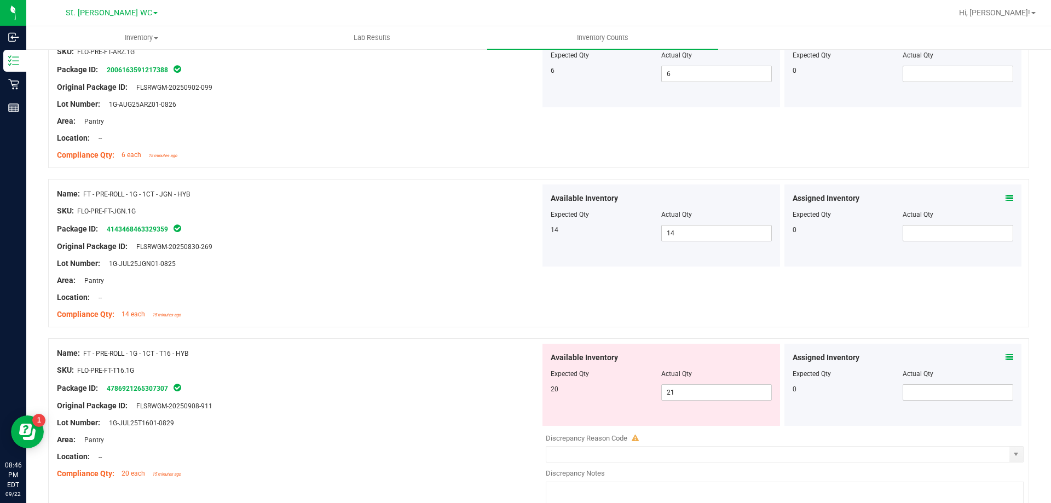
scroll to position [1040, 0]
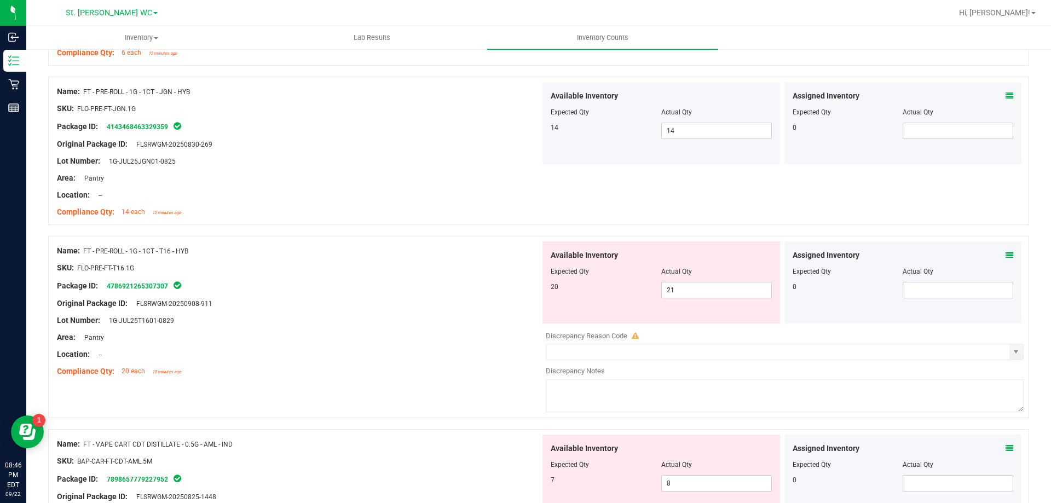
click at [444, 362] on div at bounding box center [299, 362] width 484 height 5
click at [690, 292] on span "21 21" at bounding box center [716, 290] width 111 height 16
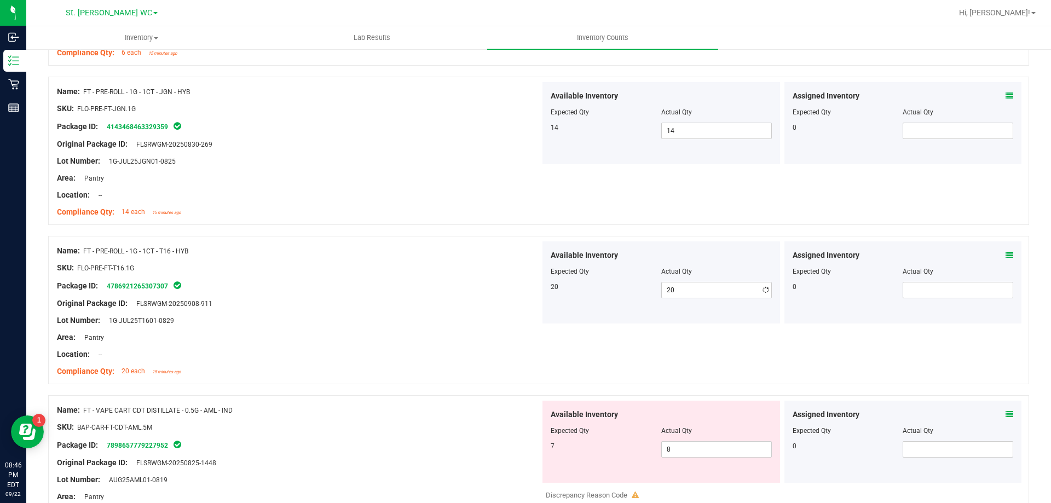
click at [427, 280] on div "Package ID: 4786921265307307" at bounding box center [299, 285] width 484 height 13
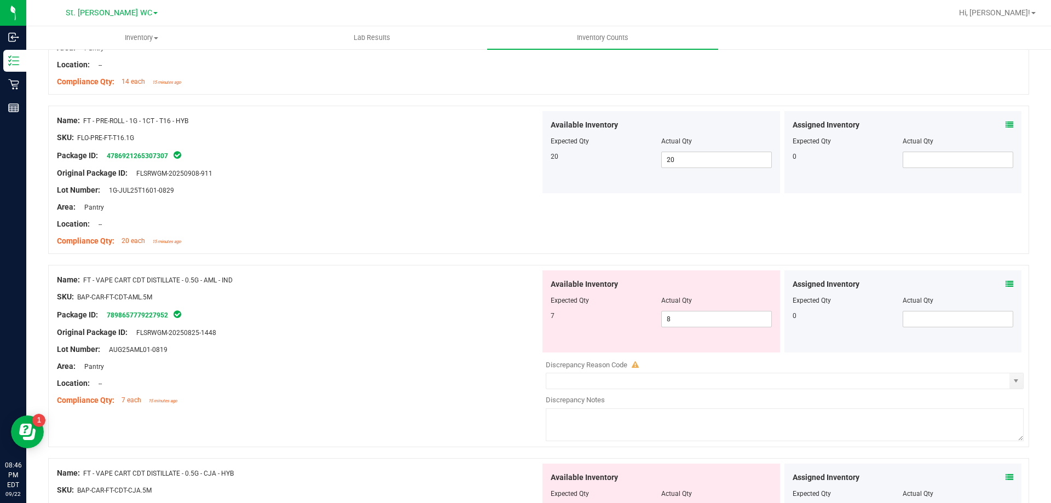
scroll to position [1205, 0]
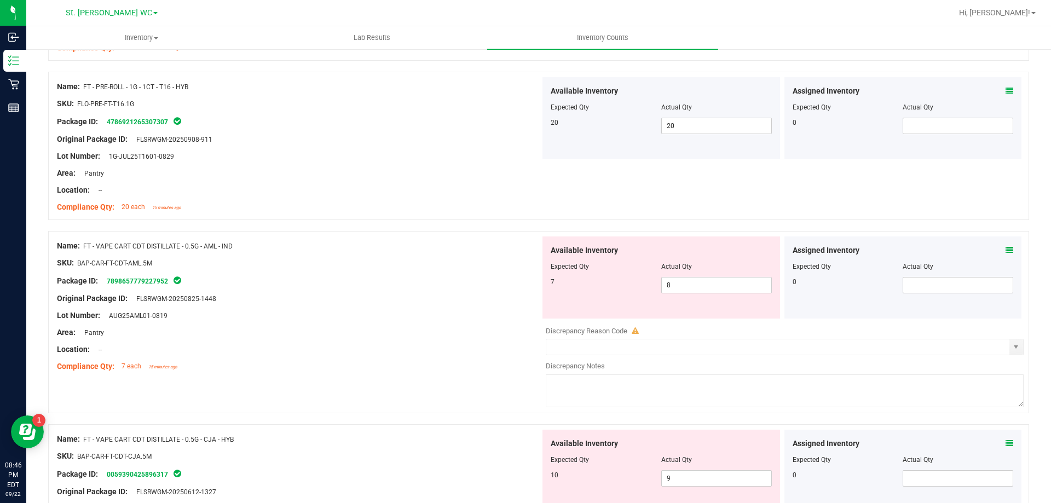
drag, startPoint x: 423, startPoint y: 359, endPoint x: 482, endPoint y: 344, distance: 60.6
click at [425, 360] on div at bounding box center [299, 357] width 484 height 5
drag, startPoint x: 684, startPoint y: 285, endPoint x: 615, endPoint y: 285, distance: 69.0
click at [615, 285] on div "7 8 8" at bounding box center [661, 285] width 221 height 16
click at [457, 293] on div "Original Package ID: FLSRWGM-20250825-1448" at bounding box center [299, 298] width 484 height 11
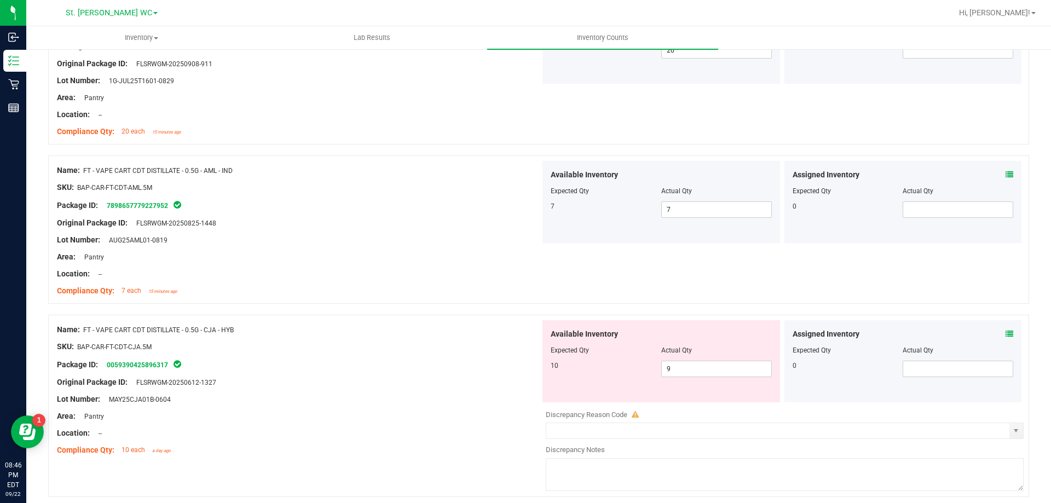
scroll to position [1369, 0]
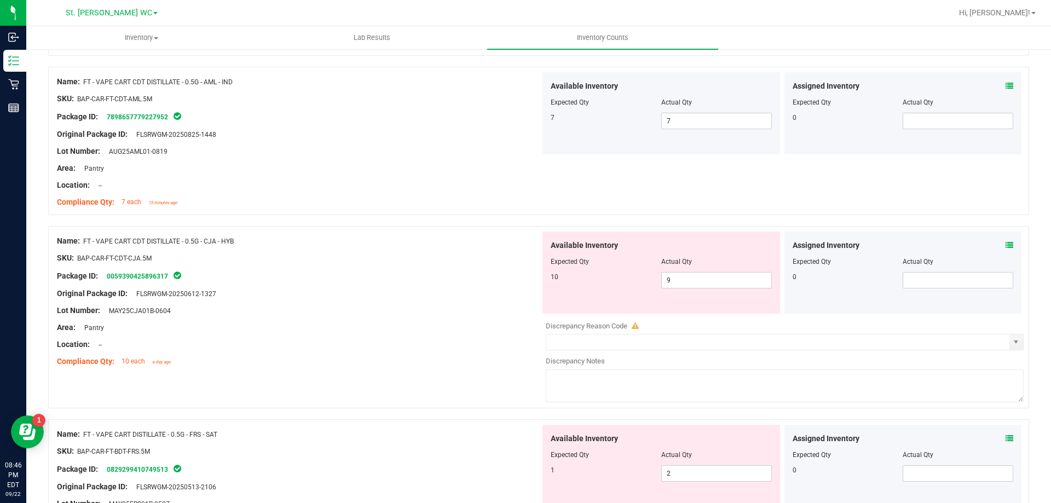
click at [467, 327] on div "Area: Pantry" at bounding box center [299, 327] width 484 height 11
drag, startPoint x: 467, startPoint y: 327, endPoint x: 660, endPoint y: 292, distance: 196.4
click at [480, 326] on div "Area: Pantry" at bounding box center [299, 327] width 484 height 11
drag, startPoint x: 692, startPoint y: 281, endPoint x: 642, endPoint y: 284, distance: 49.3
click at [642, 284] on div "10 9 9" at bounding box center [661, 280] width 221 height 16
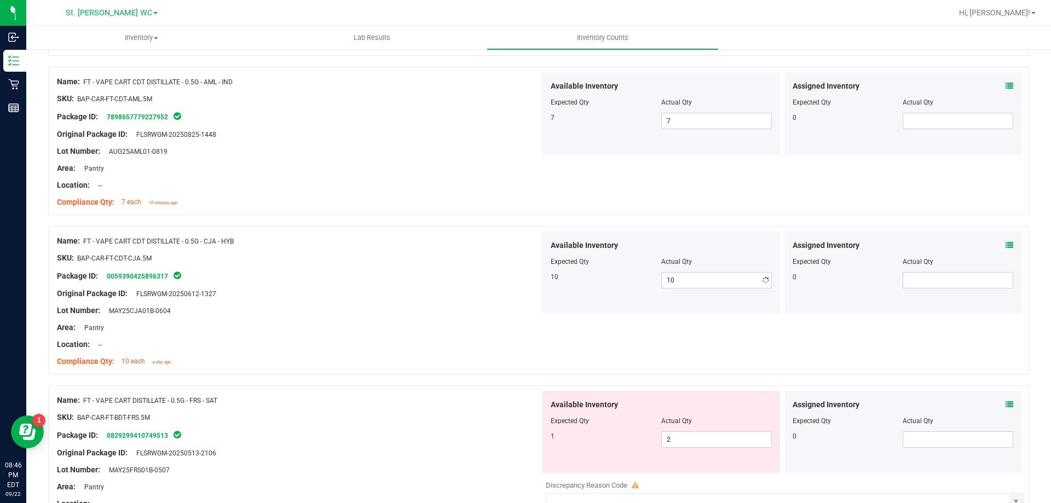
click at [496, 319] on div at bounding box center [299, 318] width 484 height 5
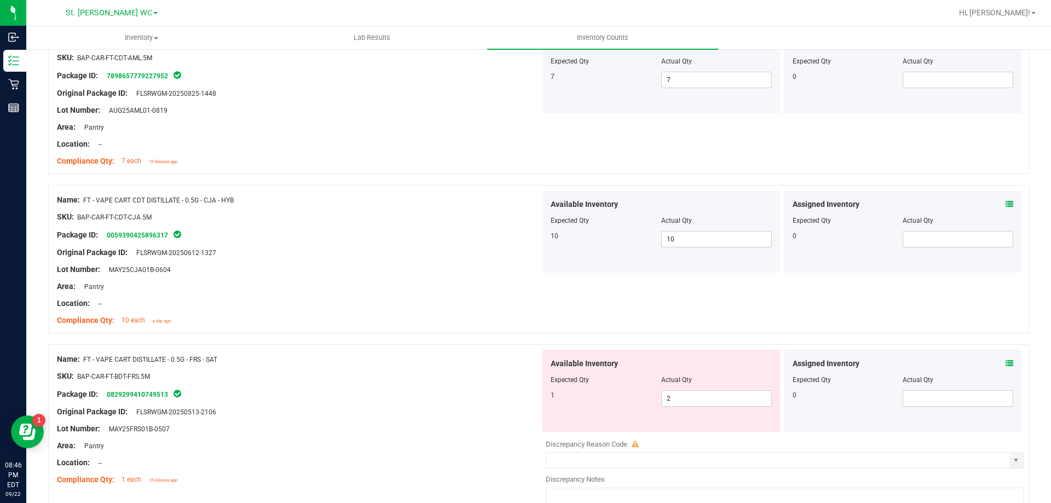
scroll to position [1533, 0]
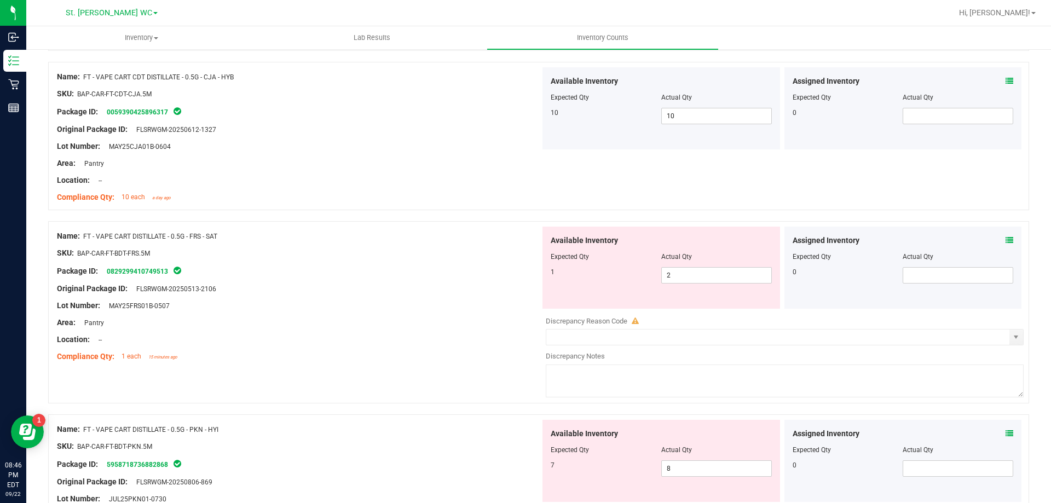
click at [476, 324] on div "Area: Pantry" at bounding box center [299, 322] width 484 height 11
click at [748, 272] on span "2 2" at bounding box center [716, 275] width 111 height 16
click at [392, 286] on div "Original Package ID: FLSRWGM-20250513-2106" at bounding box center [299, 288] width 484 height 11
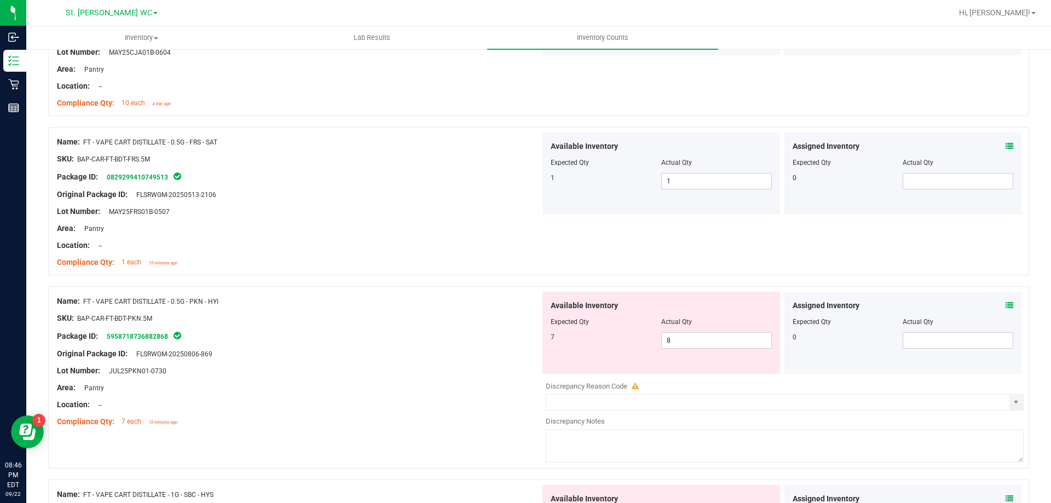
scroll to position [1752, 0]
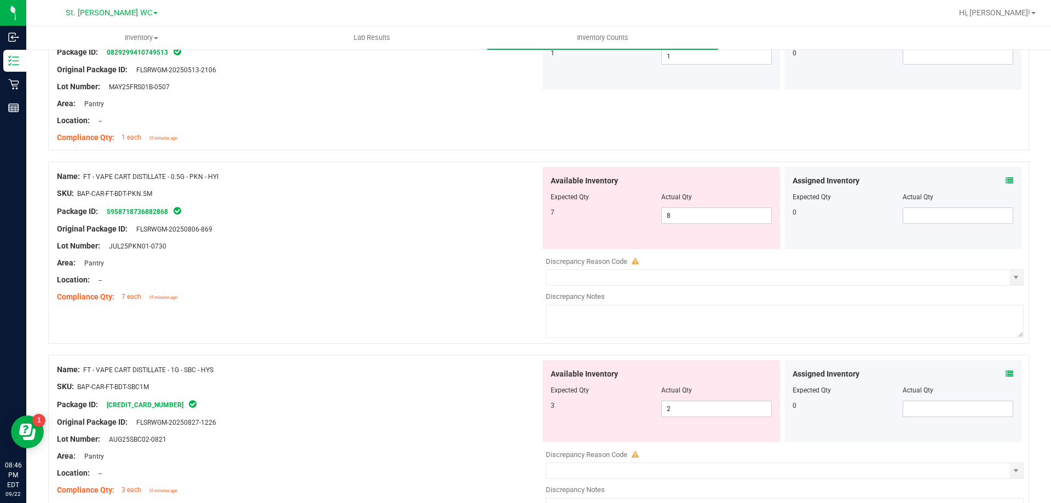
drag, startPoint x: 415, startPoint y: 296, endPoint x: 522, endPoint y: 280, distance: 108.0
click at [421, 295] on div "Compliance Qty: 7 each 15 minutes ago" at bounding box center [299, 296] width 484 height 11
drag, startPoint x: 704, startPoint y: 218, endPoint x: 630, endPoint y: 218, distance: 74.5
click at [630, 218] on div "7 8 8" at bounding box center [661, 216] width 221 height 16
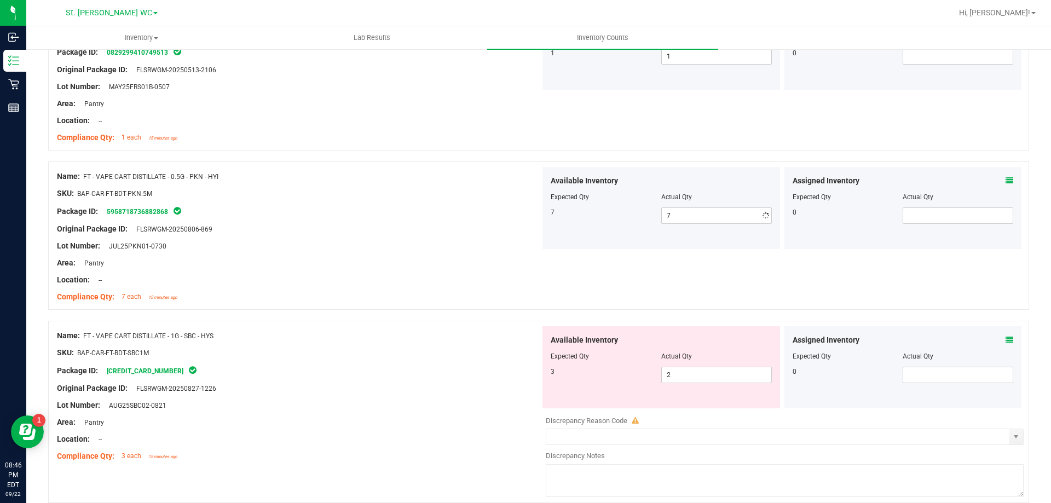
click at [487, 235] on div at bounding box center [299, 237] width 484 height 5
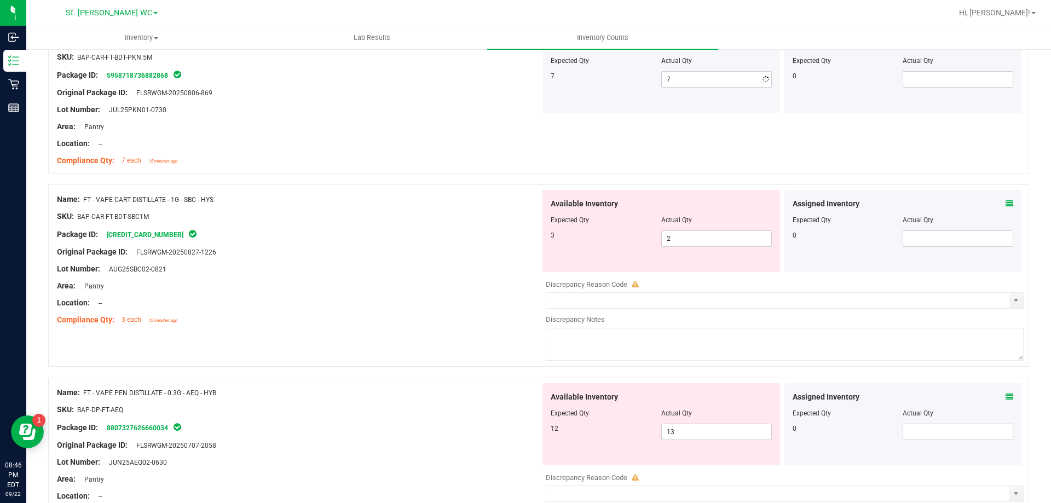
scroll to position [1971, 0]
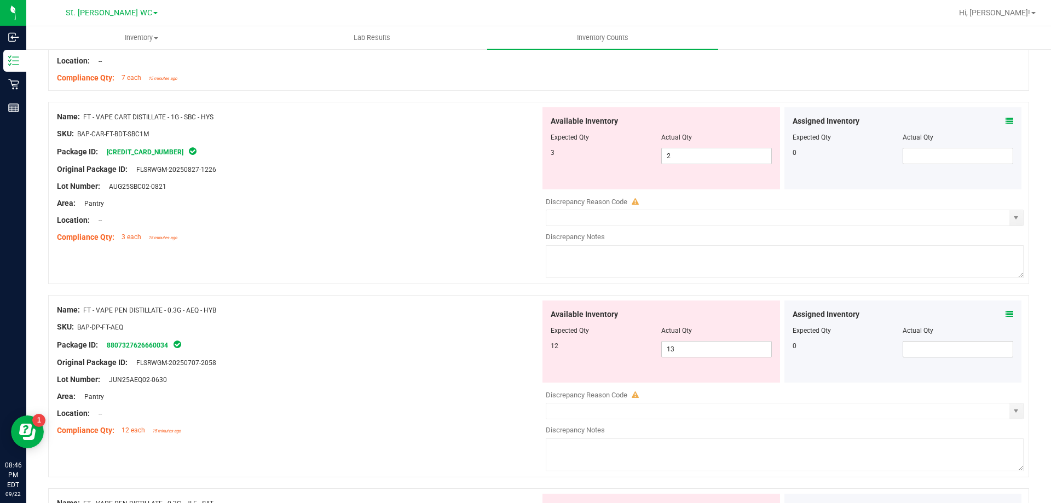
click at [483, 262] on div "Name: FT - VAPE CART DISTILLATE - 1G - SBC - HYS SKU: BAP-CAR-FT-BDT-SBC1M Pack…" at bounding box center [538, 193] width 981 height 182
drag, startPoint x: 711, startPoint y: 163, endPoint x: 590, endPoint y: 163, distance: 121.6
click at [590, 163] on div "3 2 2" at bounding box center [661, 156] width 221 height 16
click at [367, 169] on div "Original Package ID: FLSRWGM-20250827-1226" at bounding box center [299, 169] width 484 height 11
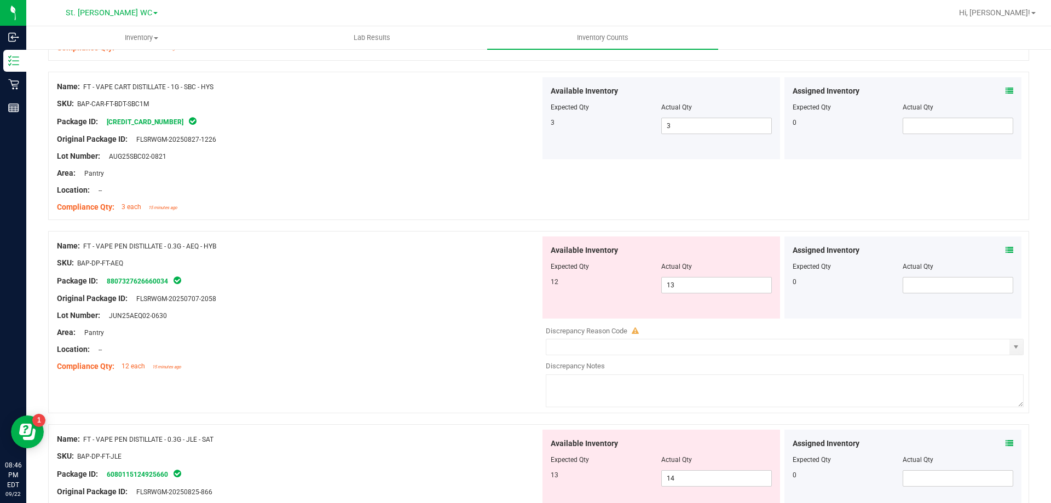
scroll to position [2026, 0]
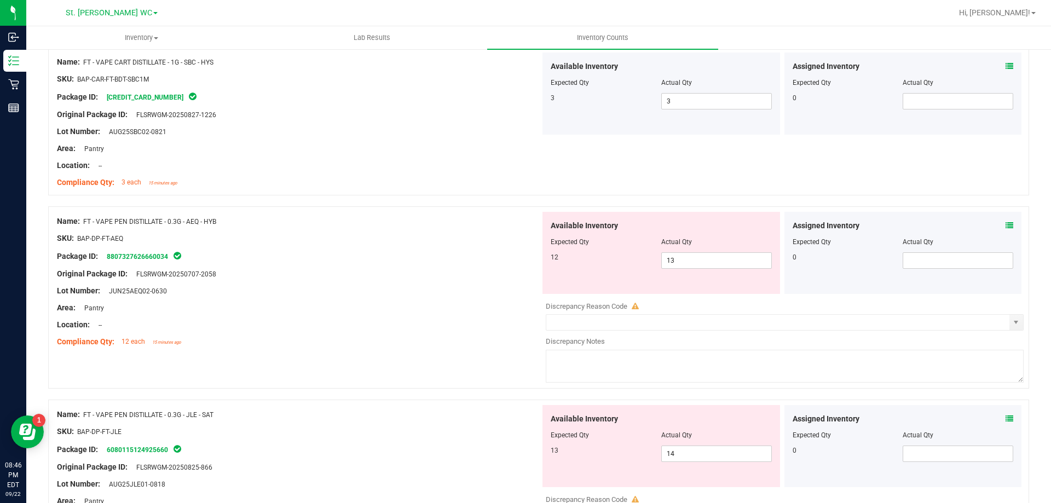
click at [358, 193] on div "Name: FT - VAPE CART DISTILLATE - 1G - SBC - HYS SKU: BAP-CAR-FT-BDT-SBC1M Pack…" at bounding box center [538, 121] width 981 height 148
click at [698, 261] on span "13 13" at bounding box center [716, 260] width 111 height 16
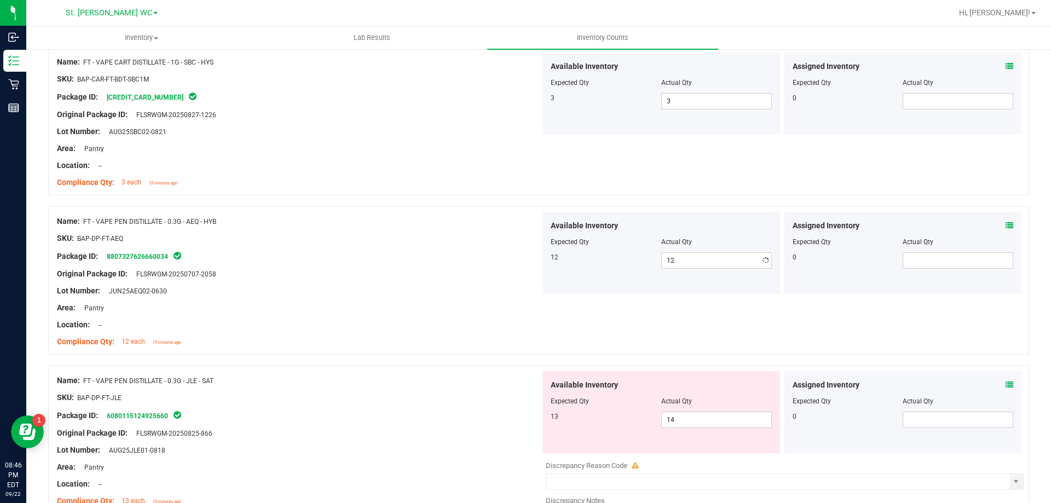
drag, startPoint x: 450, startPoint y: 289, endPoint x: 456, endPoint y: 277, distance: 13.7
click at [451, 285] on div "Lot Number: JUN25AEQ02-0630" at bounding box center [299, 290] width 484 height 11
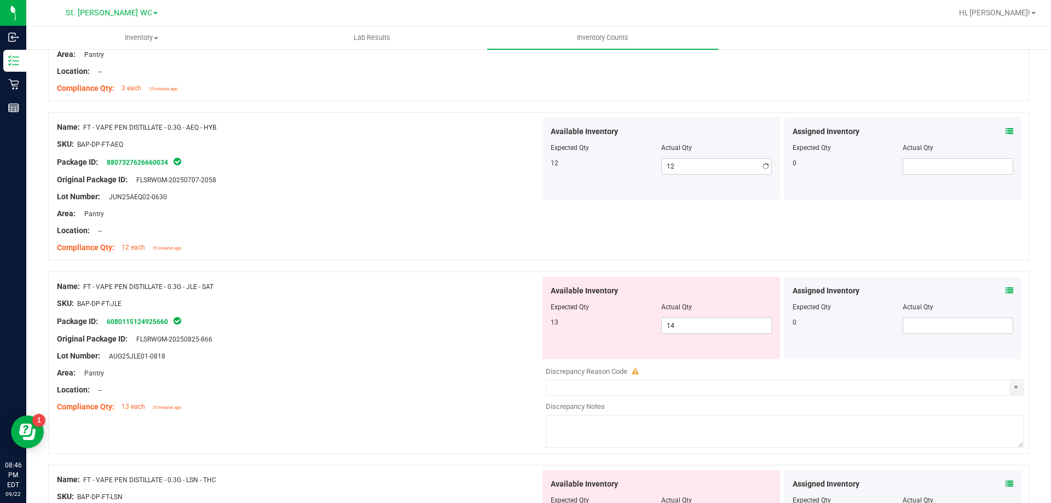
scroll to position [2245, 0]
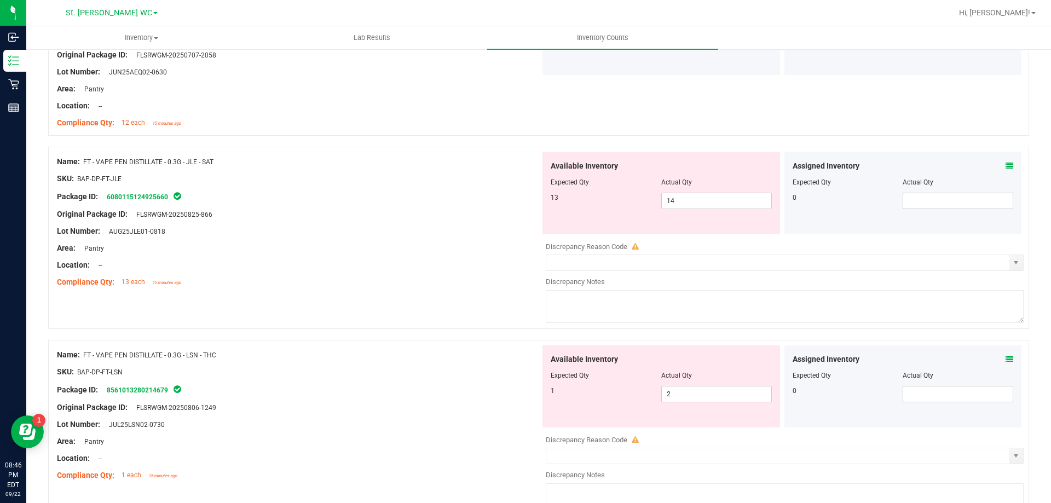
drag, startPoint x: 455, startPoint y: 278, endPoint x: 549, endPoint y: 231, distance: 105.1
click at [455, 278] on div "Compliance Qty: 13 each 15 minutes ago" at bounding box center [299, 282] width 484 height 11
click at [687, 202] on span "14 14" at bounding box center [716, 201] width 111 height 16
click at [438, 256] on div at bounding box center [299, 256] width 484 height 5
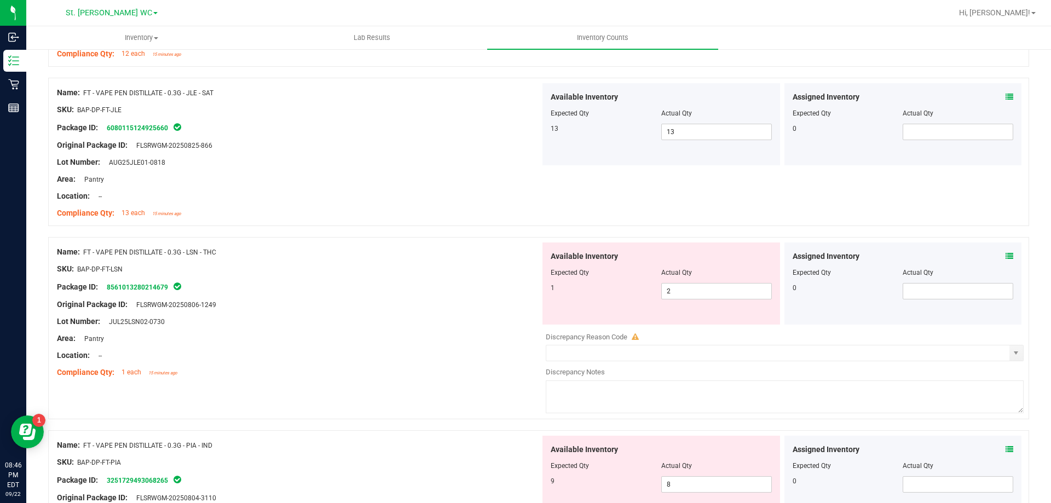
scroll to position [2355, 0]
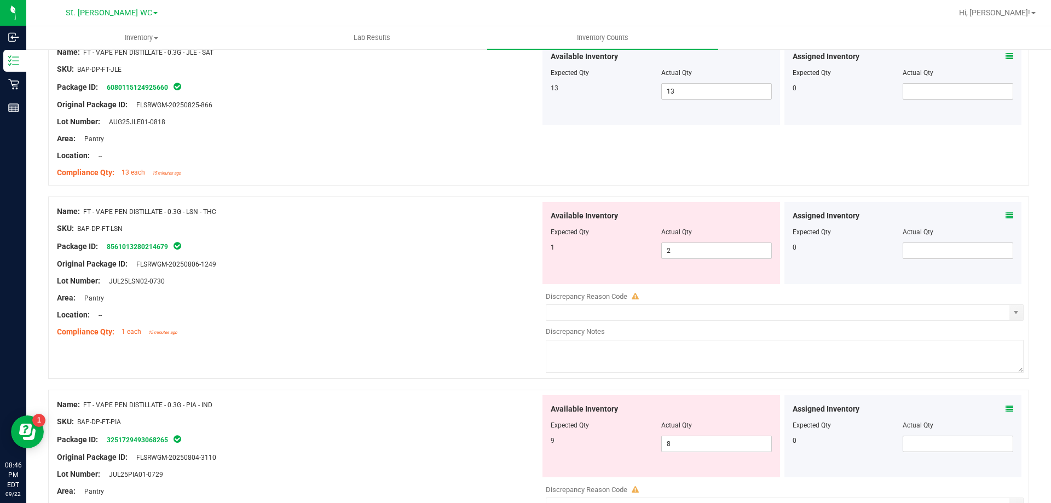
drag, startPoint x: 441, startPoint y: 251, endPoint x: 566, endPoint y: 242, distance: 125.2
click at [463, 251] on div "Package ID: 8561013280214679" at bounding box center [299, 246] width 484 height 13
click at [688, 247] on span "2 2" at bounding box center [716, 251] width 111 height 16
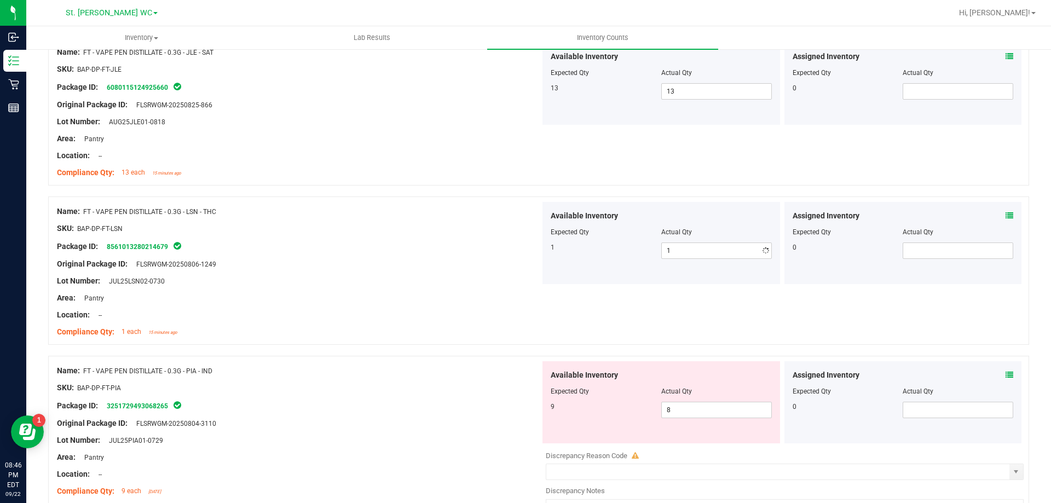
drag, startPoint x: 439, startPoint y: 289, endPoint x: 452, endPoint y: 280, distance: 15.0
click at [440, 287] on div at bounding box center [299, 289] width 484 height 5
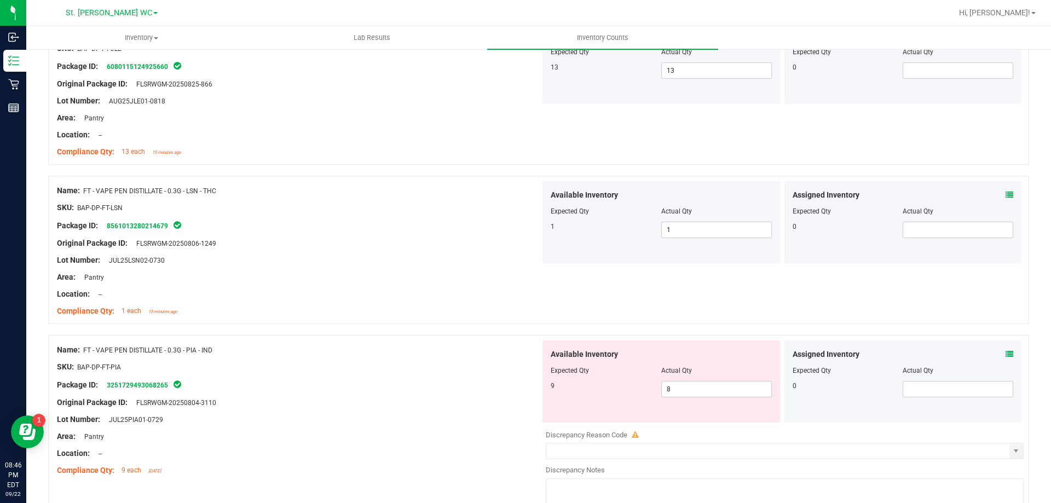
scroll to position [2409, 0]
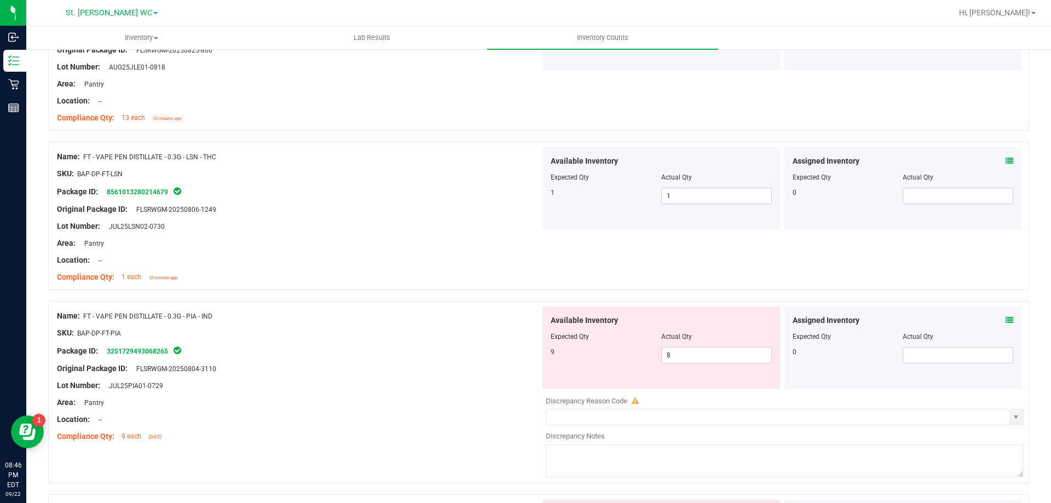
click at [452, 285] on div "Name: FT - VAPE PEN DISTILLATE - 0.3G - LSN - THC SKU: BAP-DP-FT-LSN Package ID…" at bounding box center [299, 217] width 484 height 140
drag, startPoint x: 688, startPoint y: 350, endPoint x: 627, endPoint y: 354, distance: 60.9
click at [627, 354] on div "9 8 8" at bounding box center [661, 355] width 221 height 16
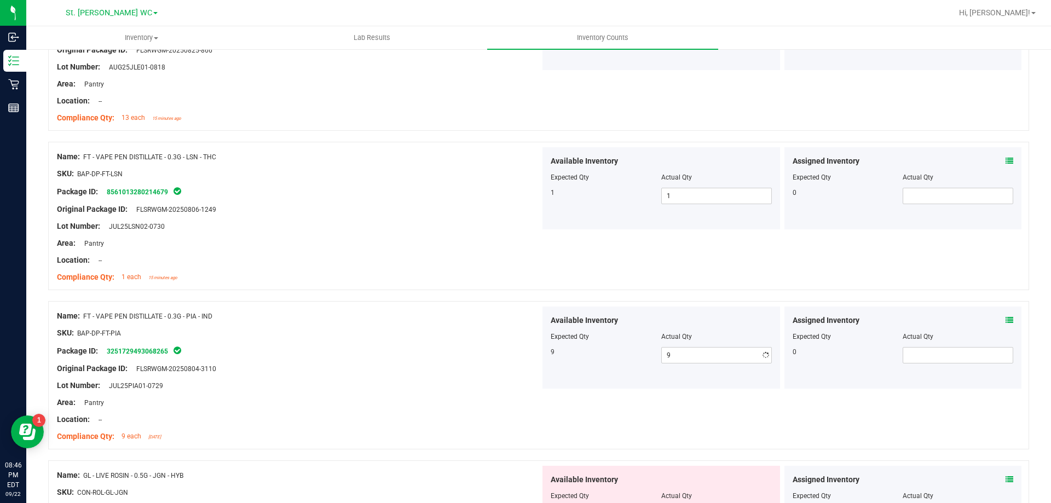
click at [398, 335] on div "SKU: BAP-DP-FT-PIA" at bounding box center [299, 332] width 484 height 11
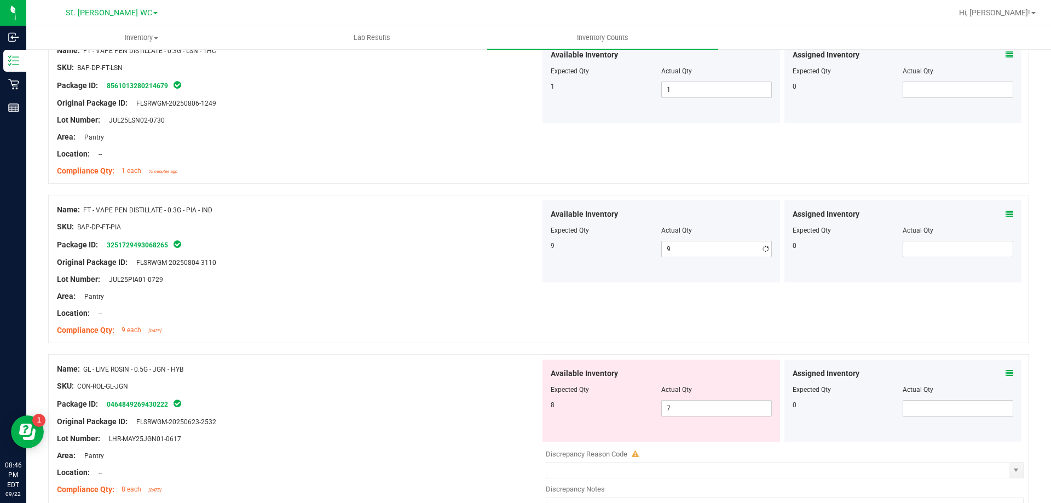
scroll to position [2574, 0]
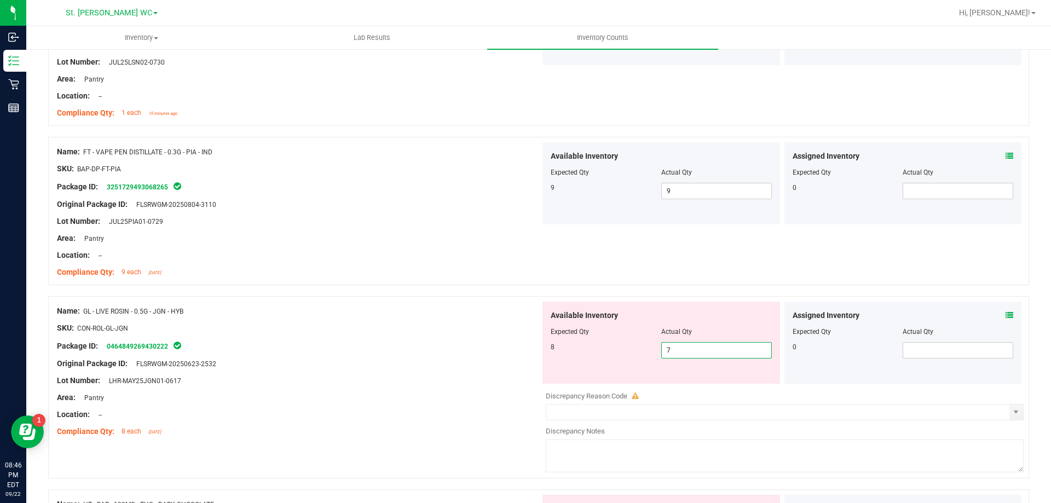
drag, startPoint x: 680, startPoint y: 347, endPoint x: 623, endPoint y: 352, distance: 57.7
click at [623, 352] on div "8 7 7" at bounding box center [661, 350] width 221 height 16
click at [447, 364] on div "Original Package ID: FLSRWGM-20250623-2532" at bounding box center [299, 363] width 484 height 11
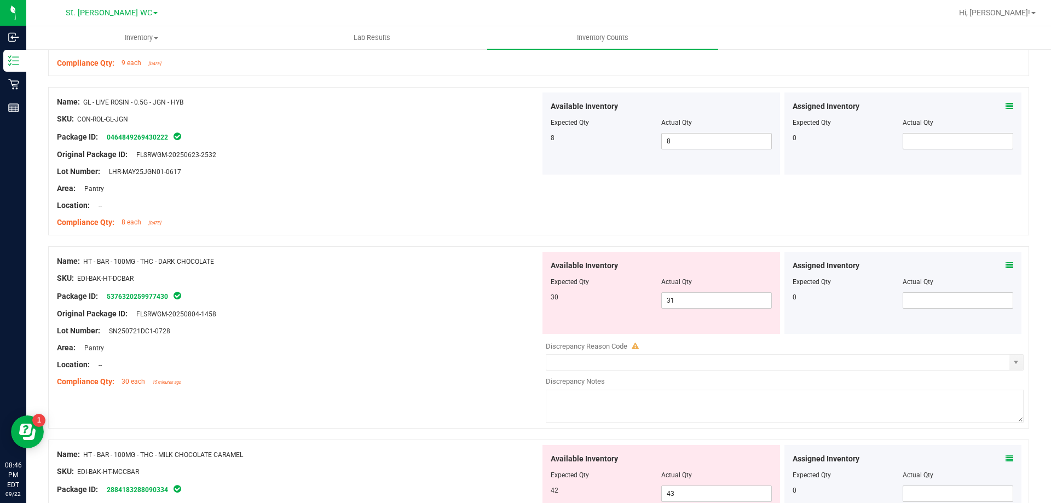
scroll to position [2847, 0]
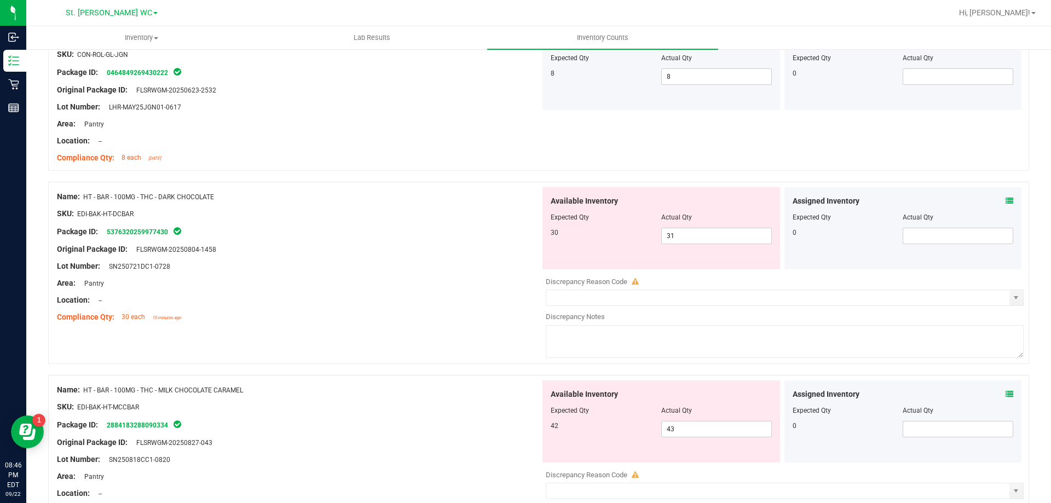
drag, startPoint x: 465, startPoint y: 338, endPoint x: 484, endPoint y: 319, distance: 27.1
click at [465, 336] on div "Name: HT - BAR - 100MG - THC - DARK CHOCOLATE SKU: EDI-BAK-HT-DCBAR Package ID:…" at bounding box center [538, 273] width 981 height 182
click at [683, 234] on span "31 31" at bounding box center [716, 236] width 111 height 16
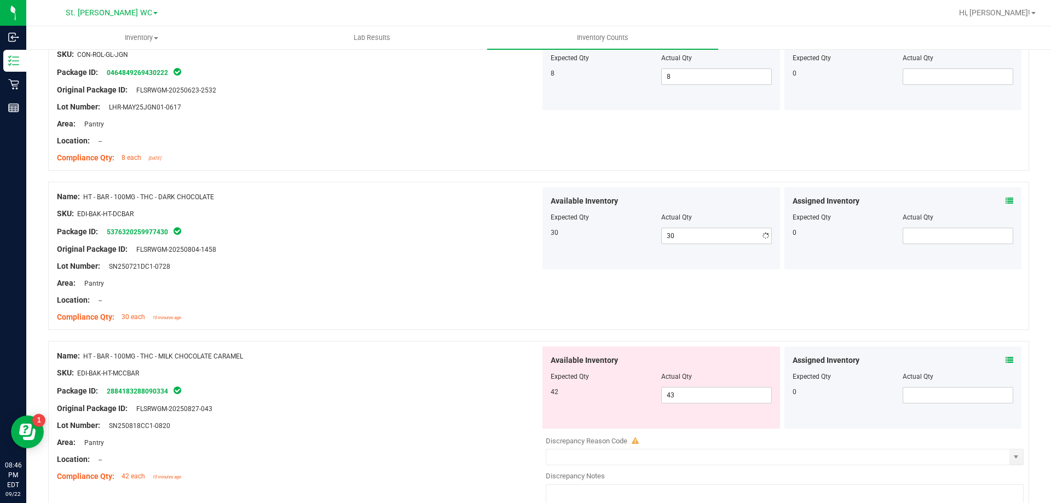
click at [355, 271] on div "Lot Number: SN250721DC1-0728" at bounding box center [299, 266] width 484 height 11
click at [700, 400] on span "43 43" at bounding box center [716, 395] width 111 height 16
click at [428, 385] on div "Package ID: 2884183288090334" at bounding box center [299, 390] width 484 height 13
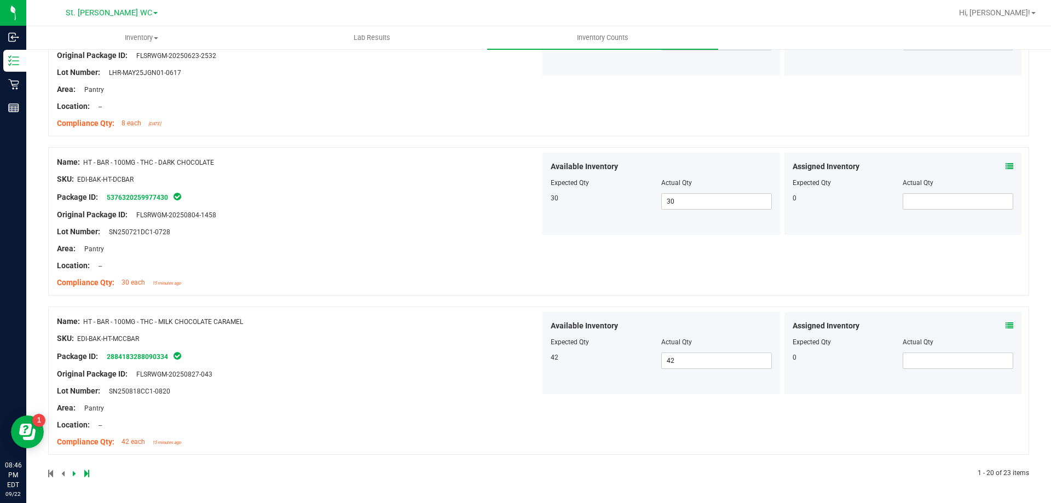
click at [440, 378] on div "Original Package ID: FLSRWGM-20250827-043" at bounding box center [299, 374] width 484 height 11
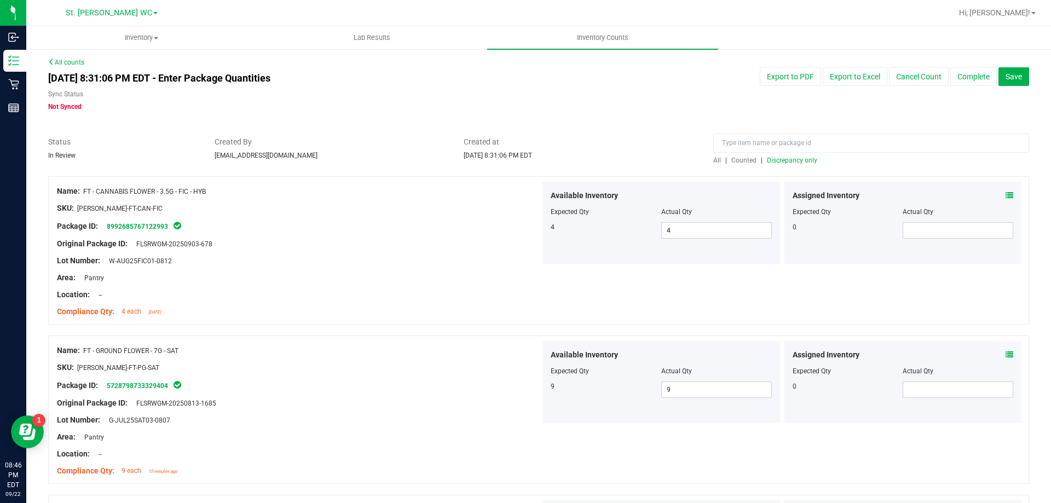
scroll to position [0, 0]
click at [773, 162] on span "Discrepancy only" at bounding box center [792, 162] width 50 height 8
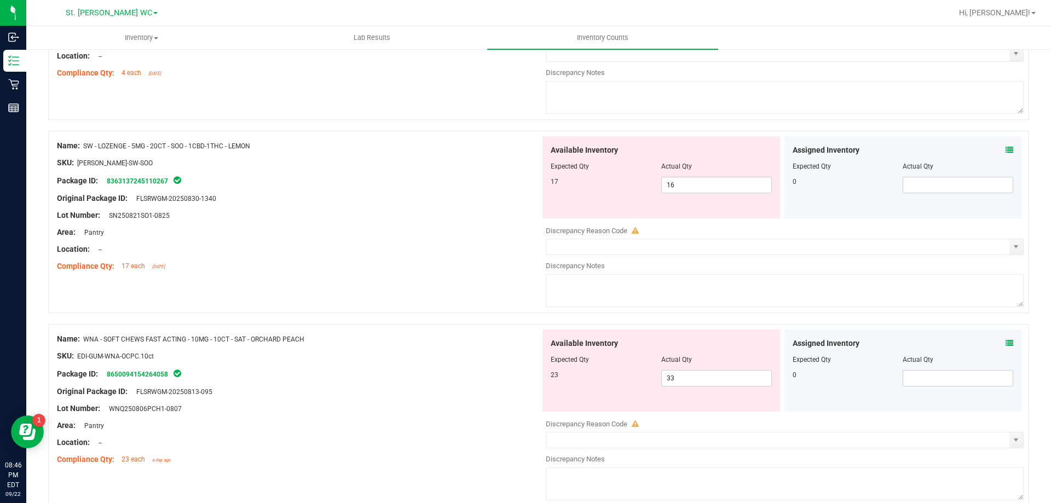
scroll to position [292, 0]
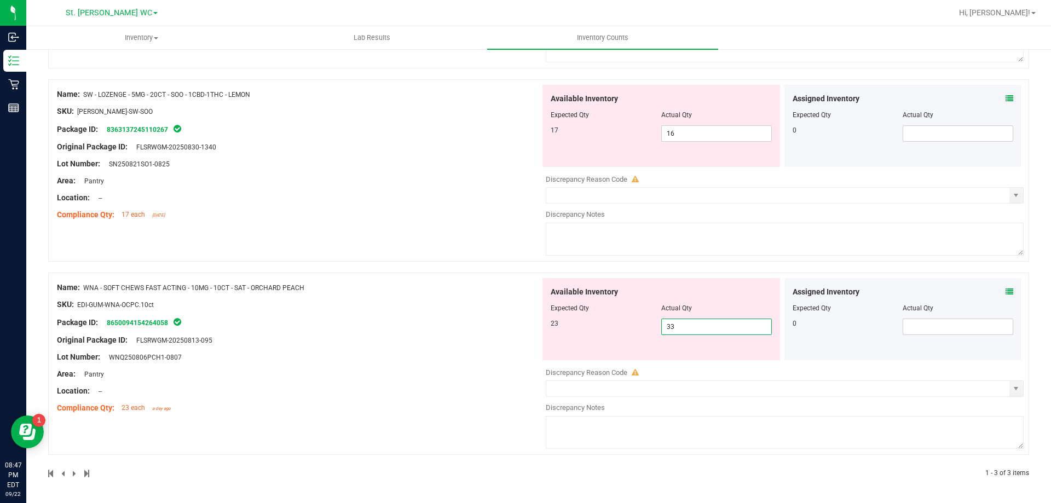
click at [694, 324] on span "33 33" at bounding box center [716, 327] width 111 height 16
drag, startPoint x: 390, startPoint y: 337, endPoint x: 407, endPoint y: 333, distance: 17.0
click at [391, 338] on div "Name: WNA - SOFT CHEWS FAST ACTING - 10MG - 10CT - SAT - ORCHARD PEACH SKU: EDI…" at bounding box center [299, 348] width 484 height 140
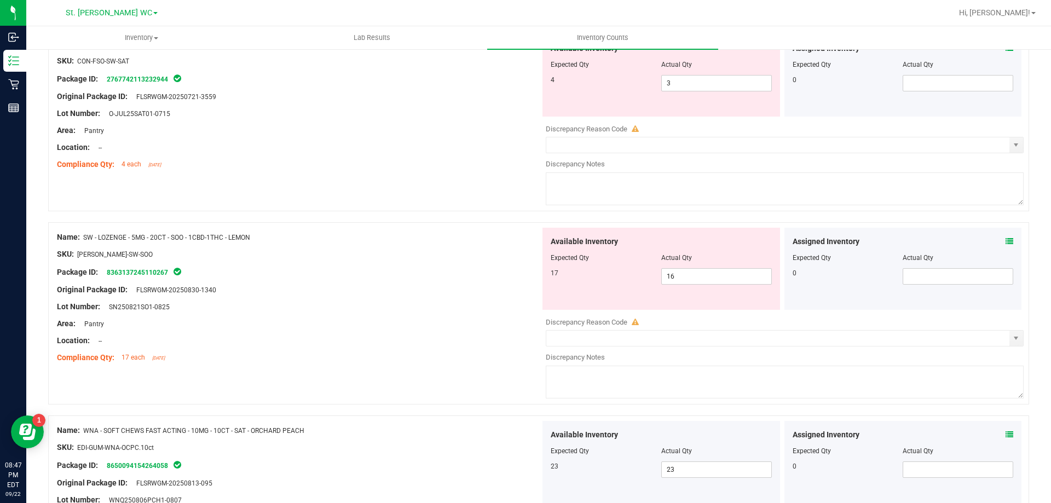
scroll to position [148, 0]
click at [454, 290] on div "Name: SW - LOZENGE - 5MG - 20CT - SOO - 1CBD-1THC - LEMON SKU: EDI-LOZ-SW-SOO P…" at bounding box center [299, 298] width 484 height 140
click at [717, 277] on span "16 16" at bounding box center [716, 277] width 111 height 16
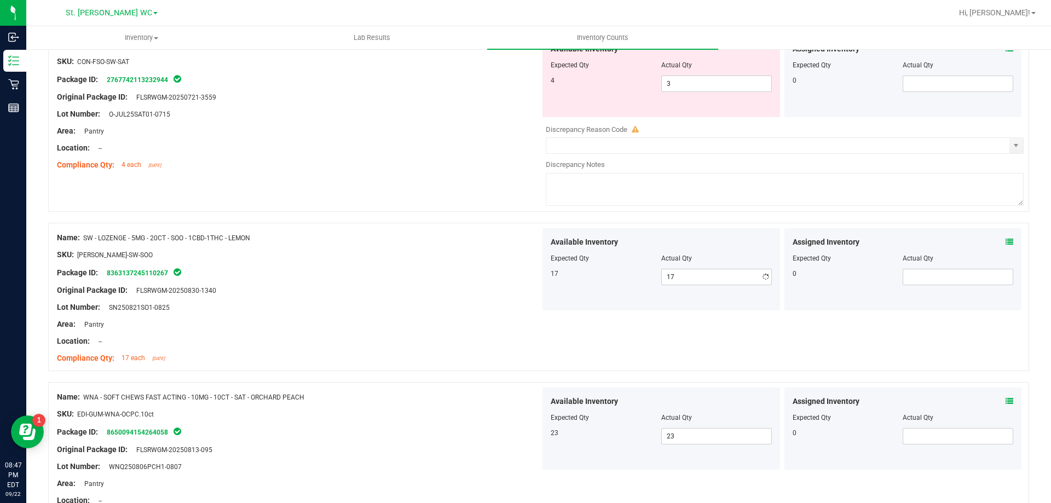
click at [463, 324] on div "Area: Pantry" at bounding box center [299, 324] width 484 height 11
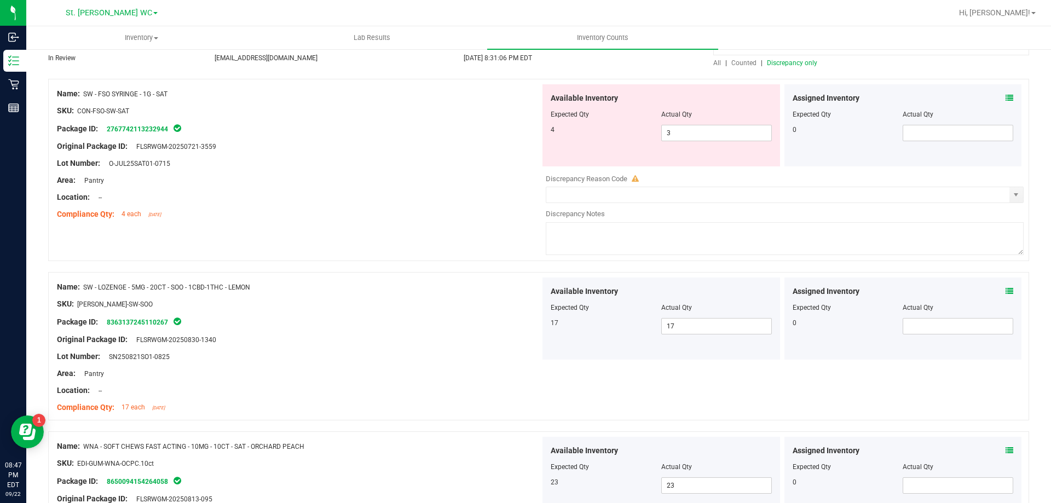
scroll to position [0, 0]
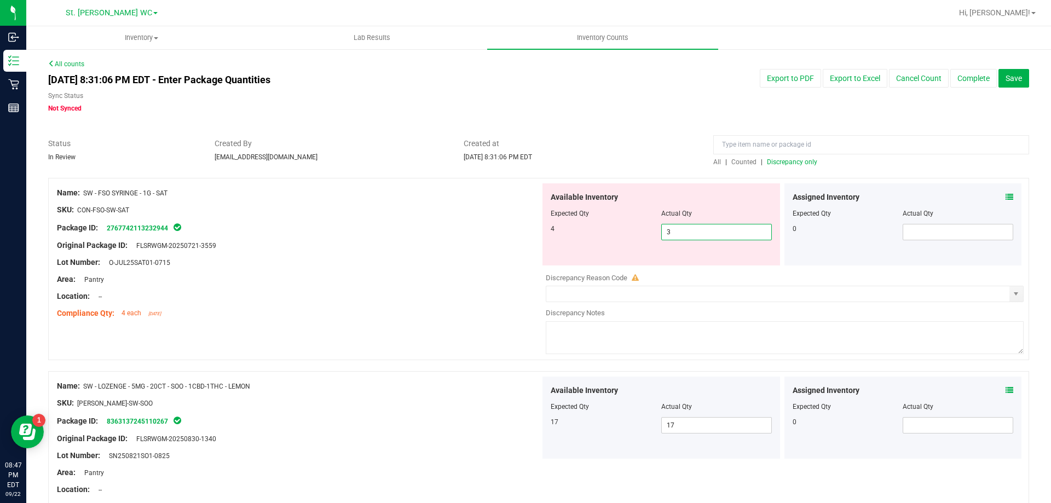
drag, startPoint x: 692, startPoint y: 234, endPoint x: 569, endPoint y: 245, distance: 122.6
click at [569, 245] on div "Available Inventory Expected Qty Actual Qty 4 3 3" at bounding box center [662, 224] width 238 height 82
drag, startPoint x: 386, startPoint y: 289, endPoint x: 402, endPoint y: 287, distance: 16.5
click at [390, 289] on div at bounding box center [299, 287] width 484 height 5
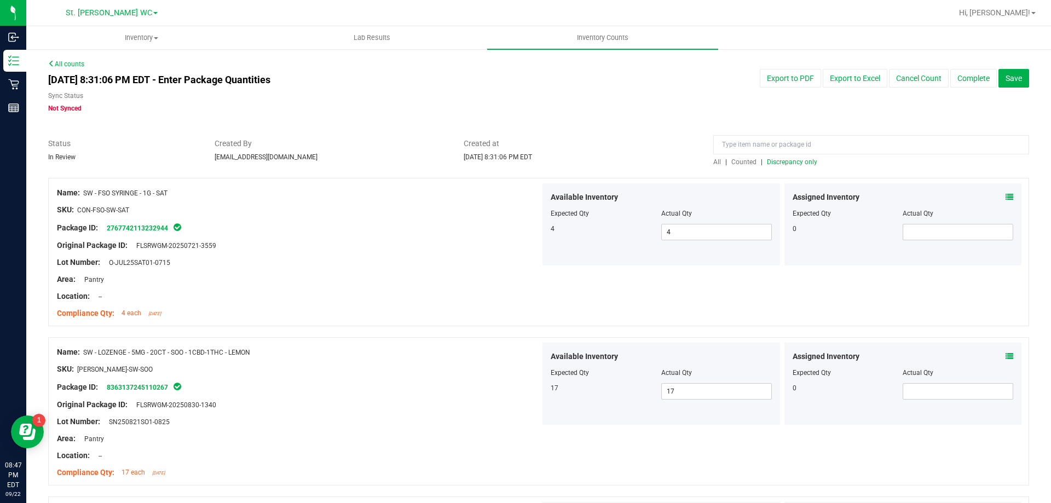
click at [804, 163] on span "Discrepancy only" at bounding box center [792, 162] width 50 height 8
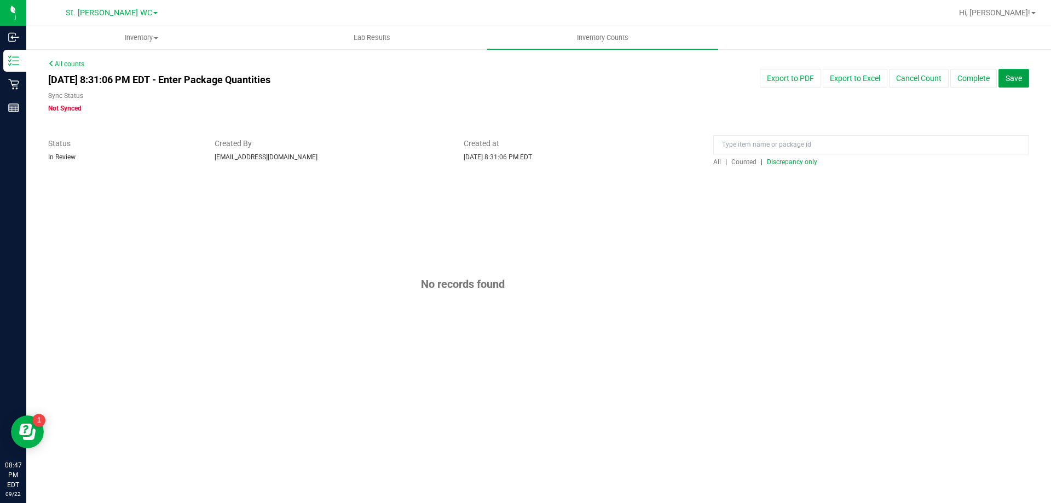
click at [1003, 74] on button "Save" at bounding box center [1014, 78] width 31 height 19
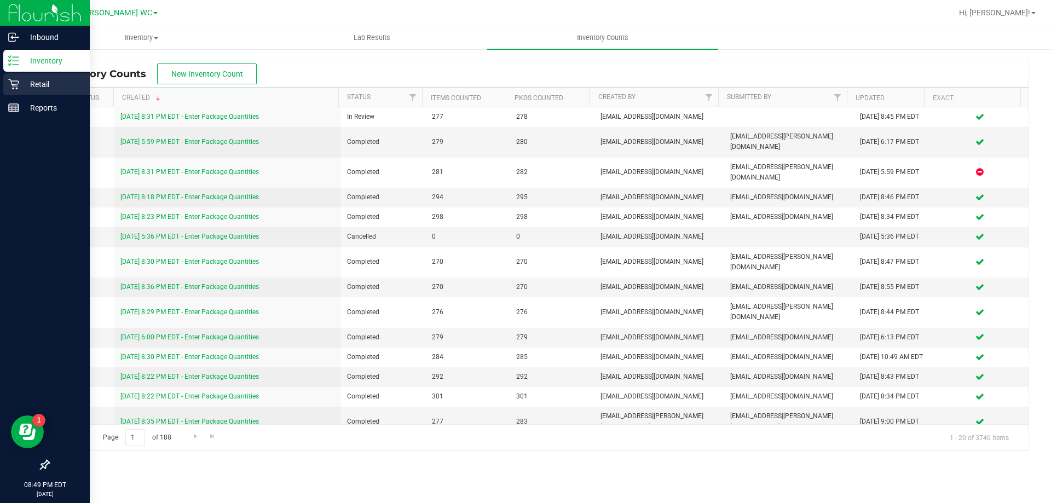
click at [24, 82] on p "Retail" at bounding box center [52, 84] width 66 height 13
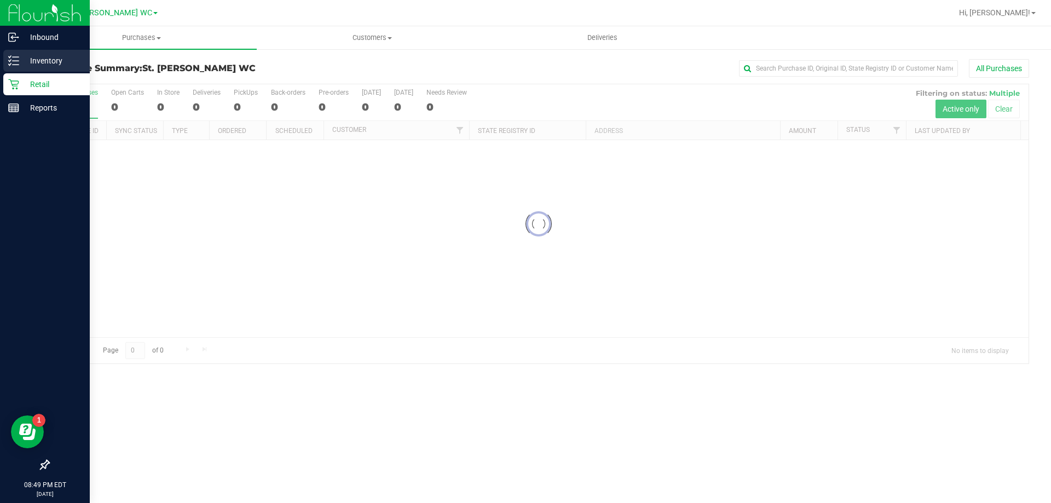
click at [15, 55] on div "Inventory" at bounding box center [46, 61] width 87 height 22
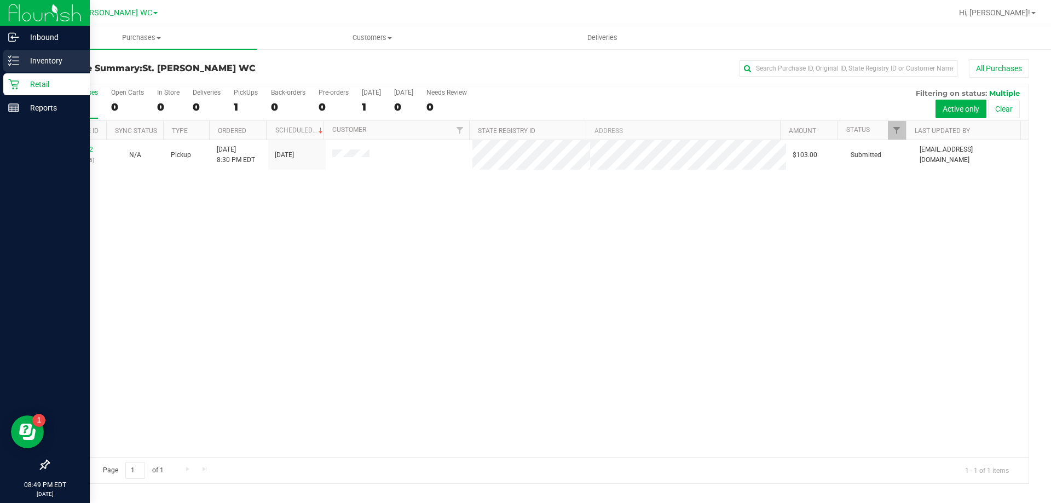
click at [47, 57] on p "Inventory" at bounding box center [52, 60] width 66 height 13
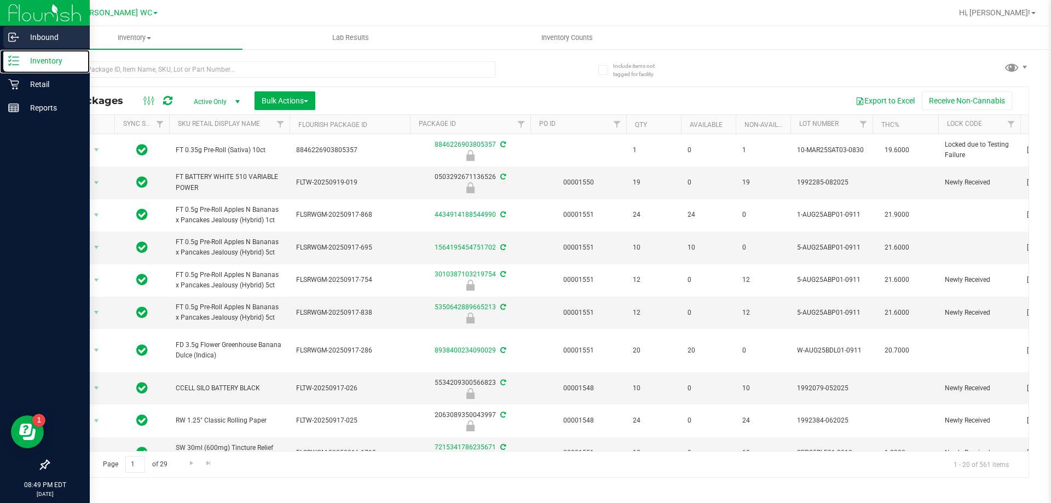
click at [0, 50] on link "Inventory" at bounding box center [45, 62] width 90 height 24
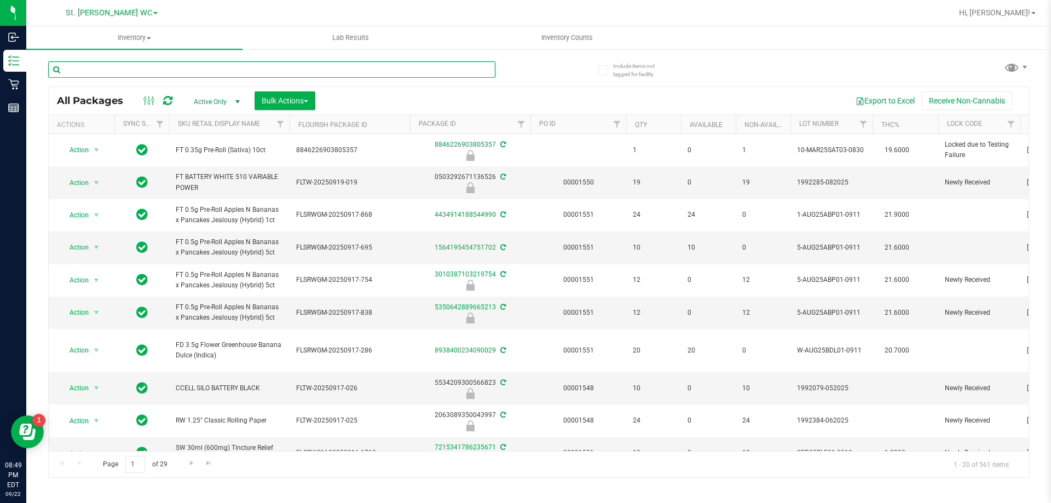
click at [176, 73] on input "text" at bounding box center [271, 69] width 447 height 16
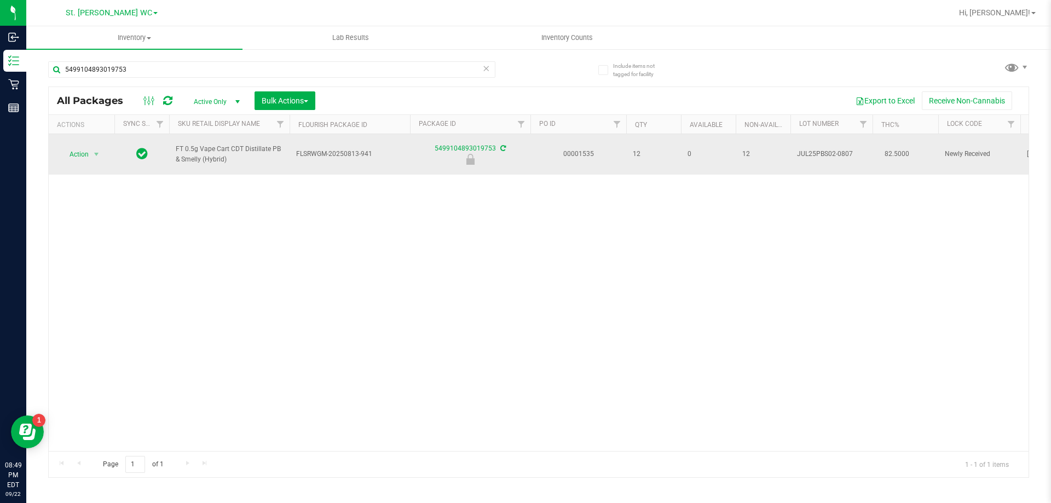
click at [106, 165] on td "Action Action Edit attributes Global inventory Locate package Package audit log…" at bounding box center [82, 154] width 66 height 41
click at [88, 160] on span "Action" at bounding box center [75, 154] width 30 height 15
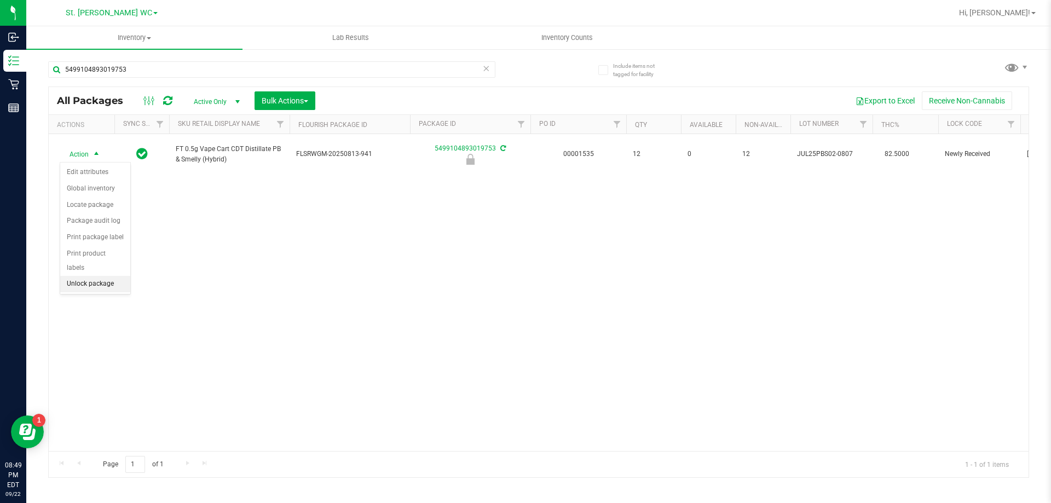
click at [82, 276] on li "Unlock package" at bounding box center [95, 284] width 70 height 16
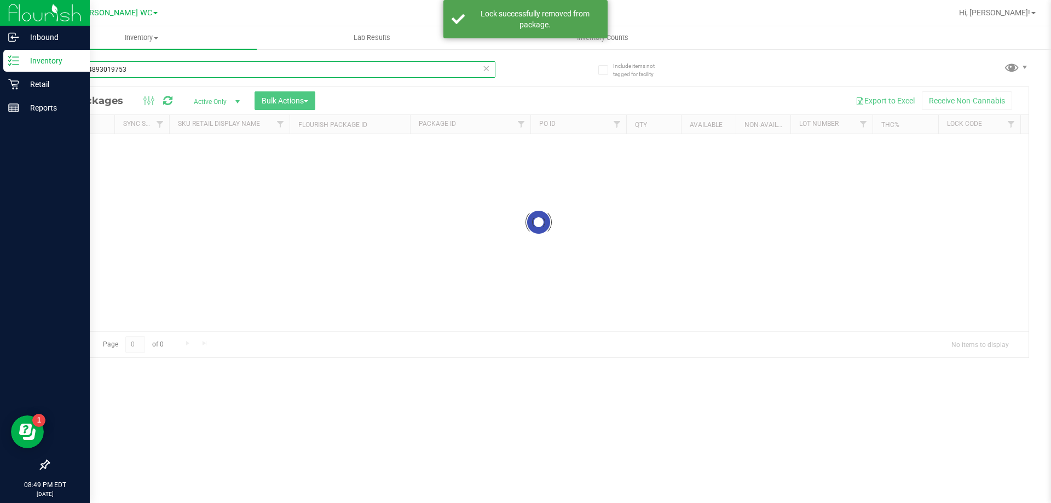
drag, startPoint x: 133, startPoint y: 70, endPoint x: 0, endPoint y: 21, distance: 141.4
click at [0, 21] on div "Inbound Inventory Retail Reports 08:49 PM EDT [DATE] 09/22 St. [PERSON_NAME] WC…" at bounding box center [525, 251] width 1051 height 503
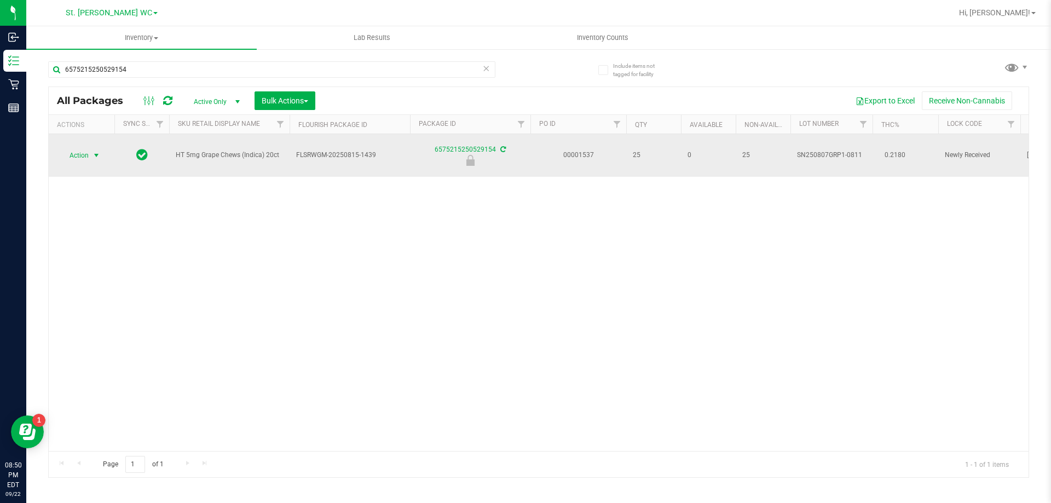
click at [70, 150] on span "Action" at bounding box center [75, 155] width 30 height 15
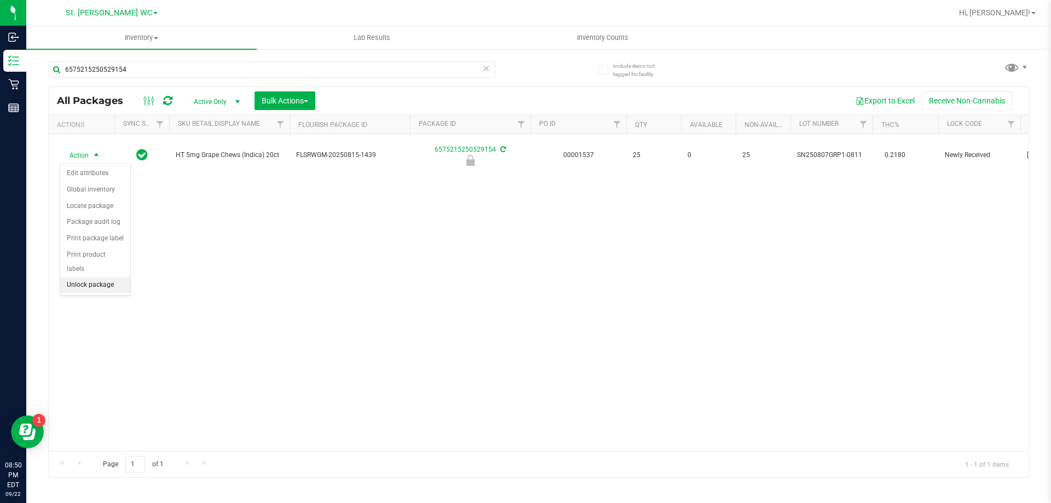
click at [98, 277] on li "Unlock package" at bounding box center [95, 285] width 70 height 16
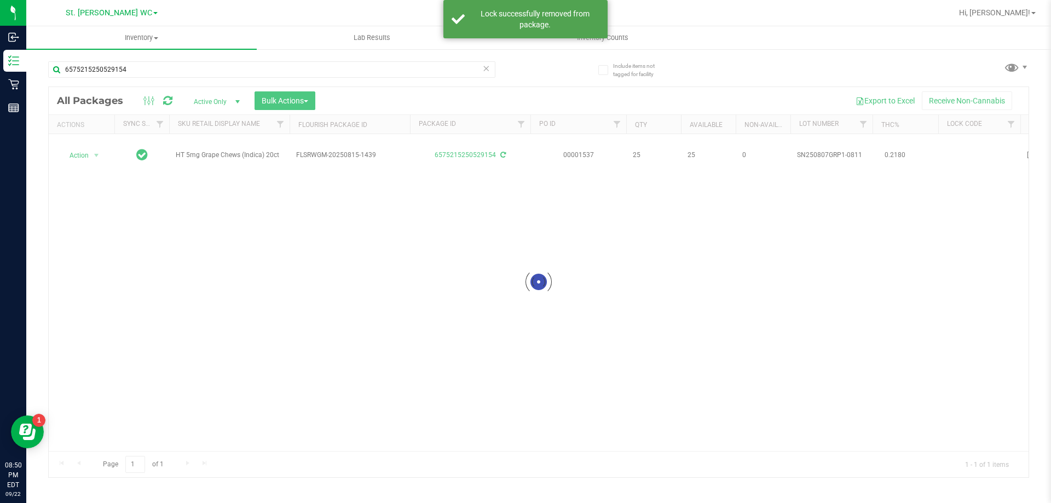
click at [148, 49] on link "Inventory All packages All inventory Waste log Create inventory" at bounding box center [141, 37] width 231 height 23
click at [156, 67] on li "All packages" at bounding box center [141, 66] width 231 height 13
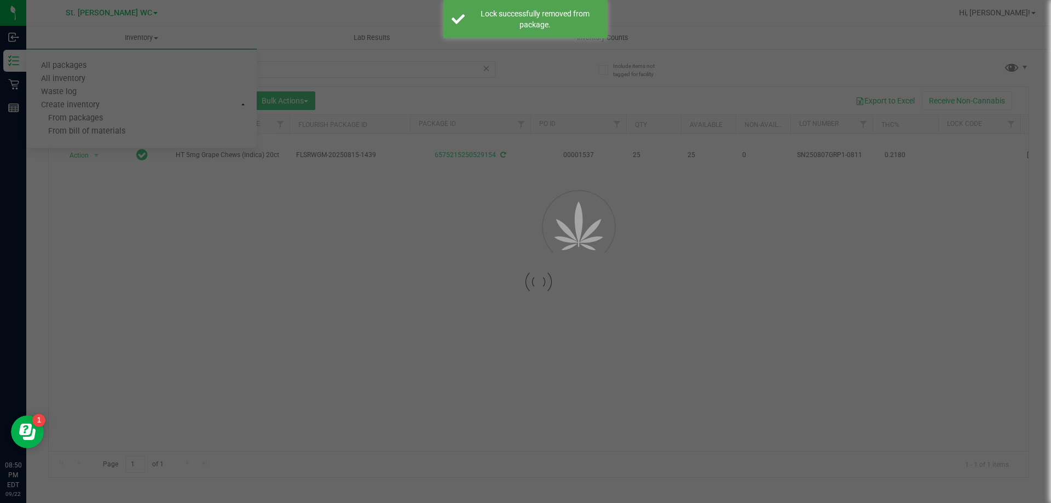
click at [310, 64] on div at bounding box center [525, 251] width 1051 height 503
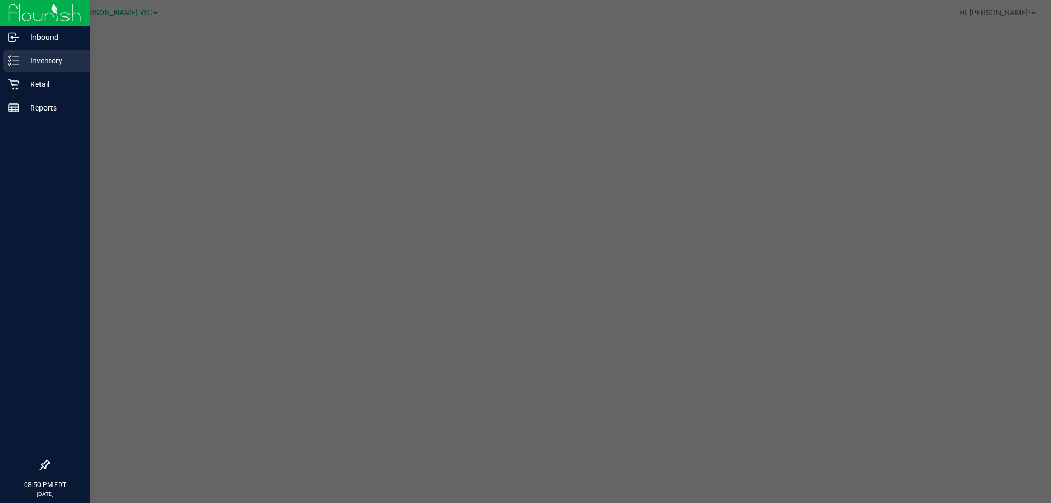
click at [44, 59] on p "Inventory" at bounding box center [52, 60] width 66 height 13
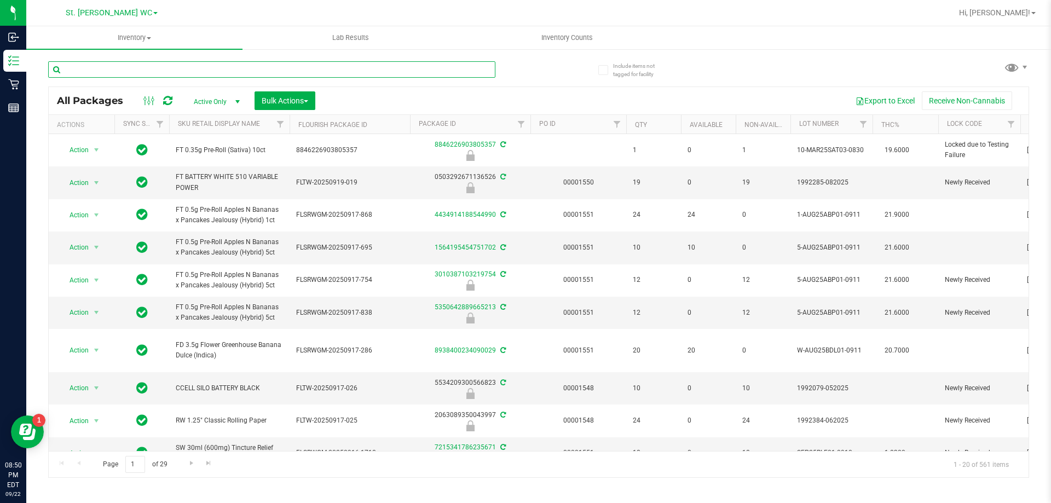
click at [95, 61] on input "text" at bounding box center [271, 69] width 447 height 16
type input "6628126312373997"
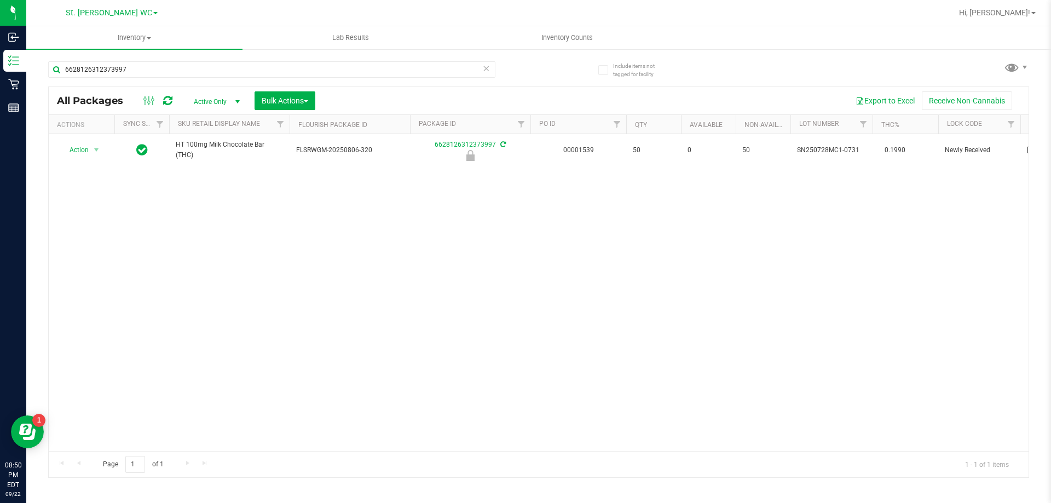
click at [247, 216] on div "Action Action Edit attributes Global inventory Locate package Package audit log…" at bounding box center [539, 292] width 980 height 317
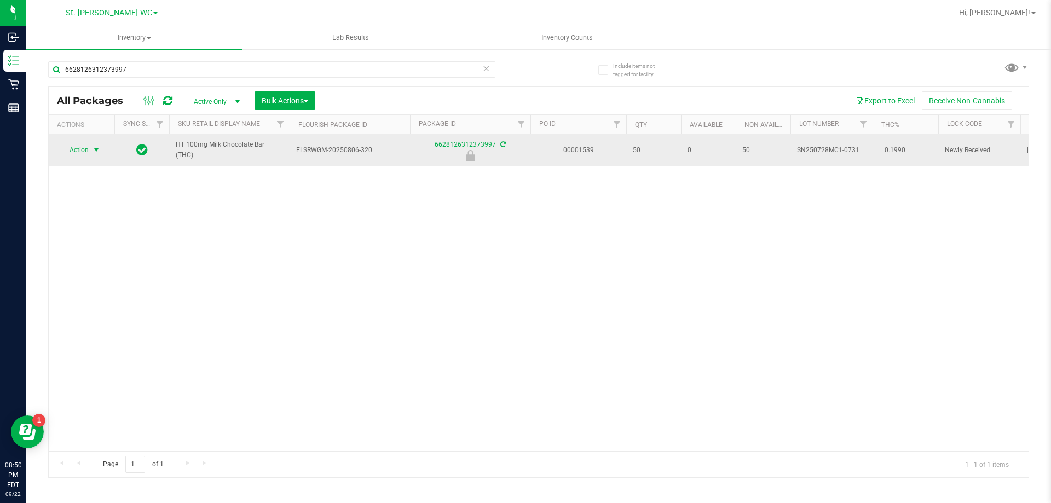
click at [87, 148] on span "Action" at bounding box center [75, 149] width 30 height 15
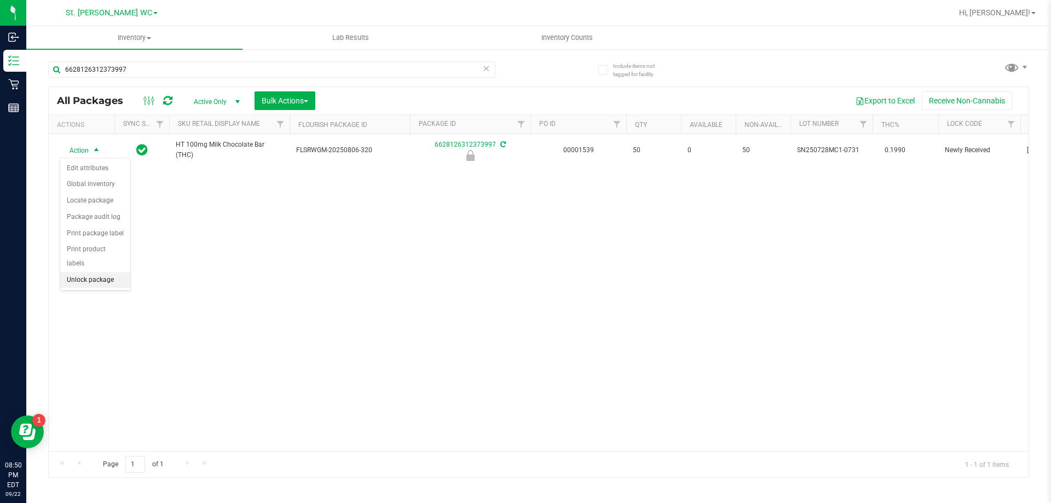
click at [84, 272] on li "Unlock package" at bounding box center [95, 280] width 70 height 16
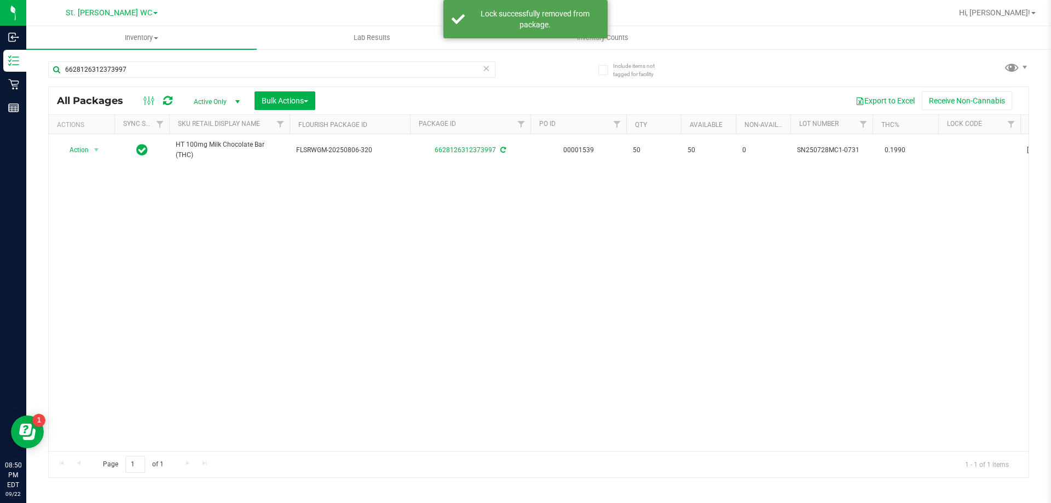
click at [217, 294] on div "Action Action Create package Edit attributes Global inventory Locate package Lo…" at bounding box center [539, 292] width 980 height 317
